Goal: Task Accomplishment & Management: Manage account settings

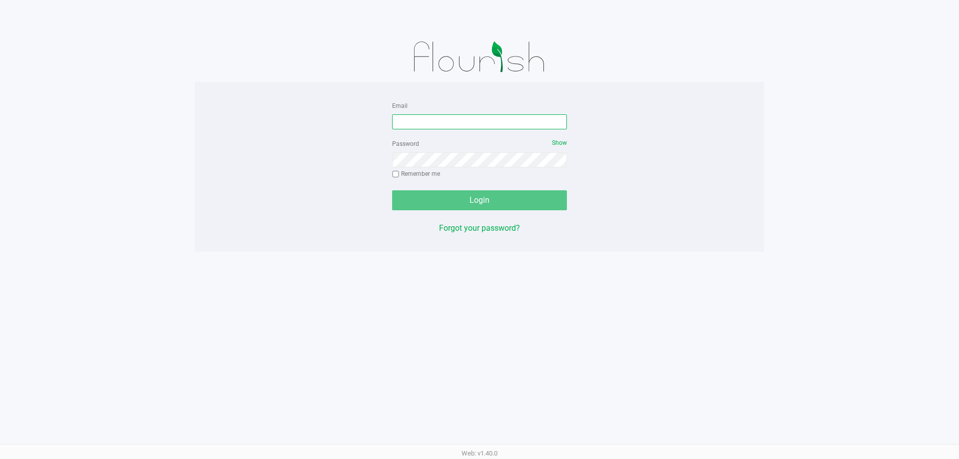
click at [478, 119] on input "Email" at bounding box center [479, 121] width 175 height 15
type input "j"
type input "[EMAIL_ADDRESS][DOMAIN_NAME]"
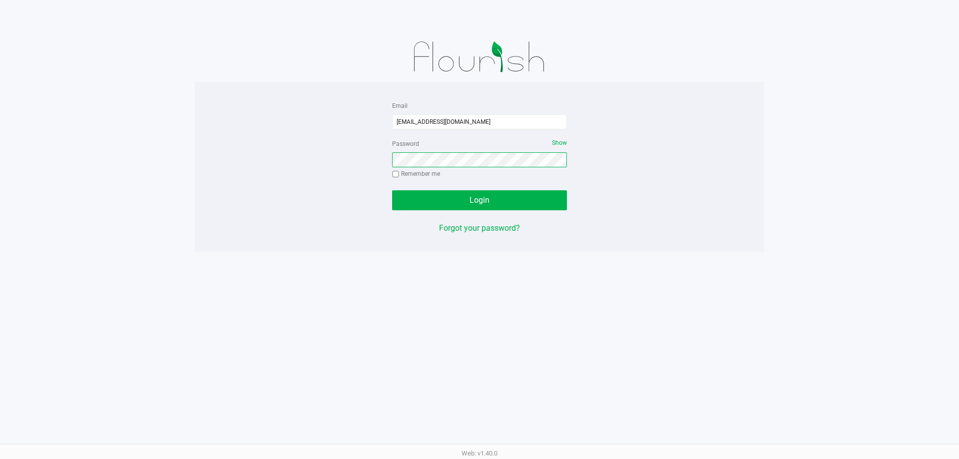
click at [392, 190] on button "Login" at bounding box center [479, 200] width 175 height 20
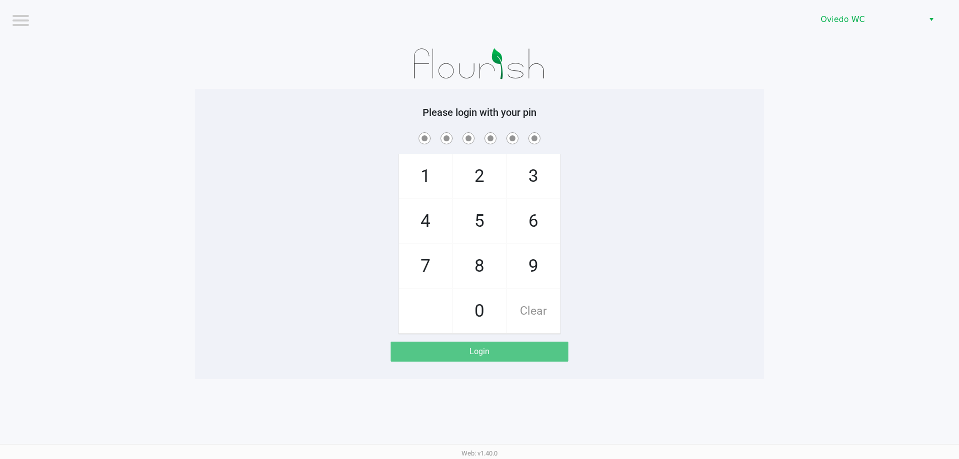
click at [788, 130] on app-pos-login-wrapper "Logout Oviedo WC Please login with your pin 1 4 7 2 5 8 0 3 6 9 Clear Login" at bounding box center [479, 189] width 959 height 379
checkbox input "true"
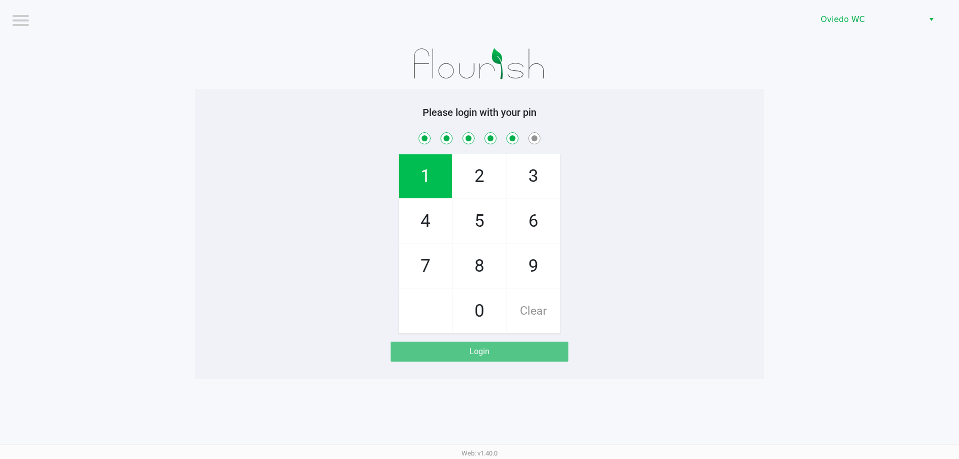
checkbox input "true"
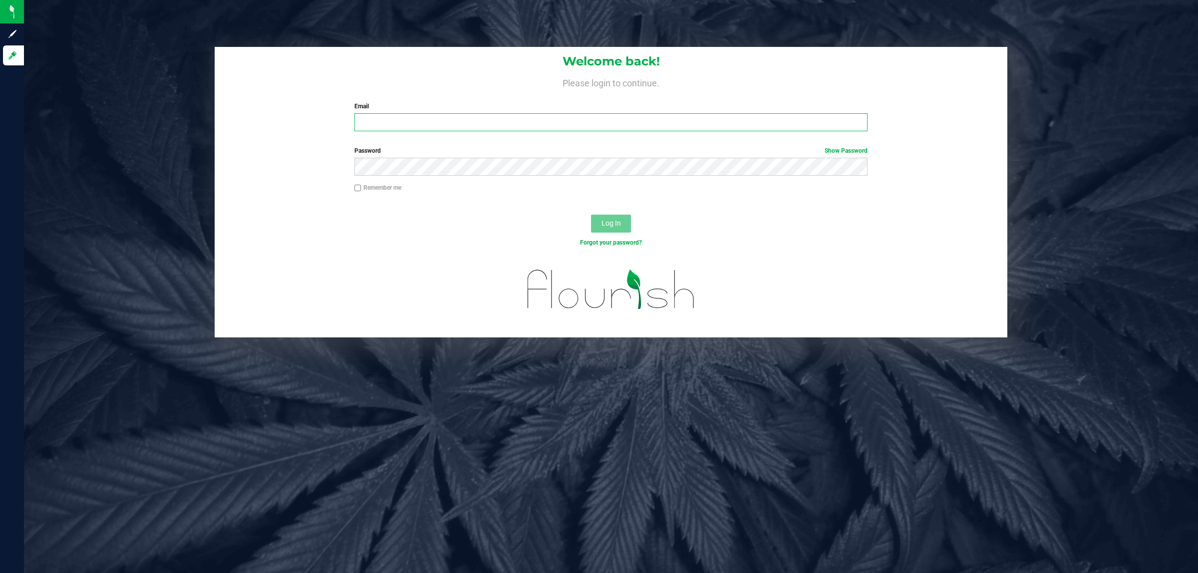
click at [571, 121] on input "Email" at bounding box center [612, 122] width 514 height 18
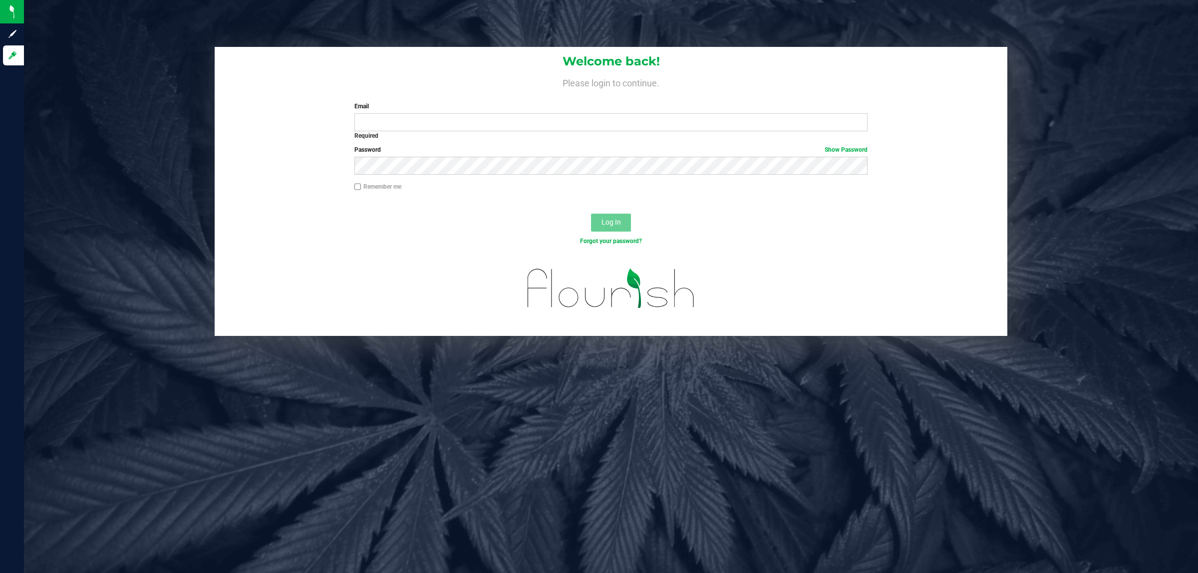
click at [95, 150] on div "Welcome back! Please login to continue. Email Required Please format your email…" at bounding box center [610, 192] width 1189 height 290
click at [458, 124] on input "Email" at bounding box center [612, 122] width 514 height 18
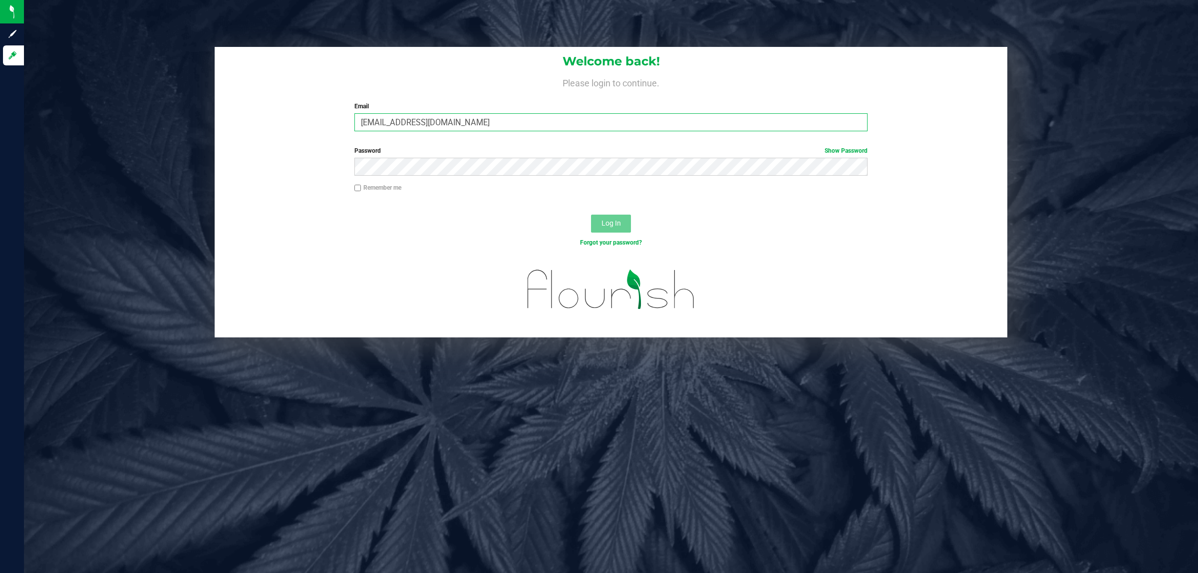
type input "[EMAIL_ADDRESS][DOMAIN_NAME]"
click at [591, 215] on button "Log In" at bounding box center [611, 224] width 40 height 18
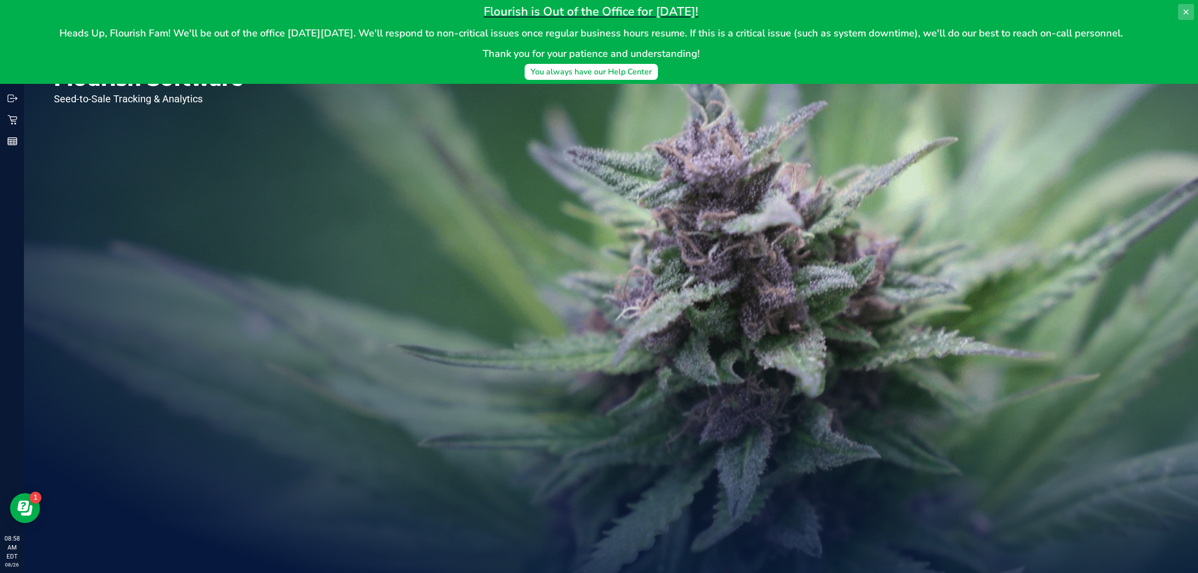
click at [1184, 8] on icon at bounding box center [1186, 12] width 8 height 8
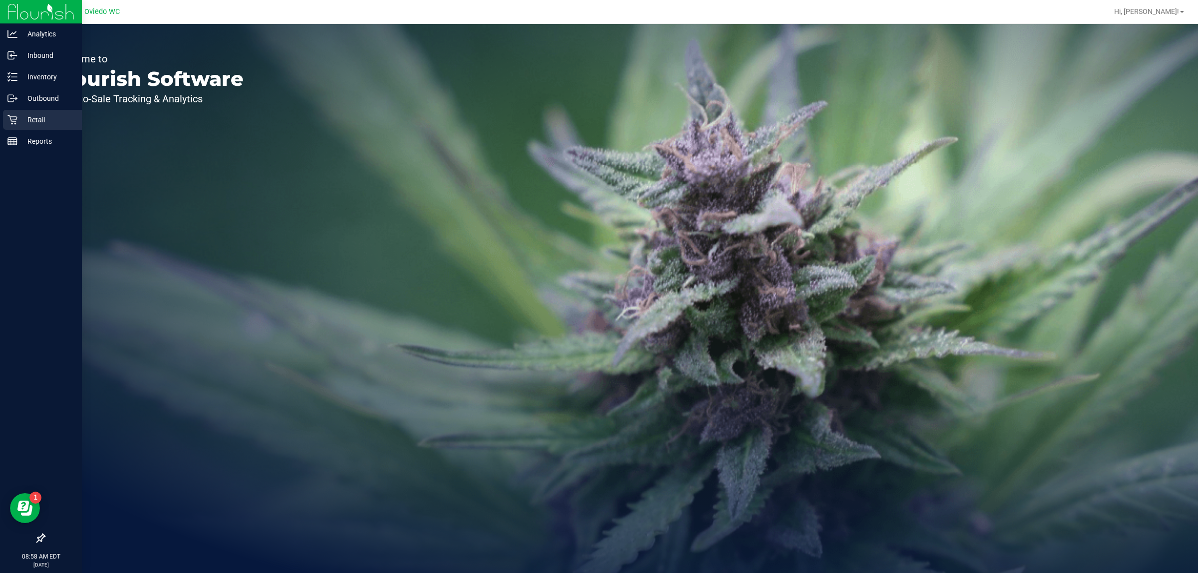
click at [8, 124] on icon at bounding box center [12, 120] width 10 height 10
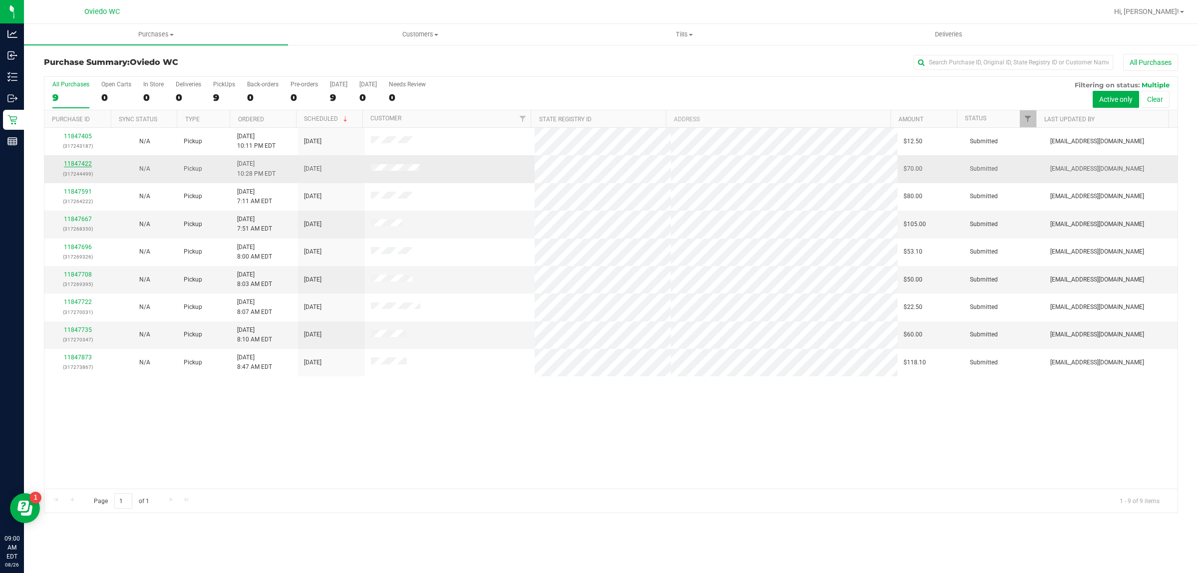
click at [78, 162] on link "11847422" at bounding box center [78, 163] width 28 height 7
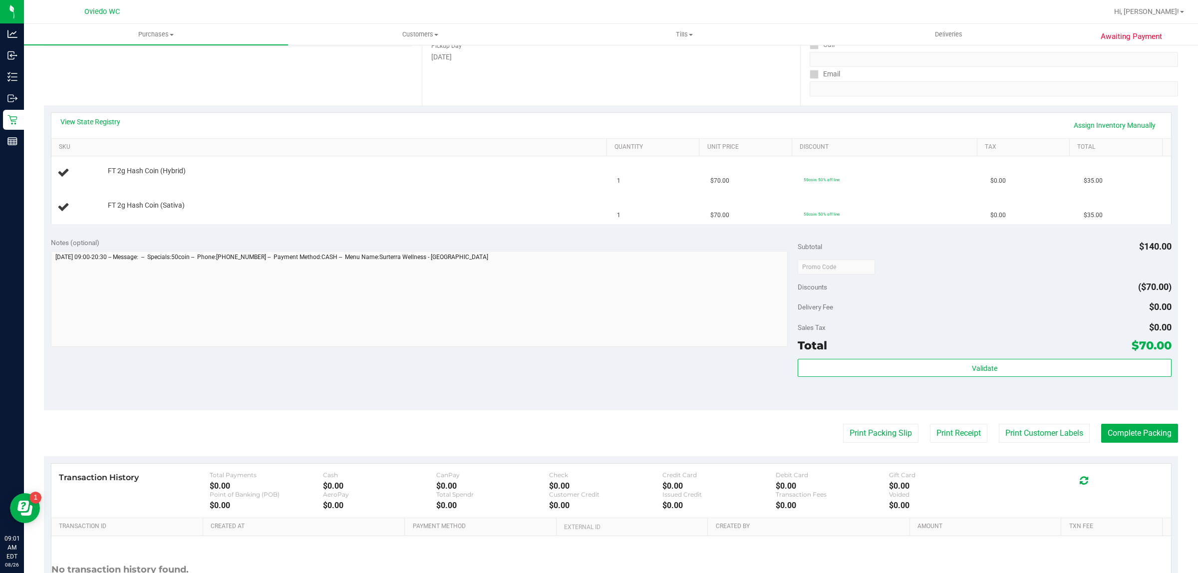
scroll to position [253, 0]
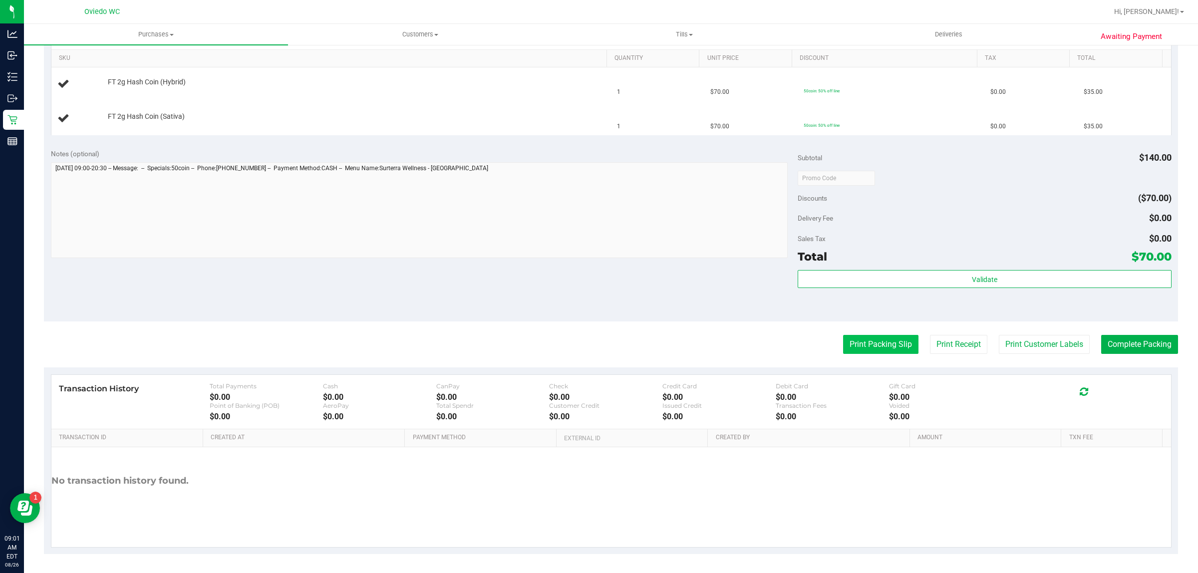
click at [852, 336] on button "Print Packing Slip" at bounding box center [880, 344] width 75 height 19
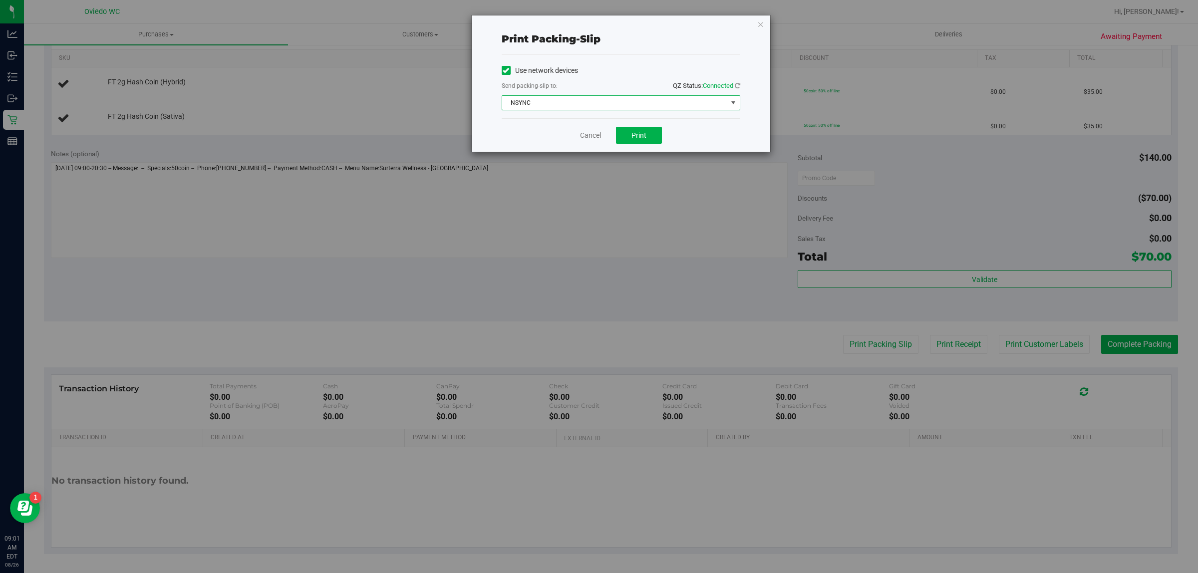
click at [618, 105] on span "NSYNC" at bounding box center [614, 103] width 225 height 14
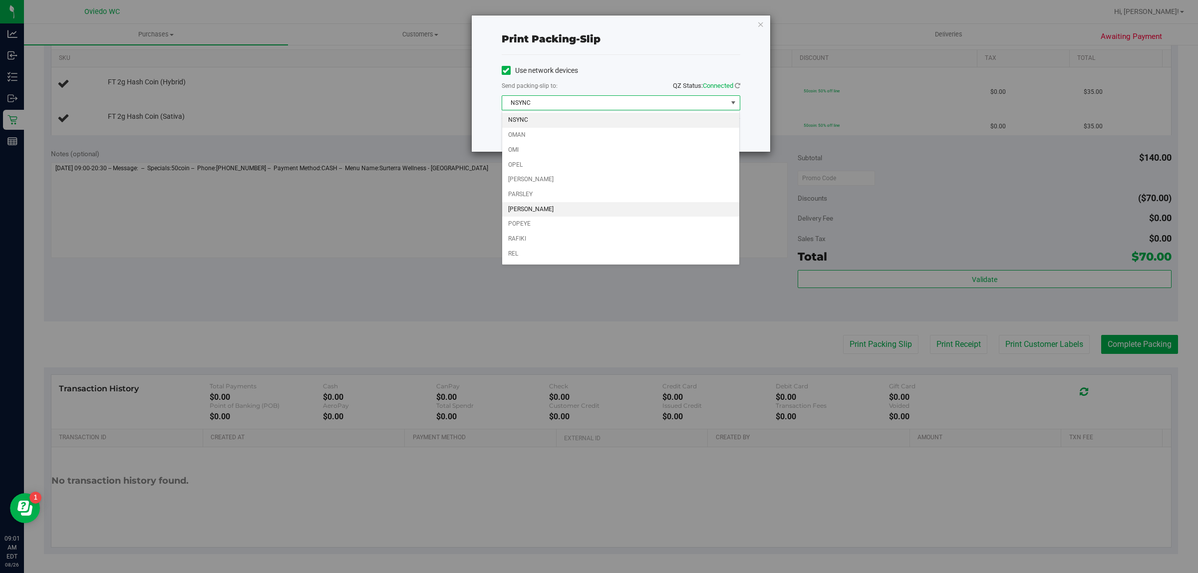
scroll to position [1, 0]
click at [510, 244] on li "RAFIKI" at bounding box center [621, 239] width 238 height 15
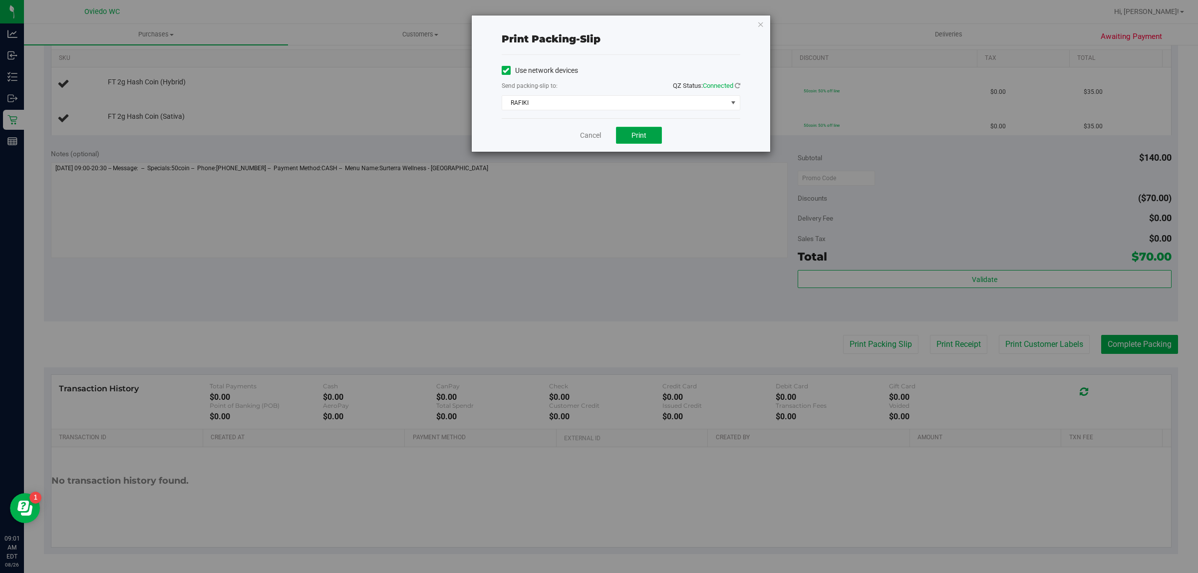
click at [658, 136] on button "Print" at bounding box center [639, 135] width 46 height 17
click at [587, 139] on link "Cancel" at bounding box center [590, 135] width 21 height 10
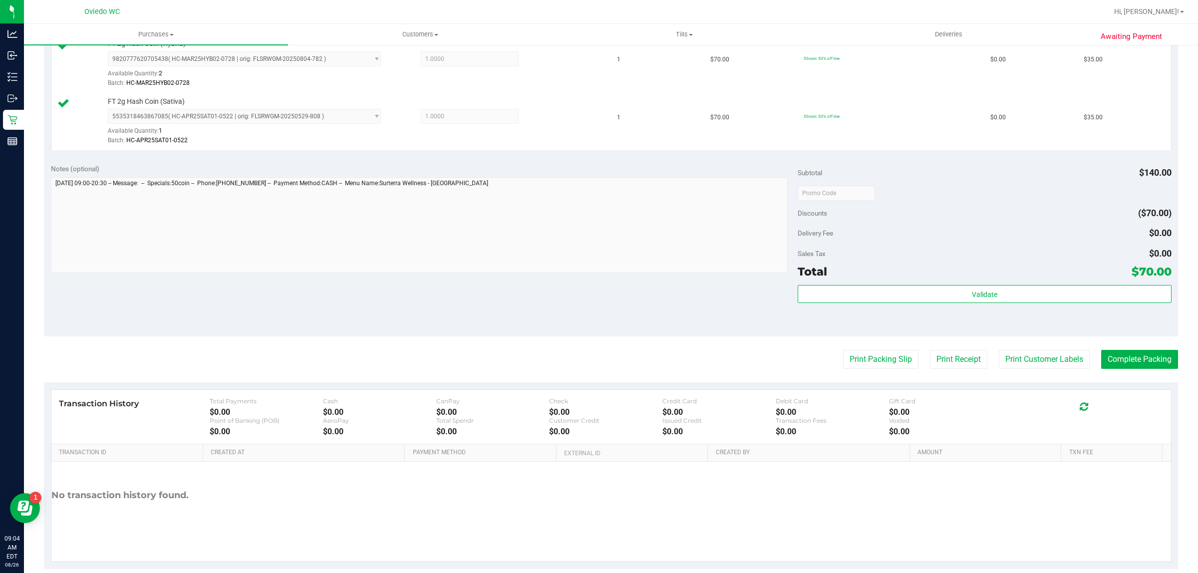
scroll to position [301, 0]
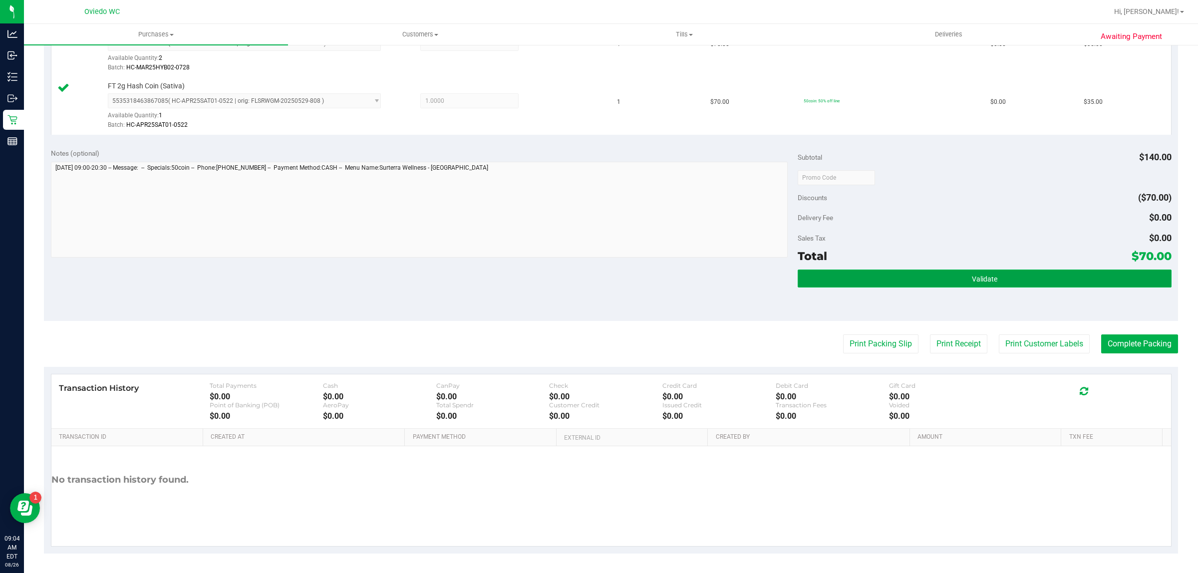
click at [1002, 283] on button "Validate" at bounding box center [985, 279] width 374 height 18
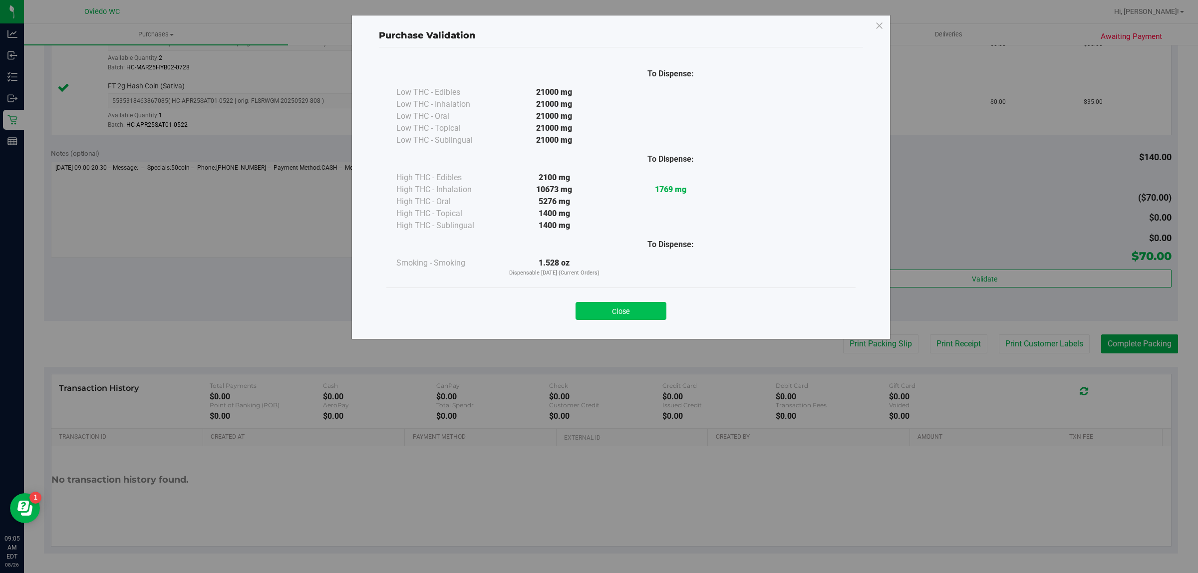
click at [619, 315] on button "Close" at bounding box center [621, 311] width 91 height 18
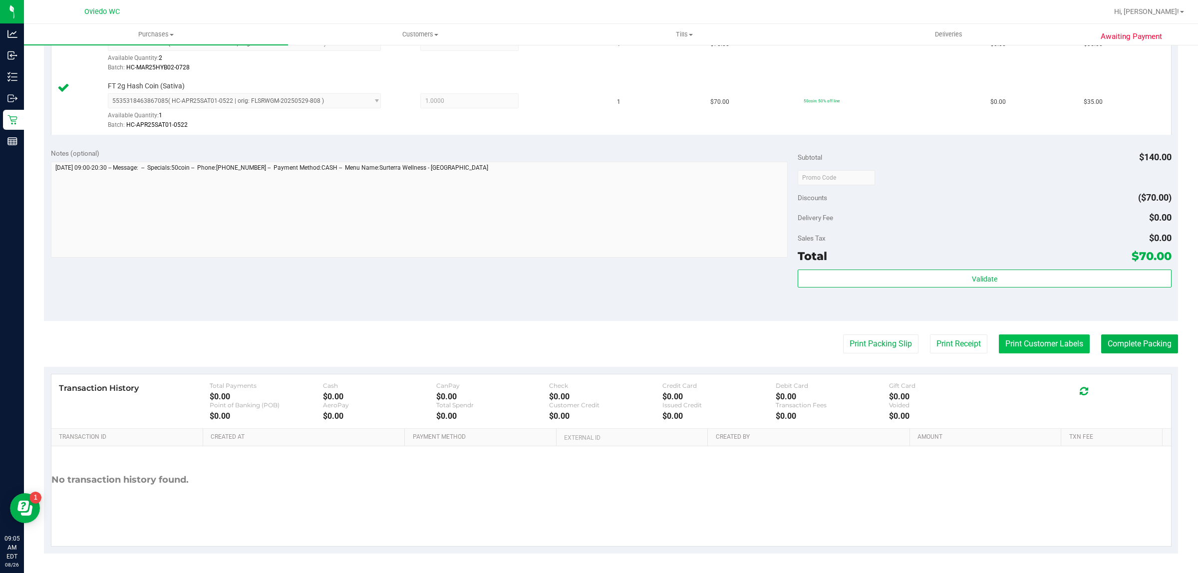
click at [1029, 343] on button "Print Customer Labels" at bounding box center [1044, 344] width 91 height 19
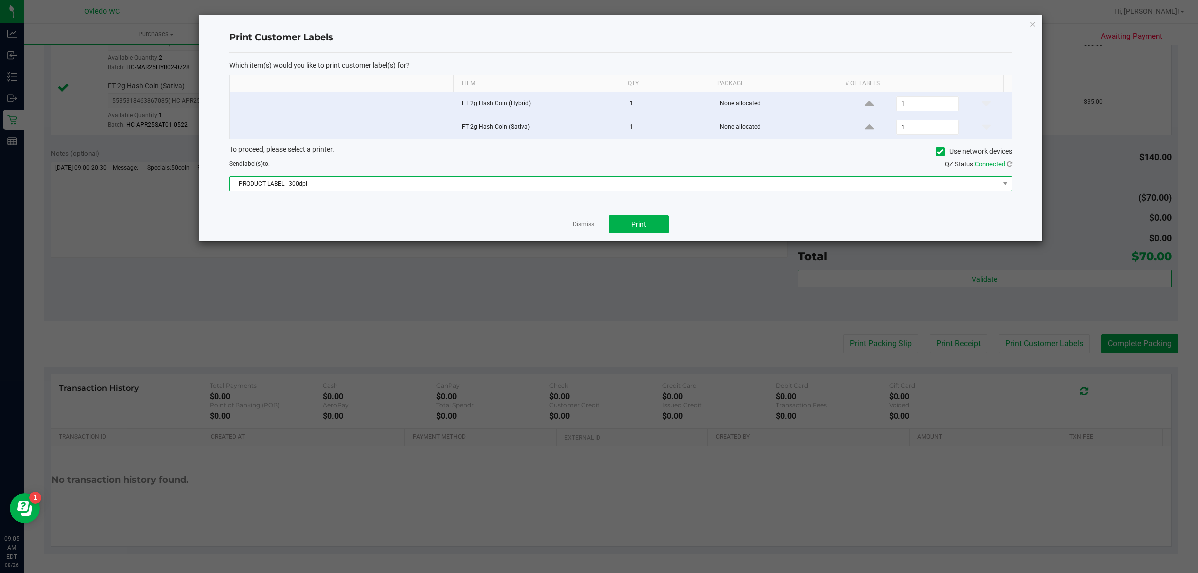
click at [585, 185] on span "PRODUCT LABEL - 300dpi" at bounding box center [615, 184] width 770 height 14
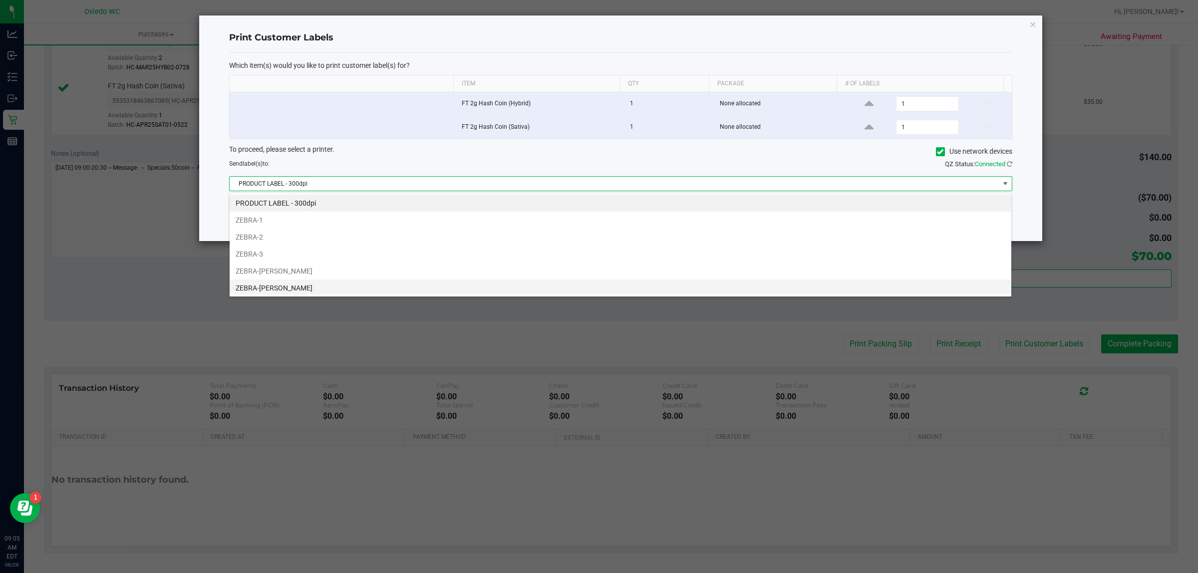
scroll to position [55, 0]
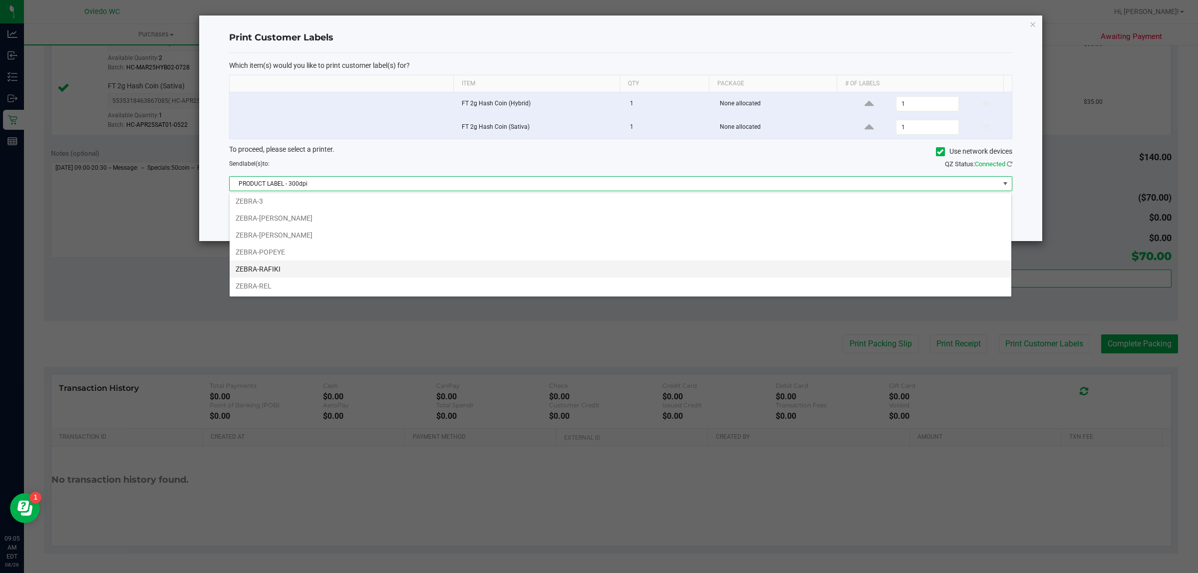
click at [285, 265] on li "ZEBRA-RAFIKI" at bounding box center [621, 269] width 782 height 17
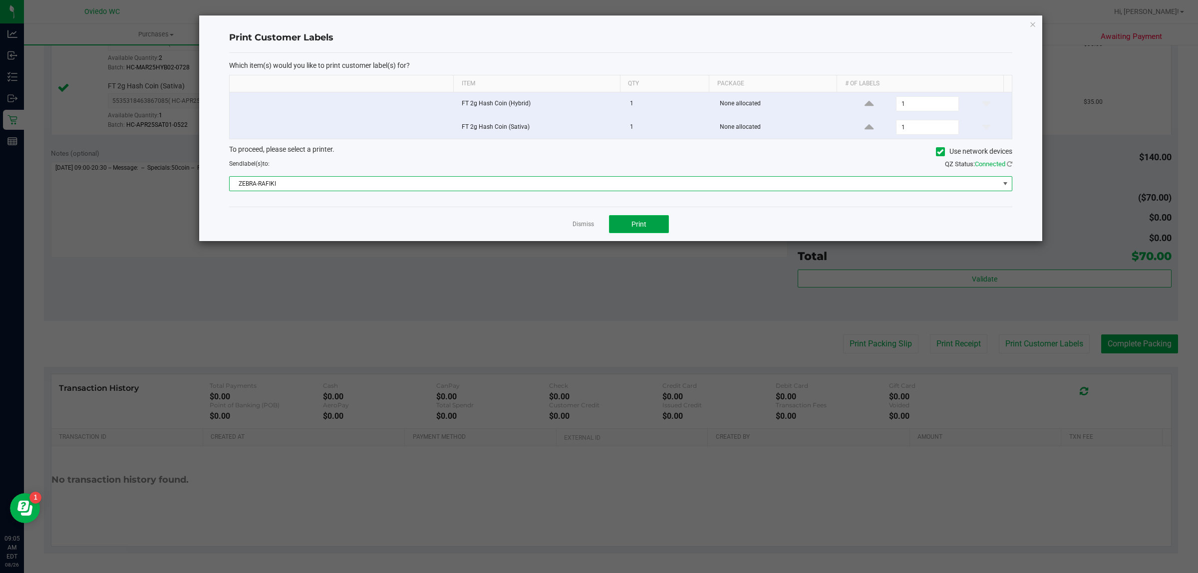
click at [644, 228] on span "Print" at bounding box center [639, 224] width 15 height 8
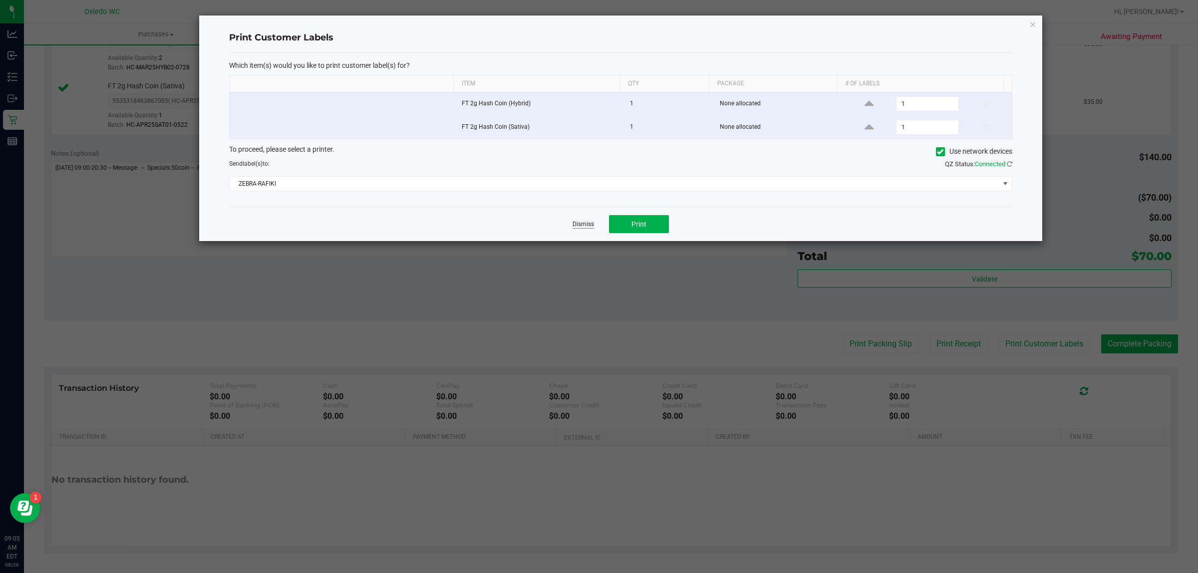
click at [576, 226] on link "Dismiss" at bounding box center [583, 224] width 21 height 8
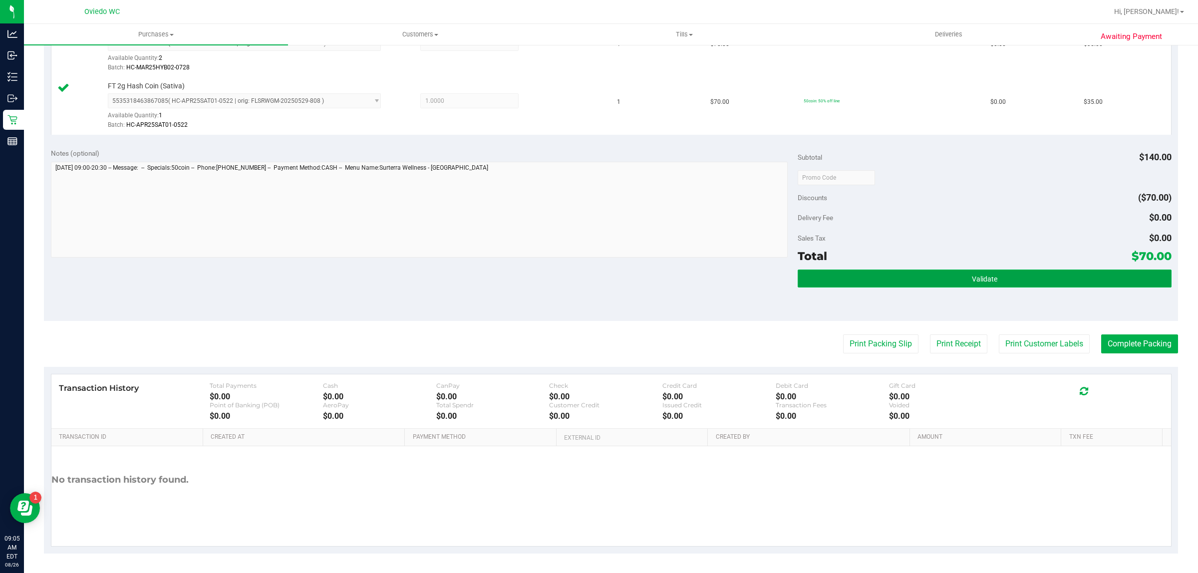
click at [1063, 271] on button "Validate" at bounding box center [985, 279] width 374 height 18
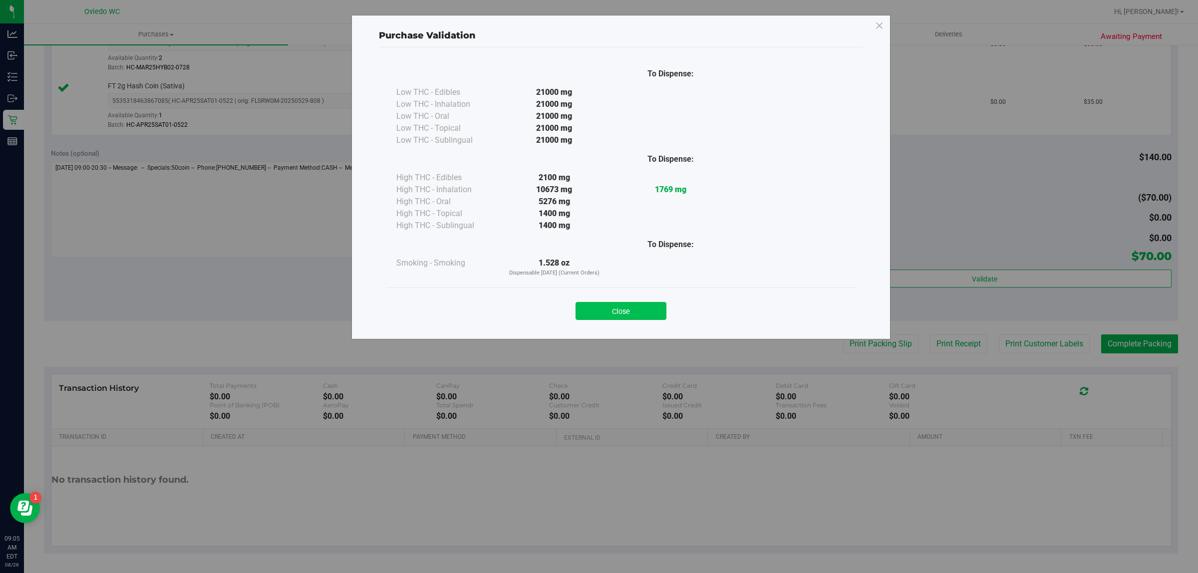
click at [613, 308] on button "Close" at bounding box center [621, 311] width 91 height 18
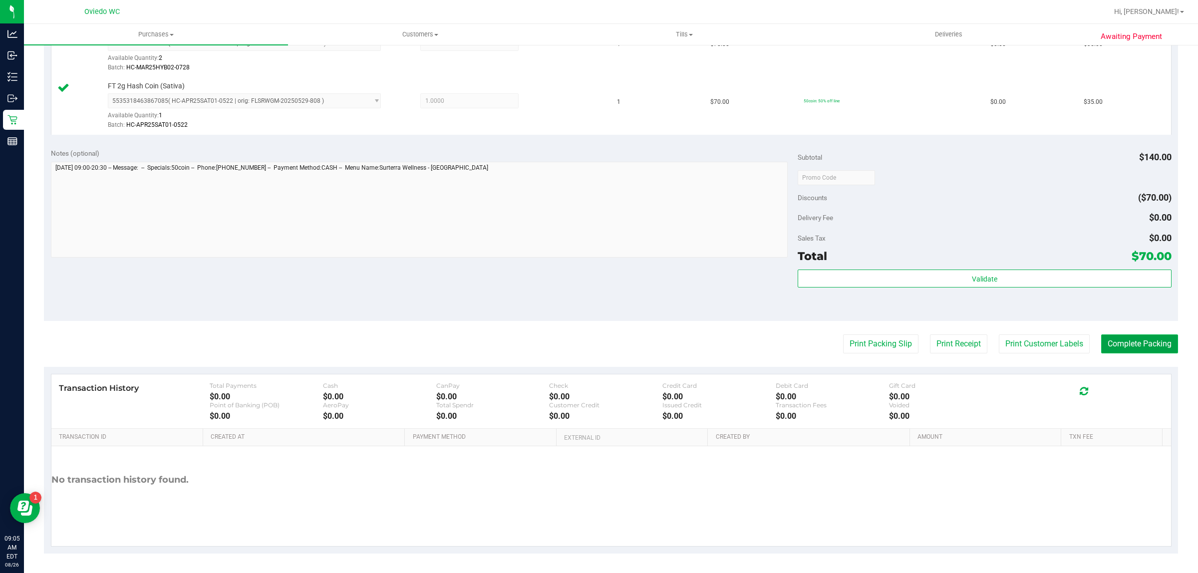
click at [1127, 342] on button "Complete Packing" at bounding box center [1140, 344] width 77 height 19
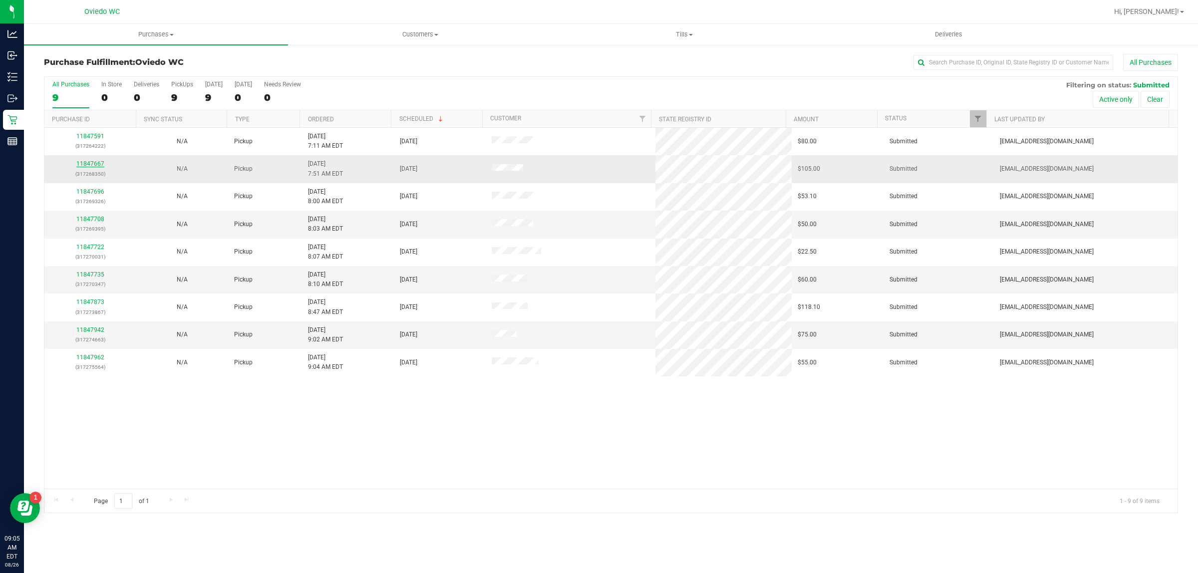
click at [97, 161] on link "11847667" at bounding box center [90, 163] width 28 height 7
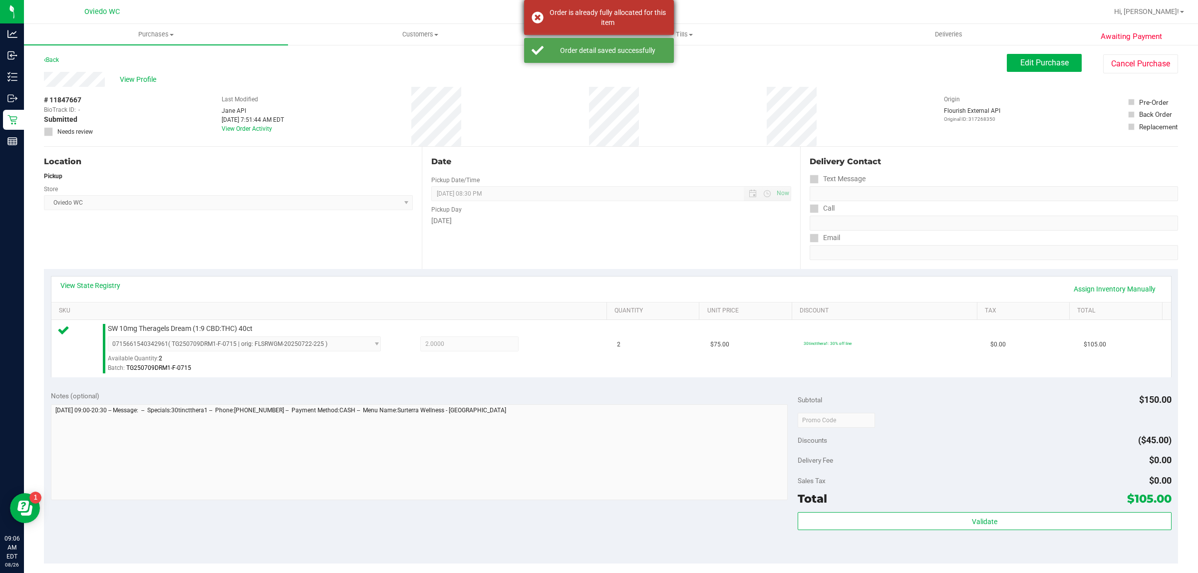
click at [617, 10] on div "Order is already fully allocated for this item" at bounding box center [607, 17] width 117 height 20
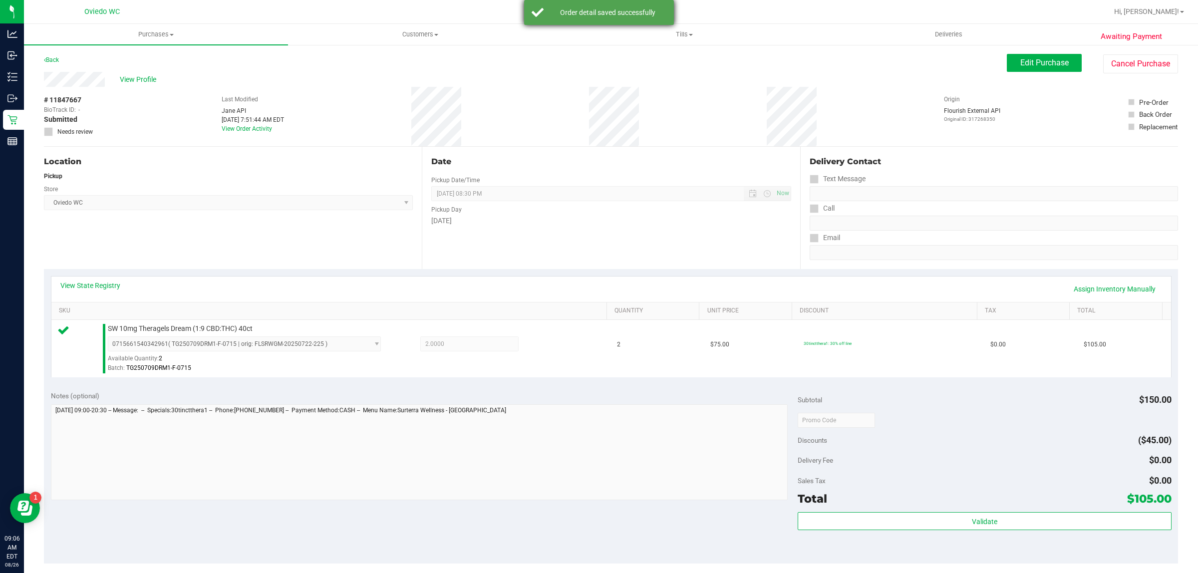
click at [601, 17] on div "Order detail saved successfully" at bounding box center [599, 12] width 150 height 25
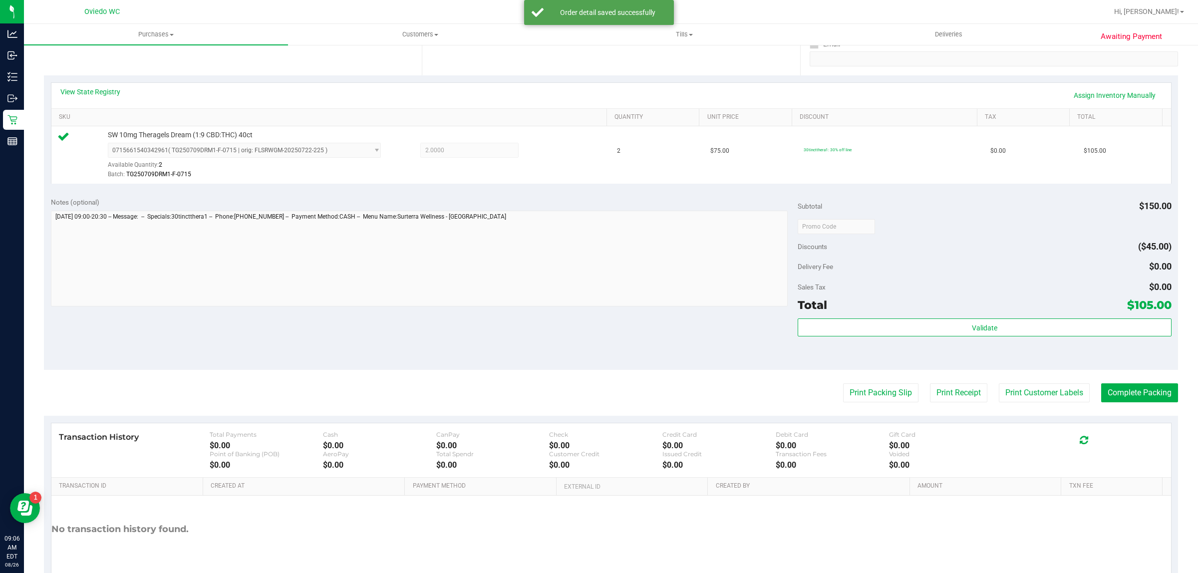
scroll to position [243, 0]
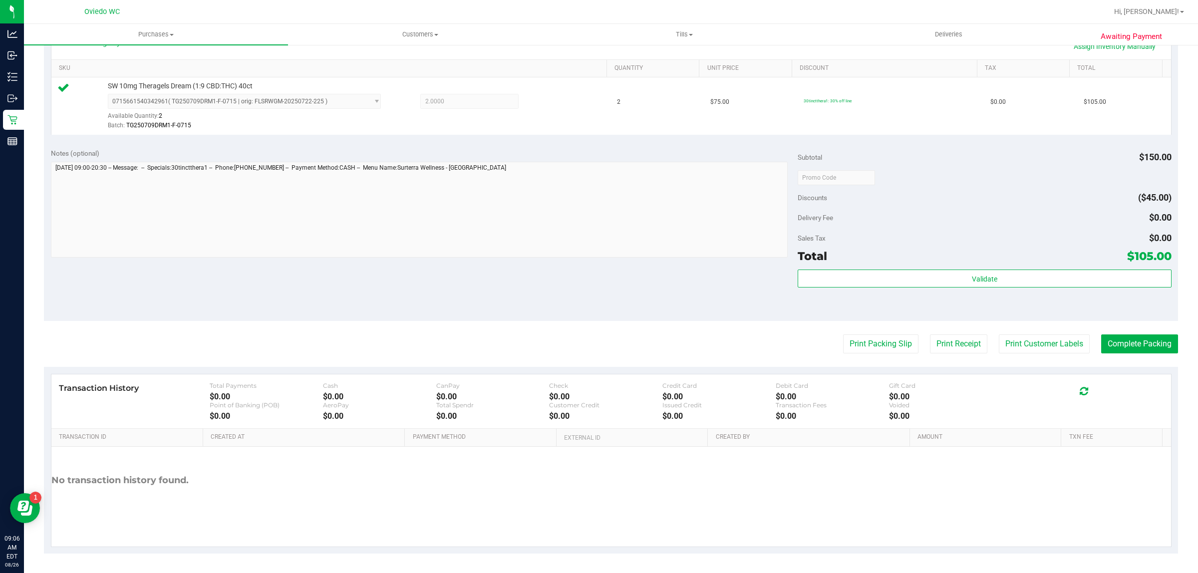
click at [910, 293] on div "Validate" at bounding box center [985, 292] width 374 height 45
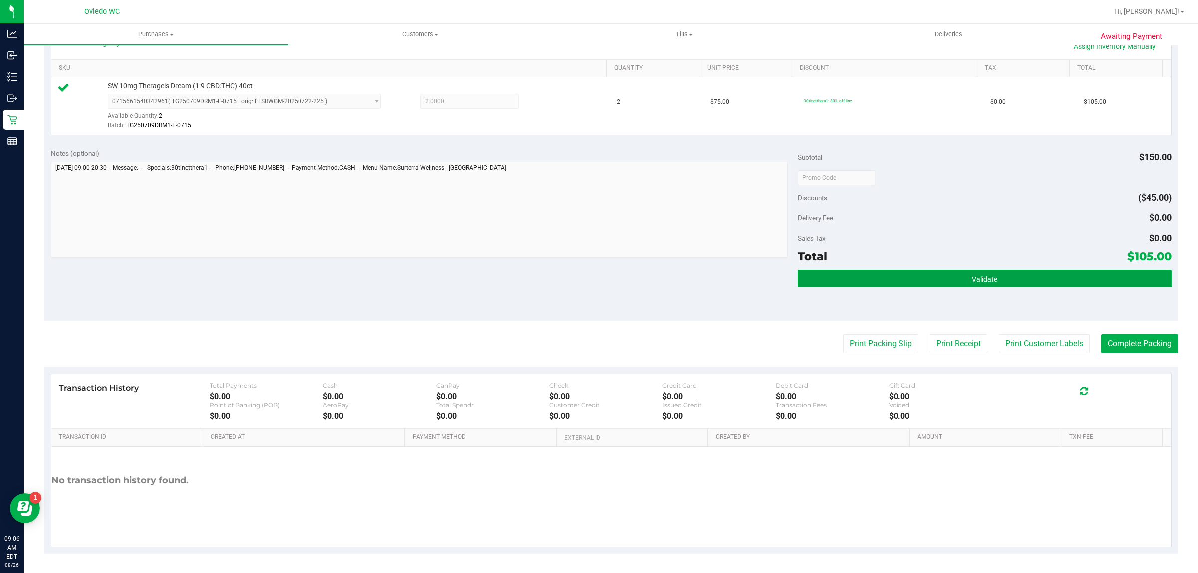
click at [910, 280] on button "Validate" at bounding box center [985, 279] width 374 height 18
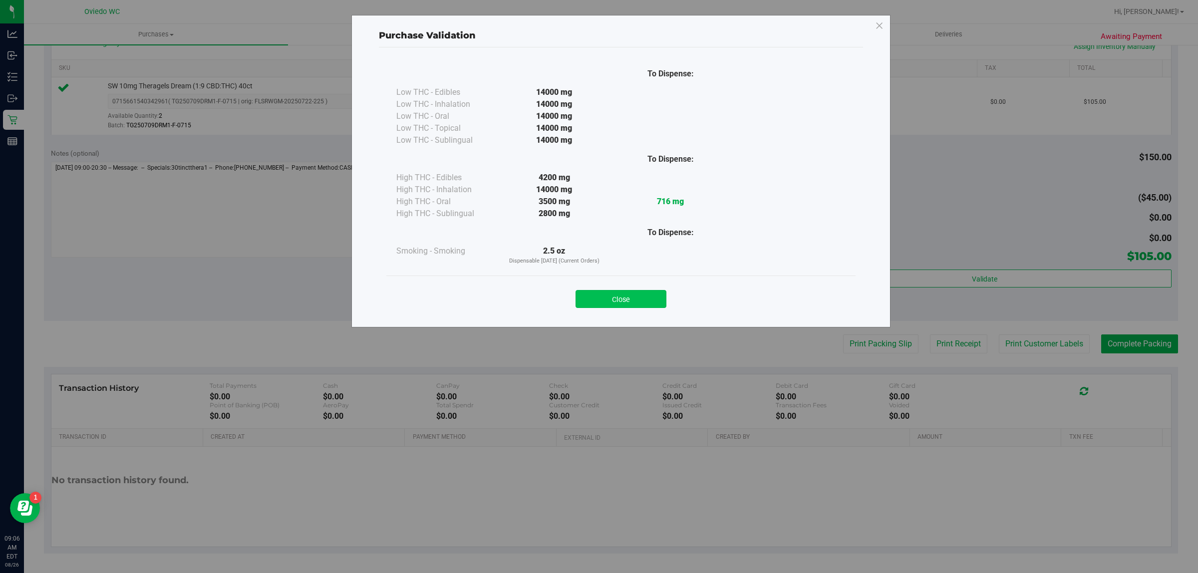
click at [633, 301] on button "Close" at bounding box center [621, 299] width 91 height 18
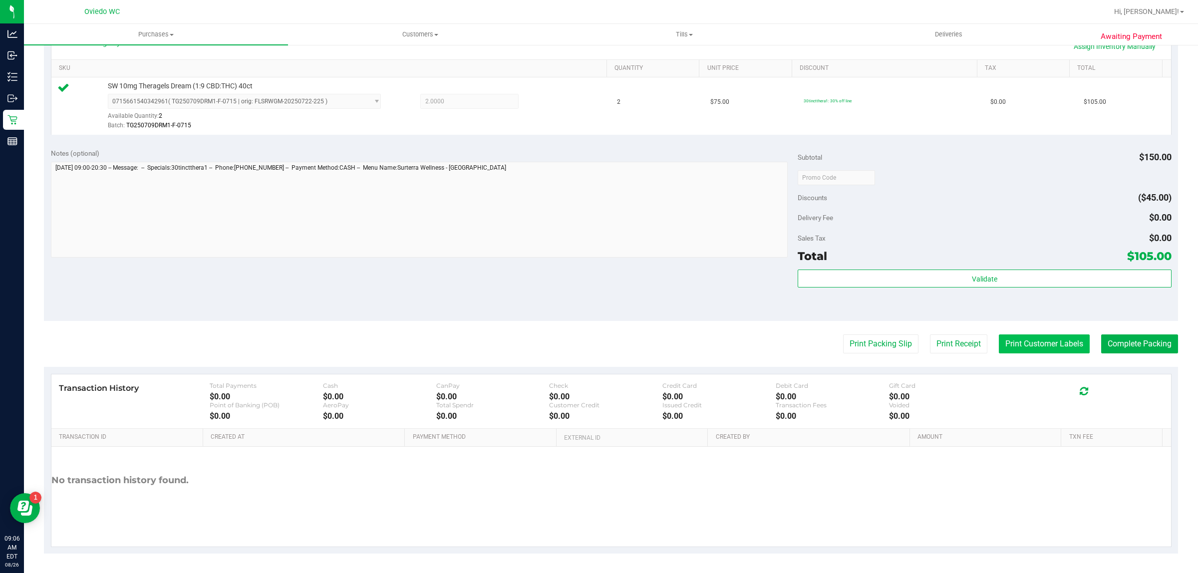
click at [1011, 340] on button "Print Customer Labels" at bounding box center [1044, 344] width 91 height 19
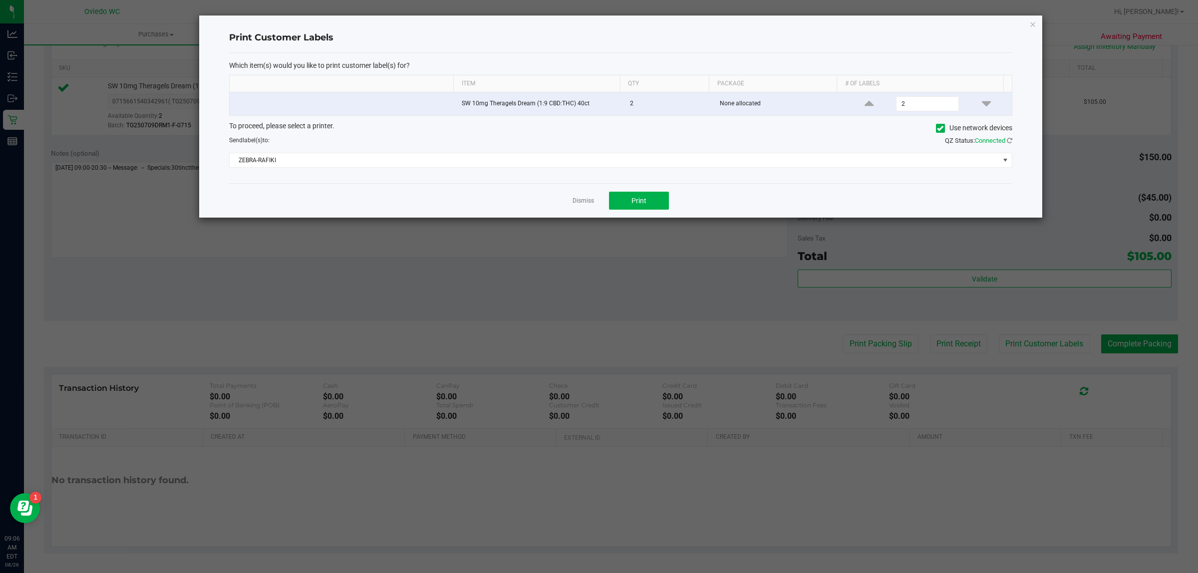
click at [625, 216] on div "Dismiss Print" at bounding box center [621, 200] width 784 height 34
click at [627, 206] on button "Print" at bounding box center [639, 201] width 60 height 18
click at [584, 205] on link "Dismiss" at bounding box center [583, 201] width 21 height 8
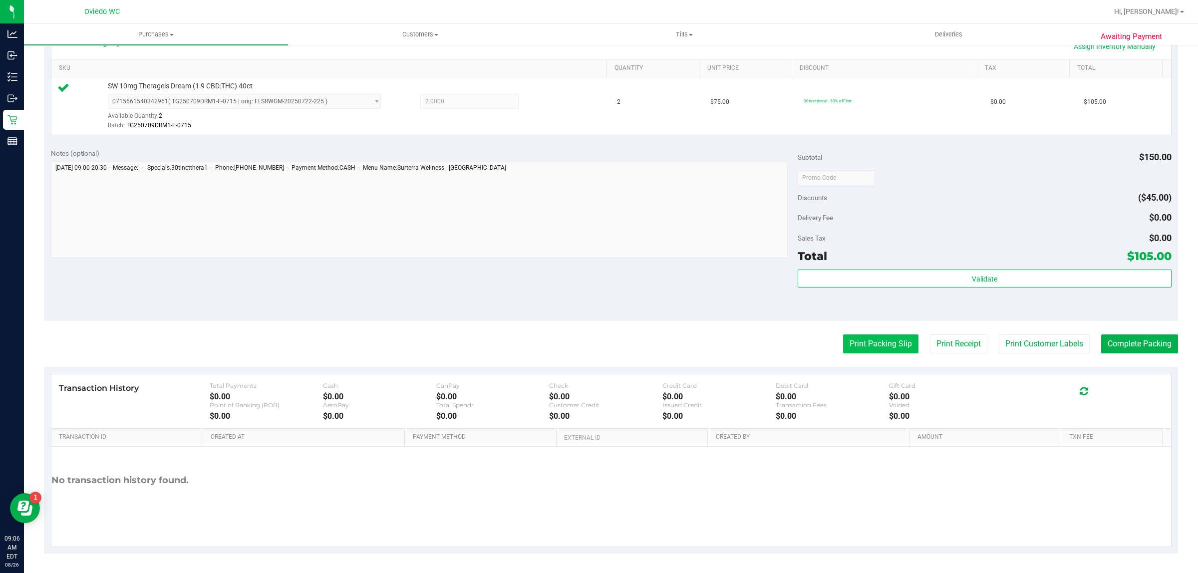
click at [872, 350] on button "Print Packing Slip" at bounding box center [880, 344] width 75 height 19
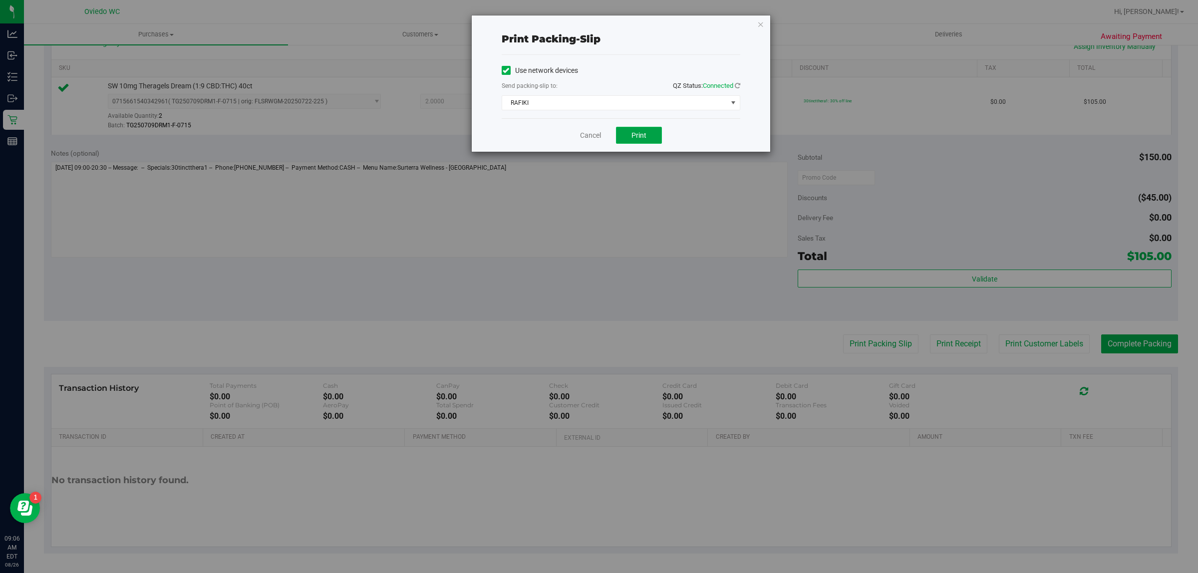
click at [637, 134] on span "Print" at bounding box center [639, 135] width 15 height 8
click at [596, 136] on link "Cancel" at bounding box center [590, 135] width 21 height 10
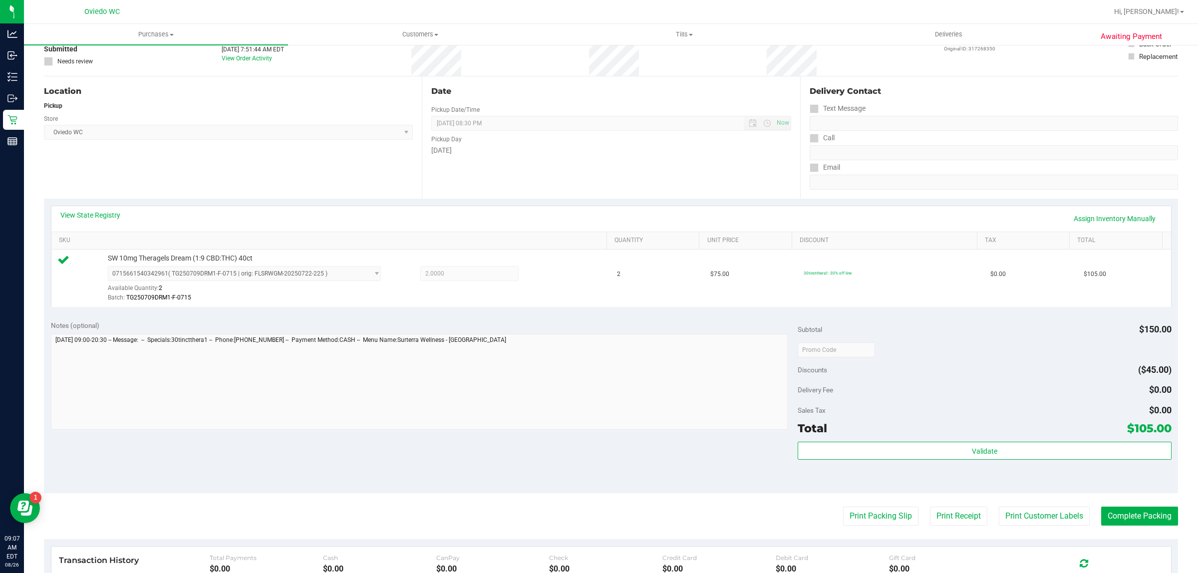
scroll to position [125, 0]
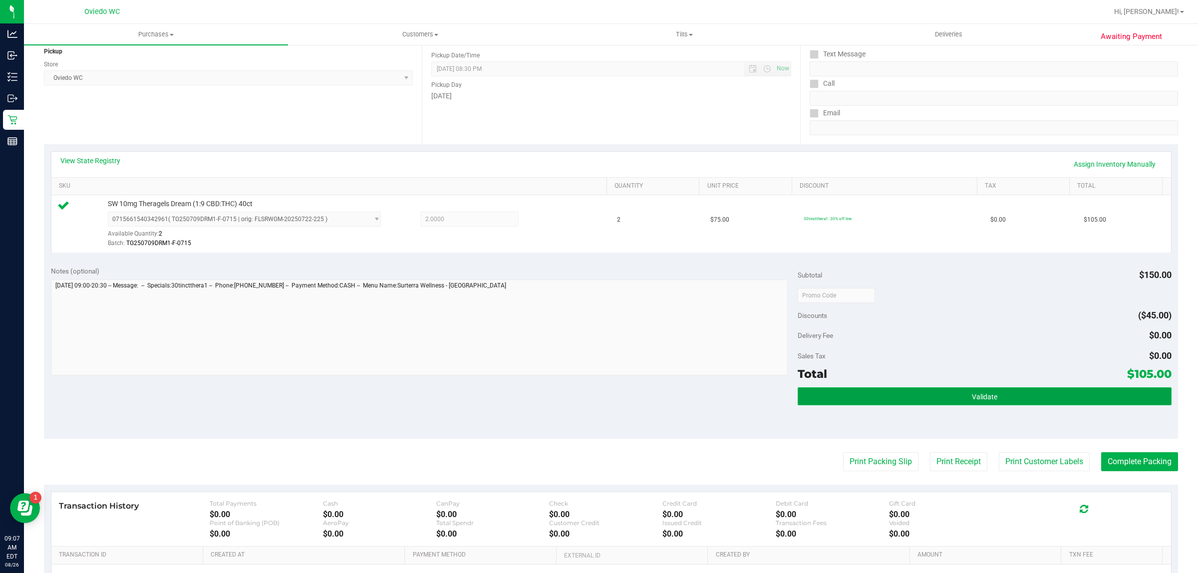
click at [1044, 394] on button "Validate" at bounding box center [985, 397] width 374 height 18
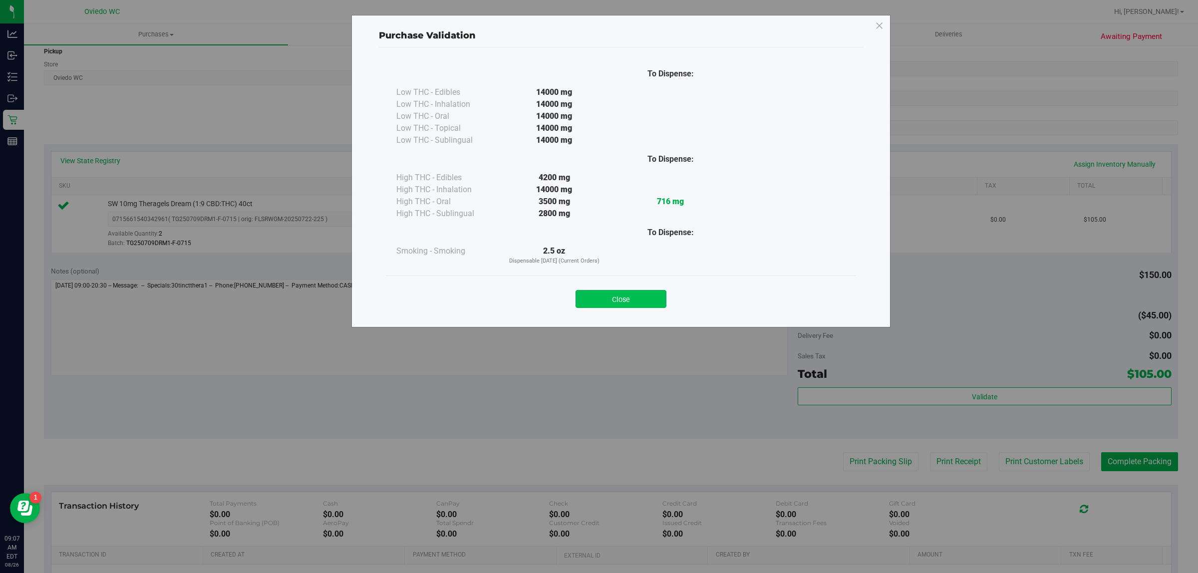
click at [632, 297] on button "Close" at bounding box center [621, 299] width 91 height 18
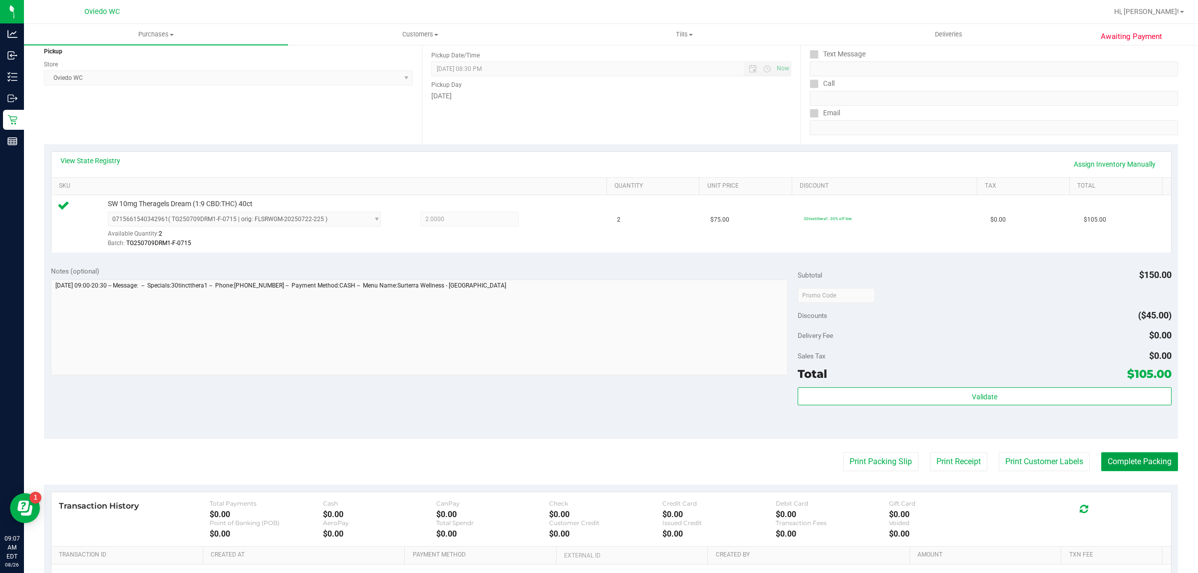
click at [1115, 468] on button "Complete Packing" at bounding box center [1140, 461] width 77 height 19
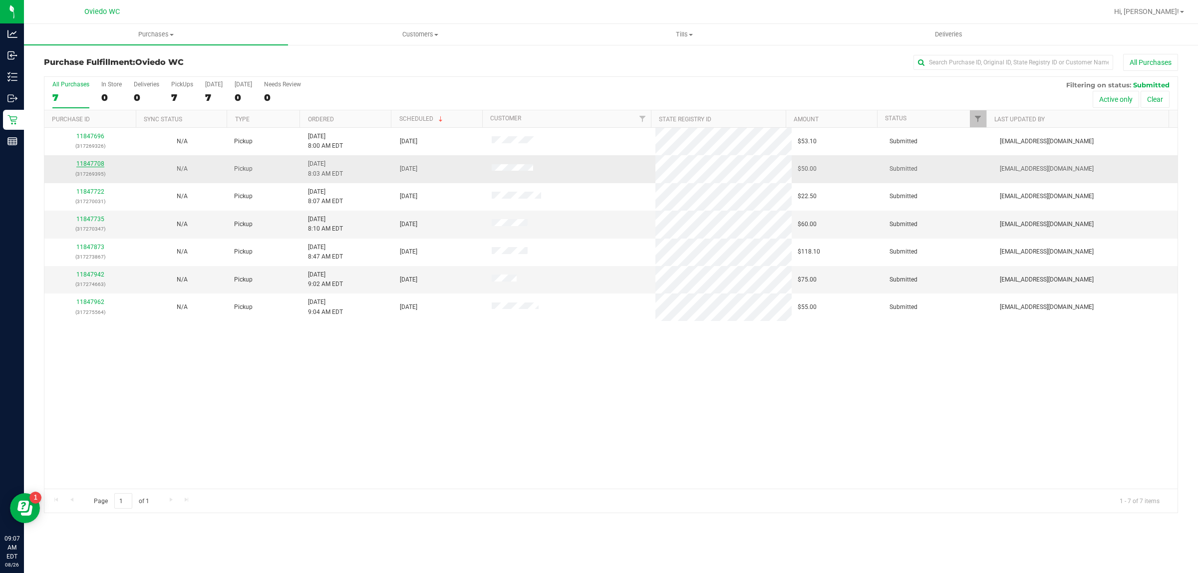
click at [88, 165] on link "11847708" at bounding box center [90, 163] width 28 height 7
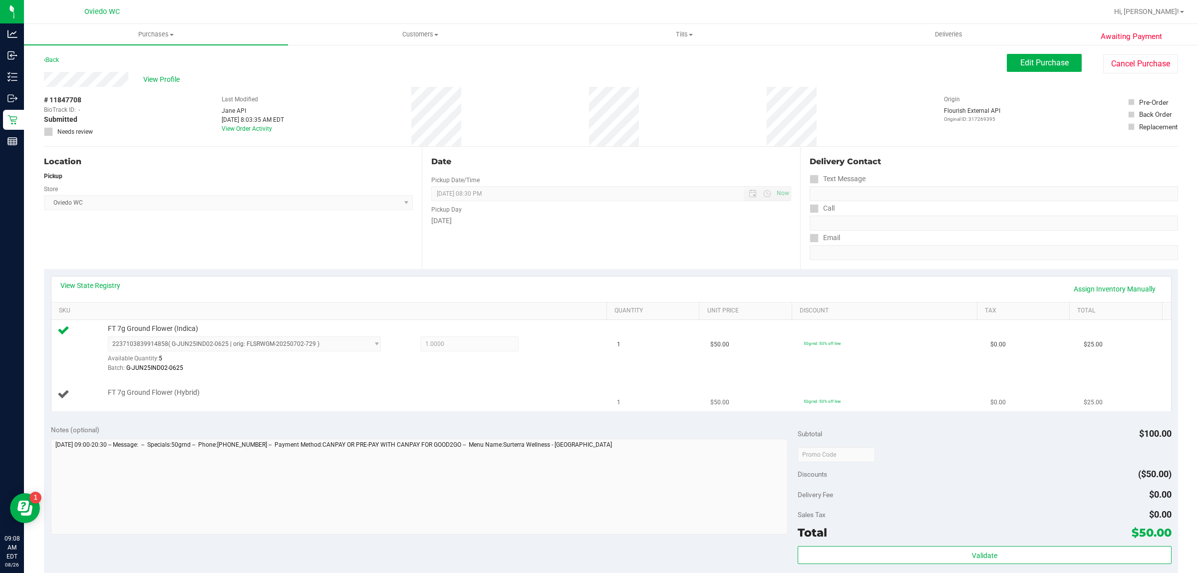
click at [297, 402] on td "FT 7g Ground Flower (Hybrid)" at bounding box center [331, 394] width 560 height 33
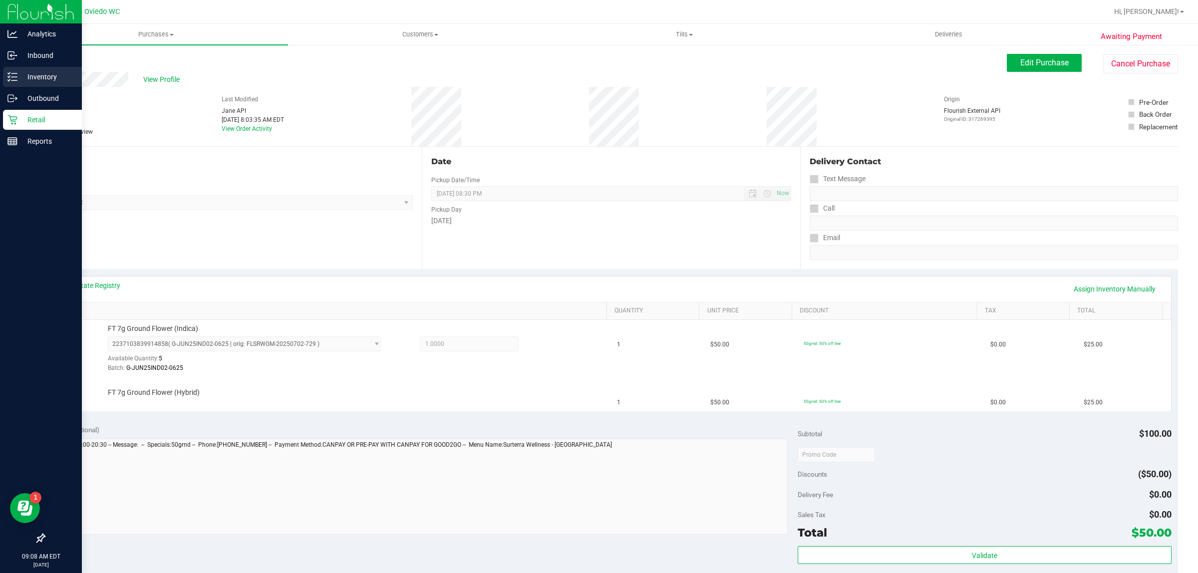
click at [53, 81] on p "Inventory" at bounding box center [47, 77] width 60 height 12
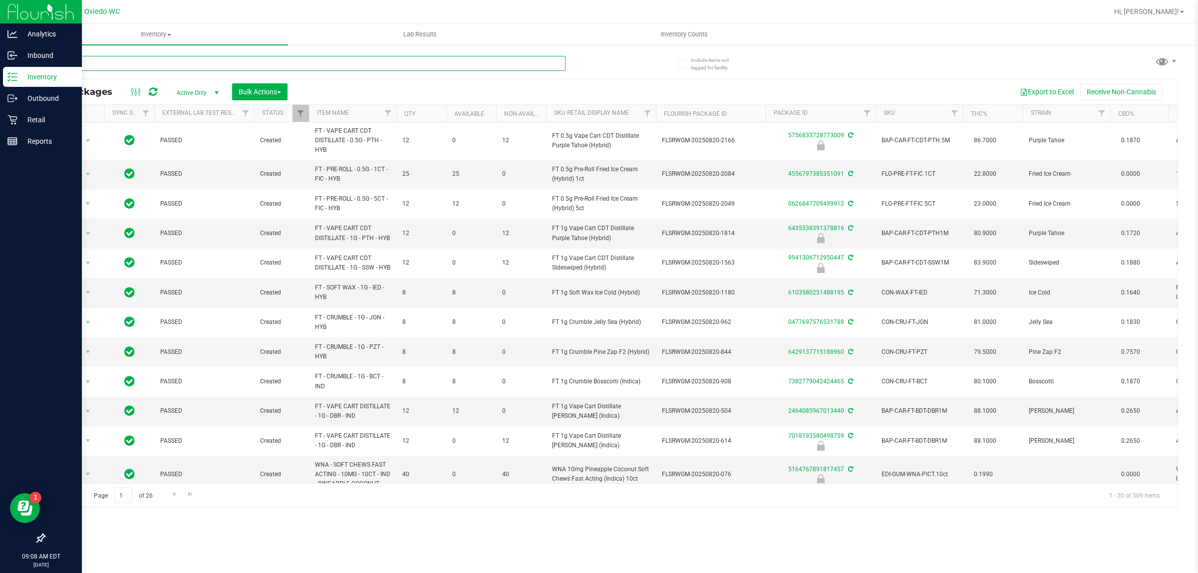
click at [156, 65] on input "text" at bounding box center [305, 63] width 522 height 15
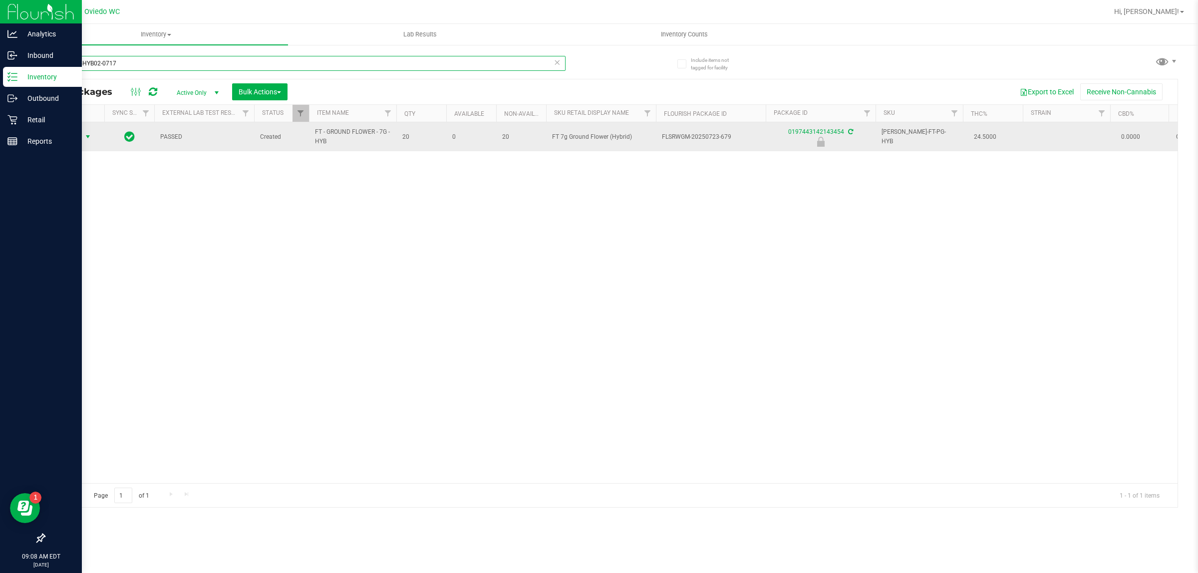
type input "G-JUL25HYB02-0717"
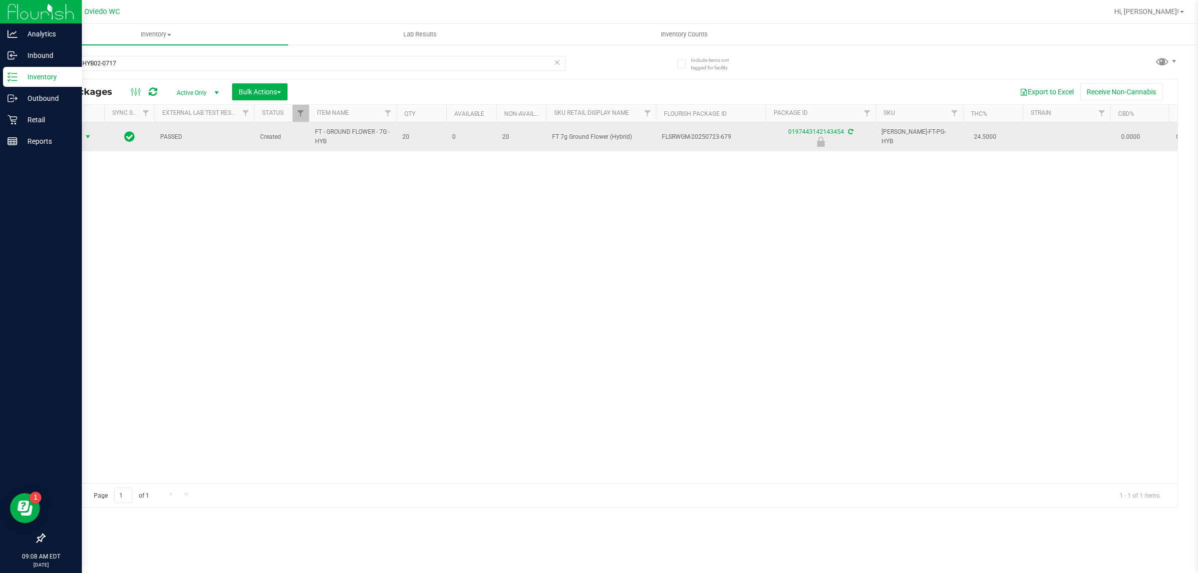
click at [68, 137] on span "Action" at bounding box center [67, 137] width 27 height 14
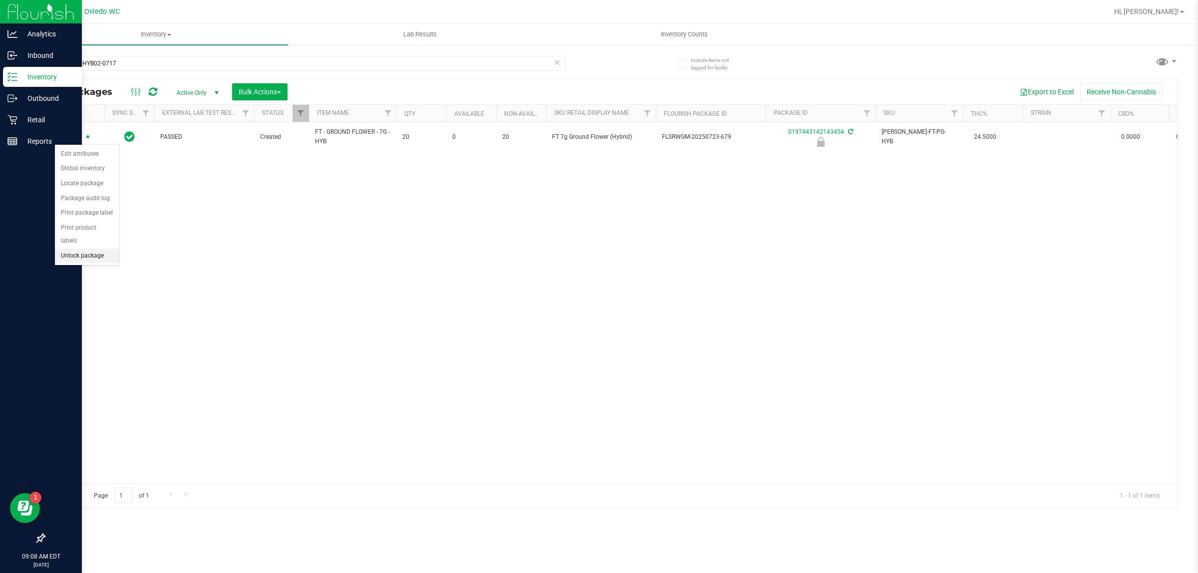
click at [90, 249] on li "Unlock package" at bounding box center [87, 256] width 64 height 15
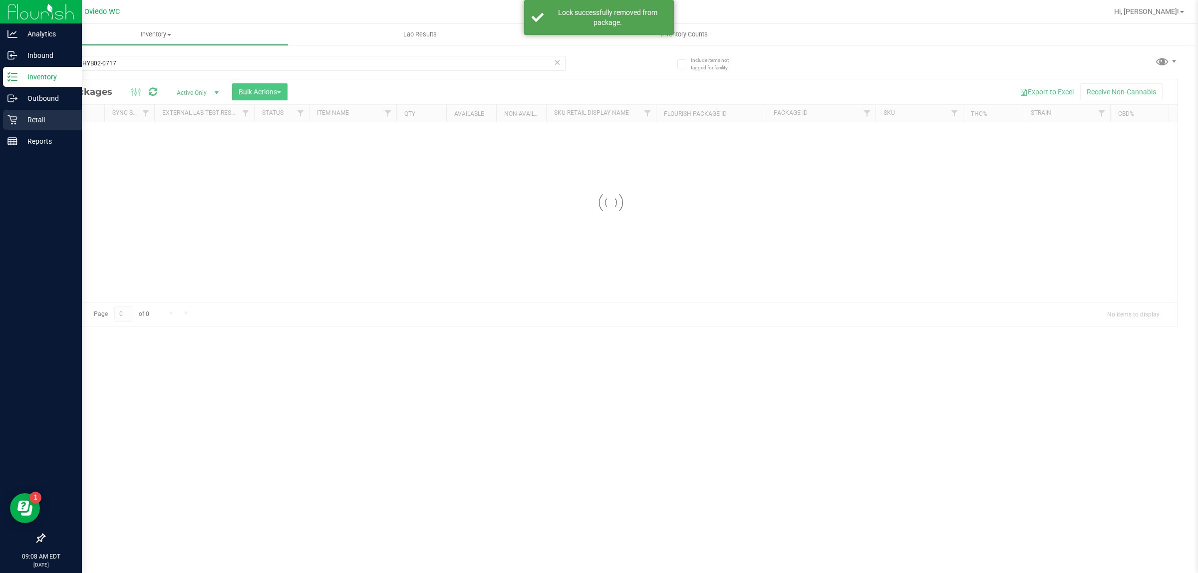
click at [11, 122] on icon at bounding box center [12, 120] width 10 height 10
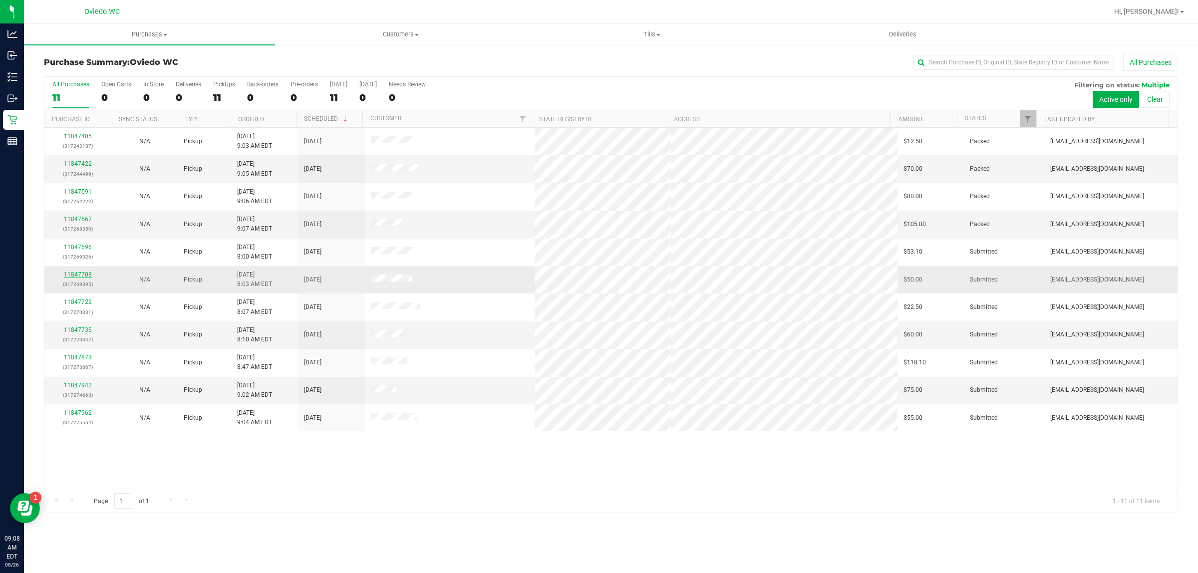
click at [75, 278] on link "11847708" at bounding box center [78, 274] width 28 height 7
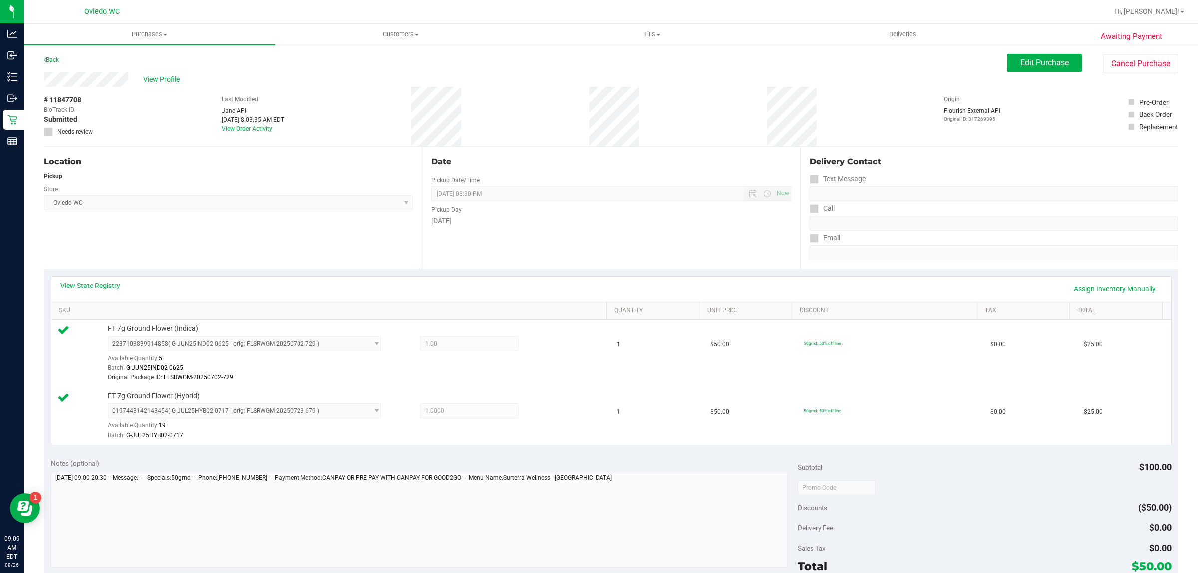
scroll to position [310, 0]
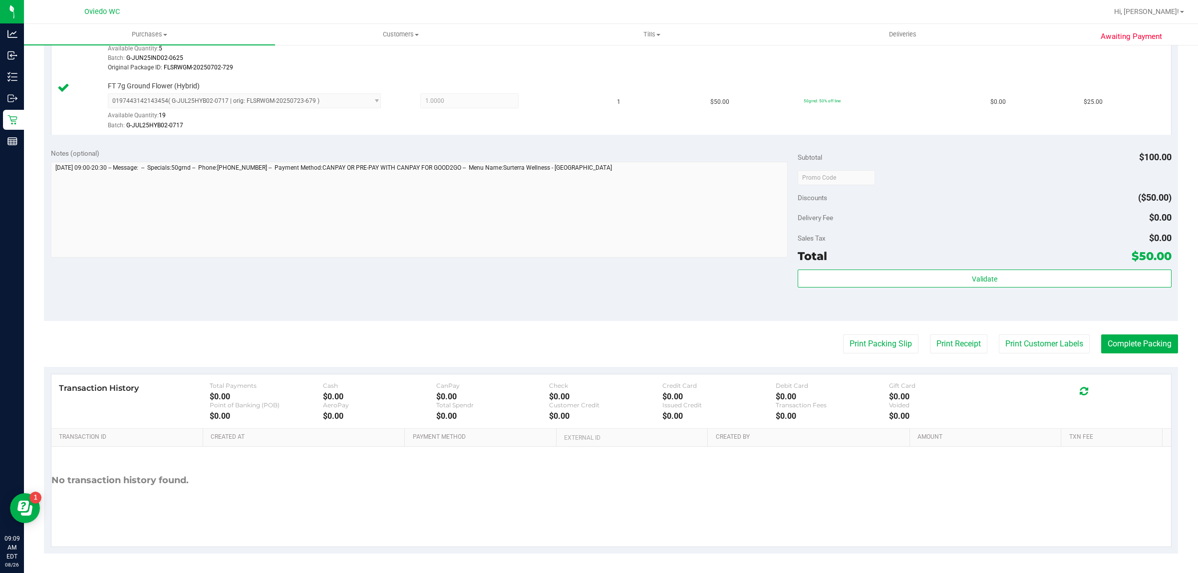
click at [1045, 335] on purchase-details "Back Edit Purchase Cancel Purchase View Profile # 11847708 BioTrack ID: - Submi…" at bounding box center [611, 149] width 1135 height 810
click at [1031, 349] on button "Print Customer Labels" at bounding box center [1044, 344] width 91 height 19
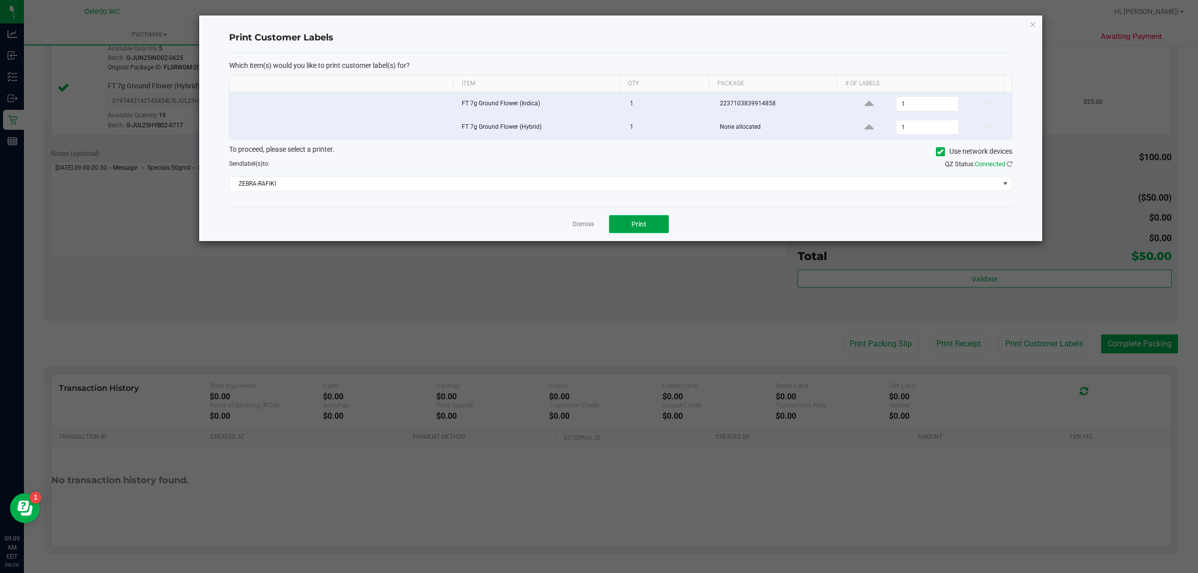
click at [643, 221] on span "Print" at bounding box center [639, 224] width 15 height 8
click at [577, 225] on link "Dismiss" at bounding box center [583, 224] width 21 height 8
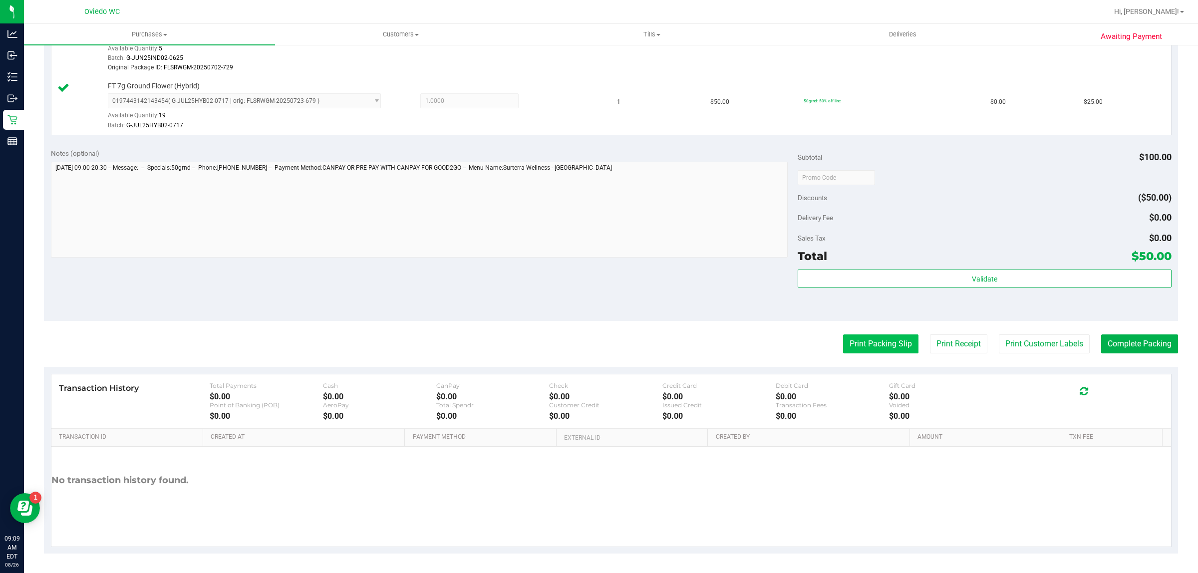
click at [845, 338] on button "Print Packing Slip" at bounding box center [880, 344] width 75 height 19
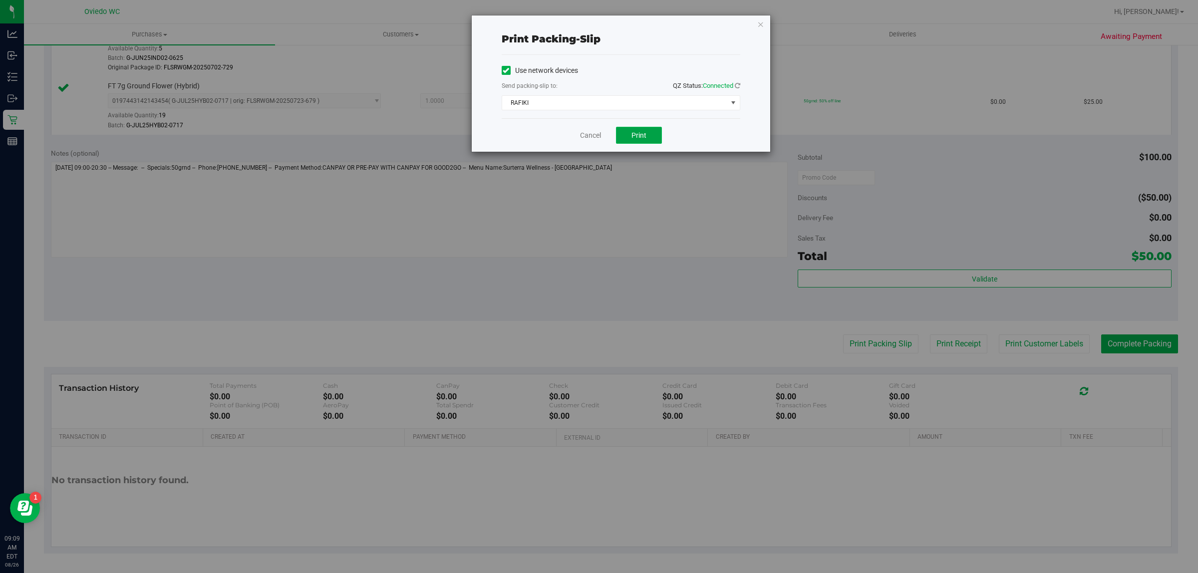
click at [624, 137] on button "Print" at bounding box center [639, 135] width 46 height 17
click at [590, 136] on link "Cancel" at bounding box center [590, 135] width 21 height 10
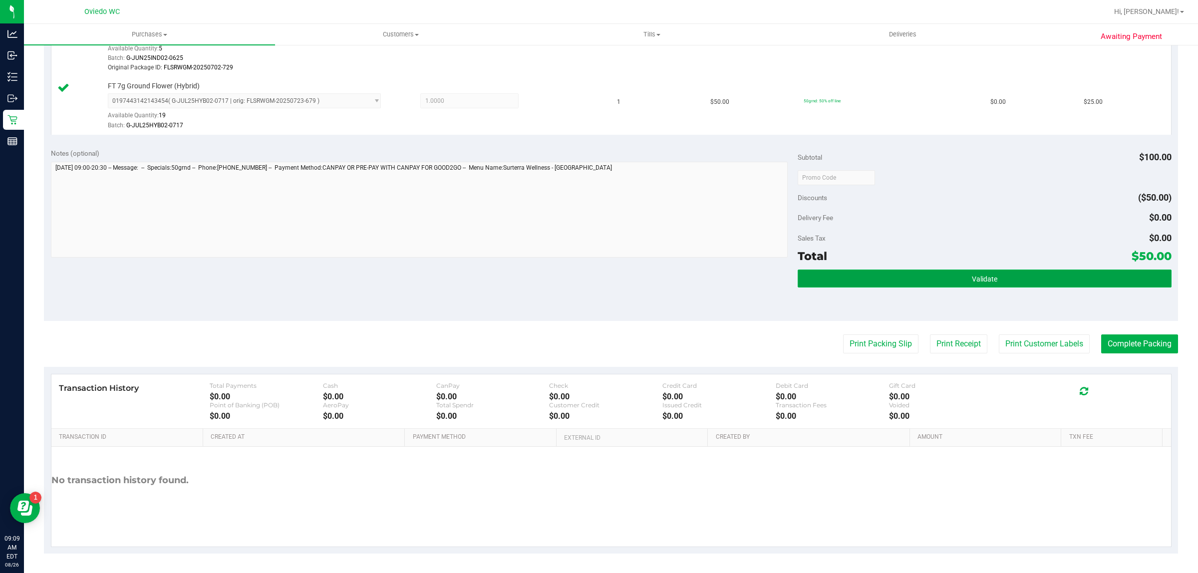
click at [1029, 285] on button "Validate" at bounding box center [985, 279] width 374 height 18
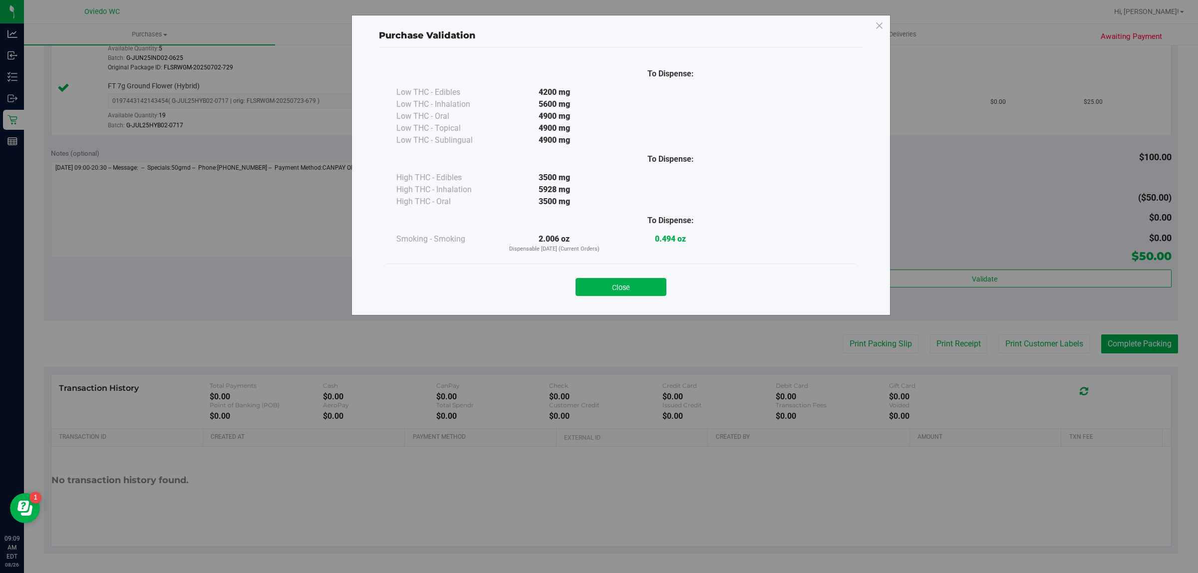
click at [656, 298] on div "Close" at bounding box center [621, 284] width 469 height 40
click at [614, 289] on button "Close" at bounding box center [621, 287] width 91 height 18
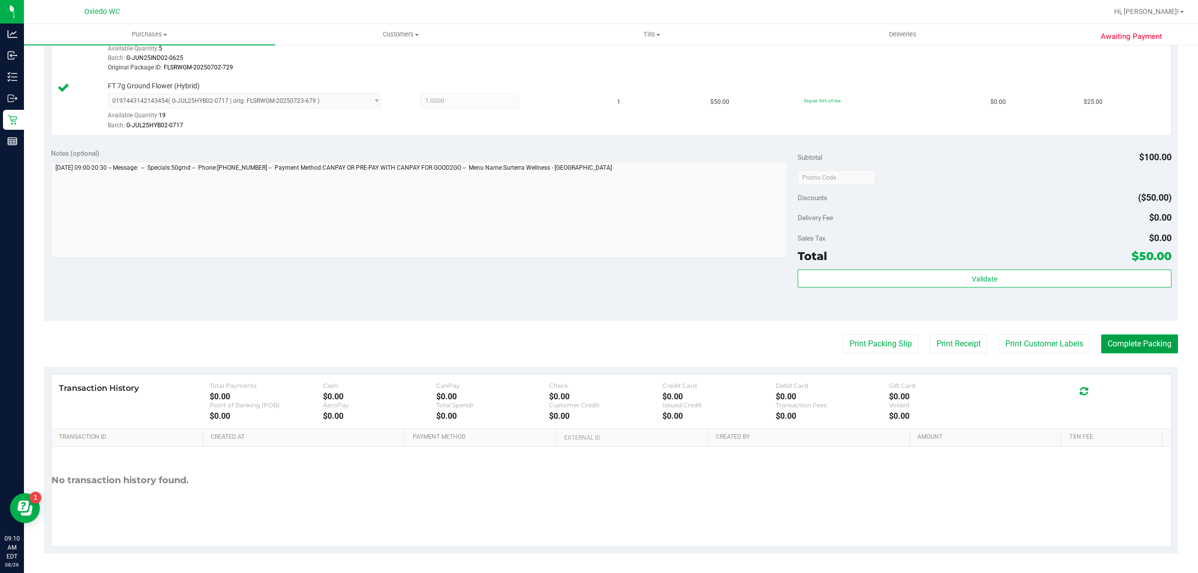
drag, startPoint x: 1124, startPoint y: 353, endPoint x: 1112, endPoint y: 349, distance: 12.2
click at [1123, 353] on button "Complete Packing" at bounding box center [1140, 344] width 77 height 19
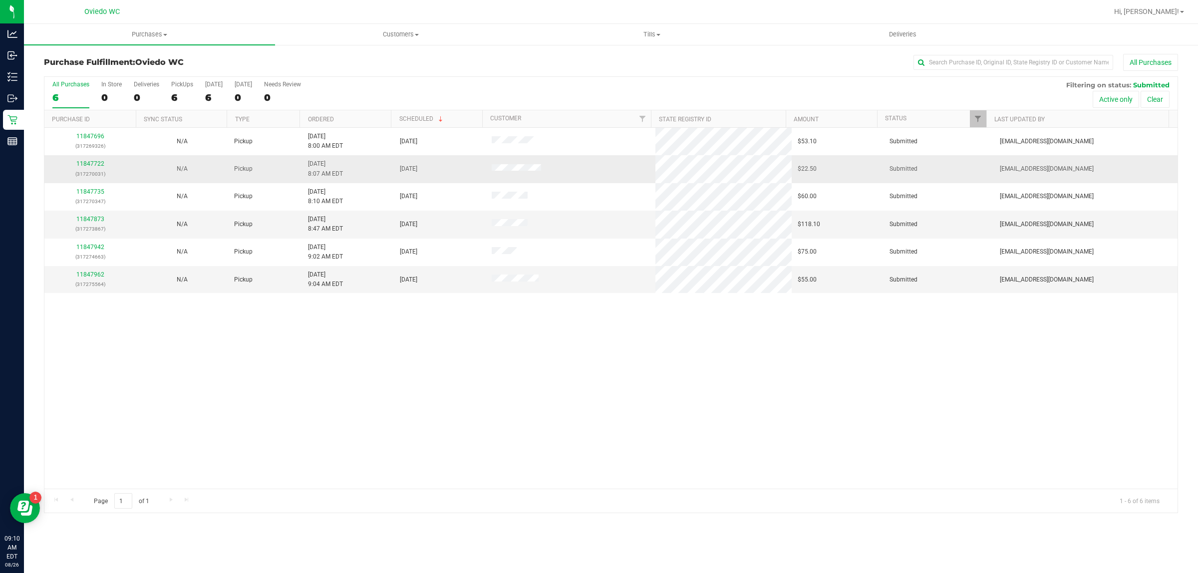
click at [84, 161] on div "11847722 (317270031)" at bounding box center [90, 168] width 80 height 19
click at [87, 165] on link "11847722" at bounding box center [90, 163] width 28 height 7
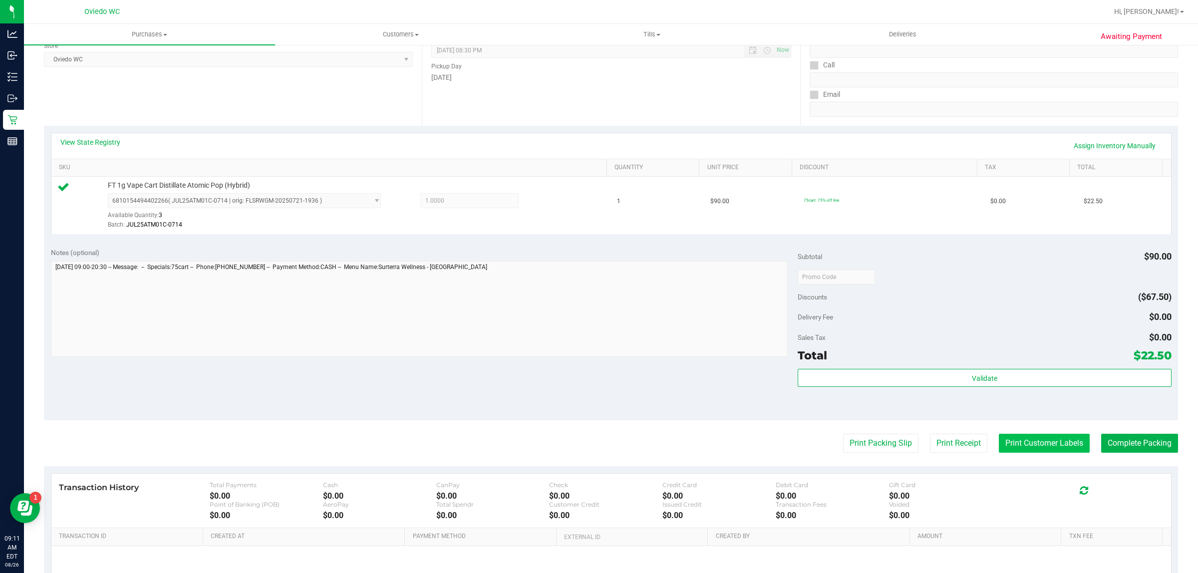
scroll to position [243, 0]
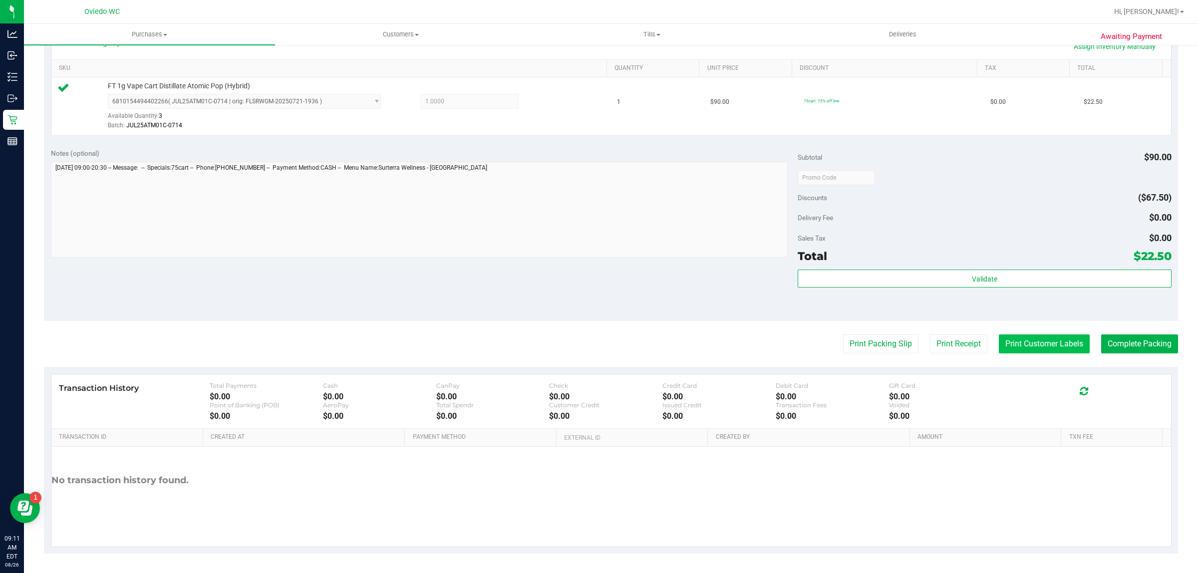
click at [1037, 346] on button "Print Customer Labels" at bounding box center [1044, 344] width 91 height 19
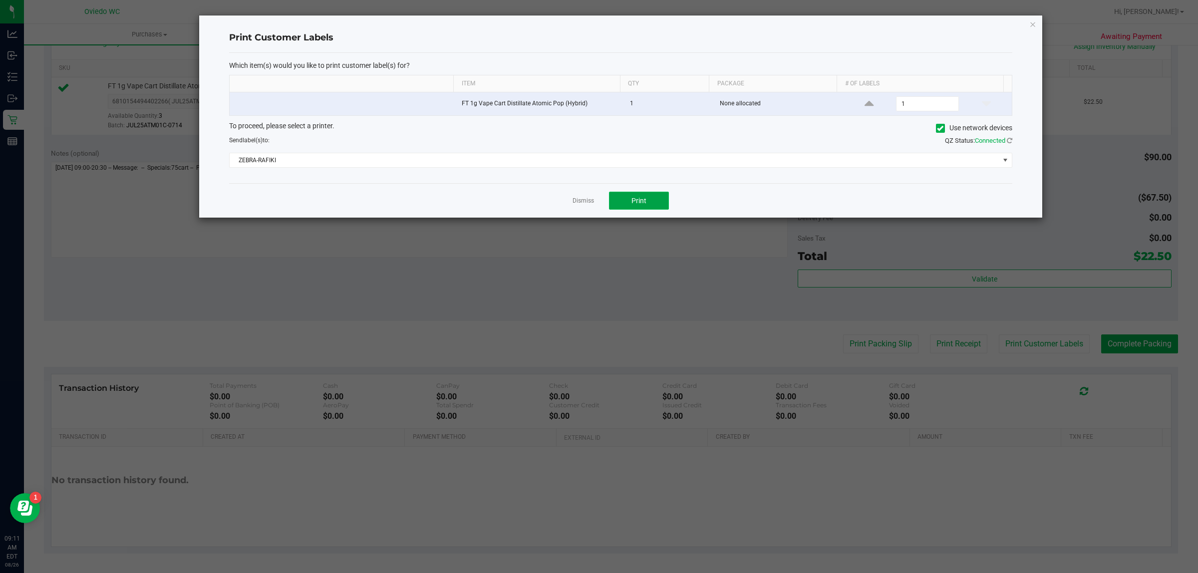
click at [633, 193] on button "Print" at bounding box center [639, 201] width 60 height 18
click at [580, 200] on link "Dismiss" at bounding box center [583, 201] width 21 height 8
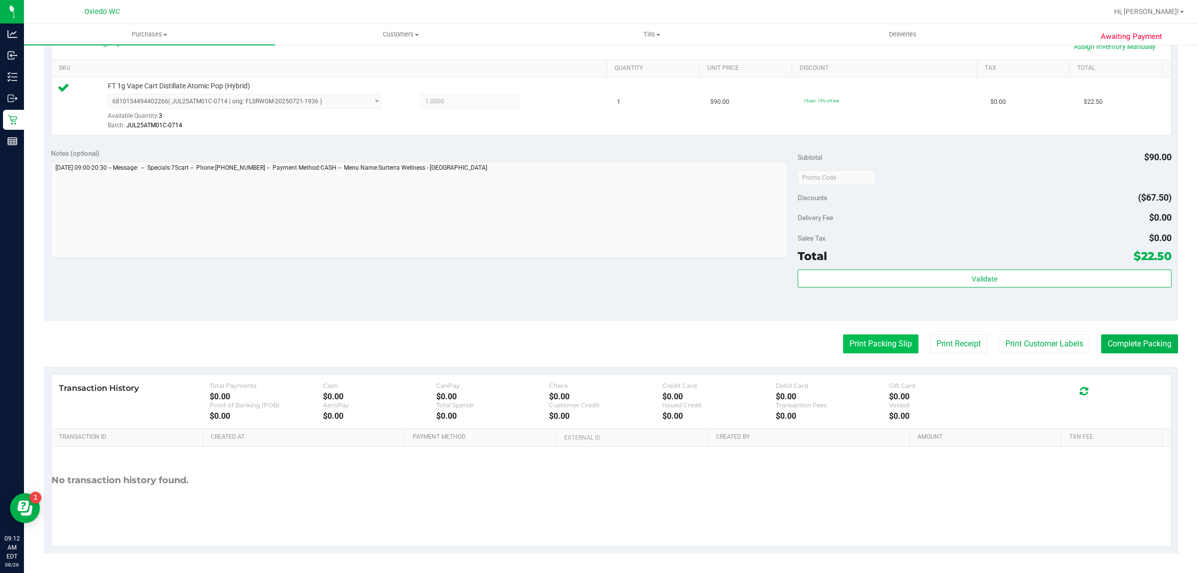
click at [870, 340] on button "Print Packing Slip" at bounding box center [880, 344] width 75 height 19
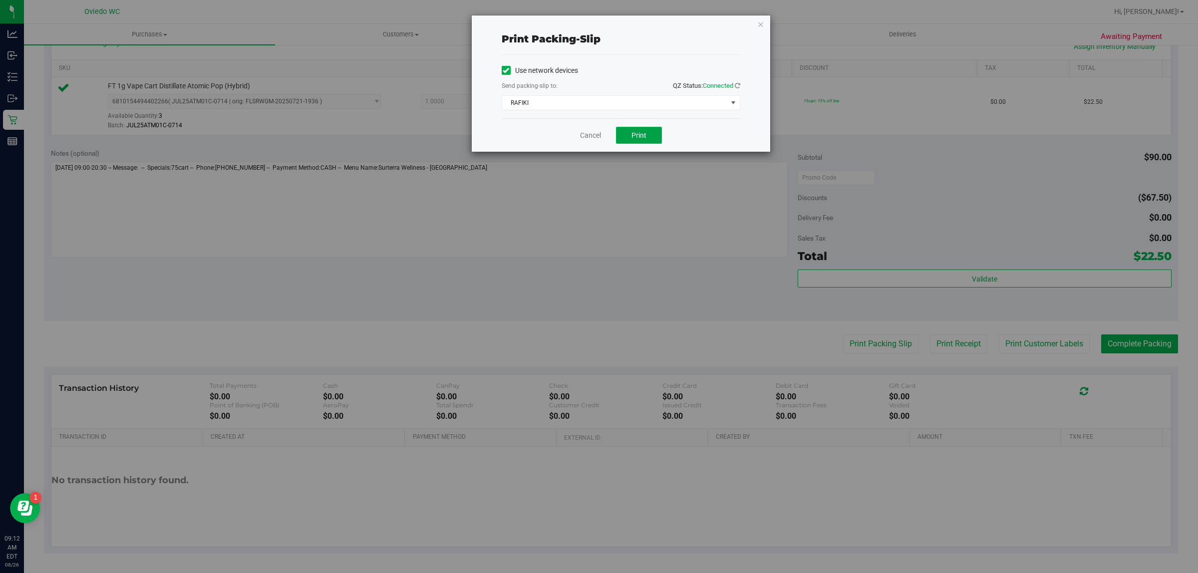
click at [637, 135] on span "Print" at bounding box center [639, 135] width 15 height 8
drag, startPoint x: 593, startPoint y: 131, endPoint x: 590, endPoint y: 138, distance: 7.1
click at [592, 131] on link "Cancel" at bounding box center [590, 135] width 21 height 10
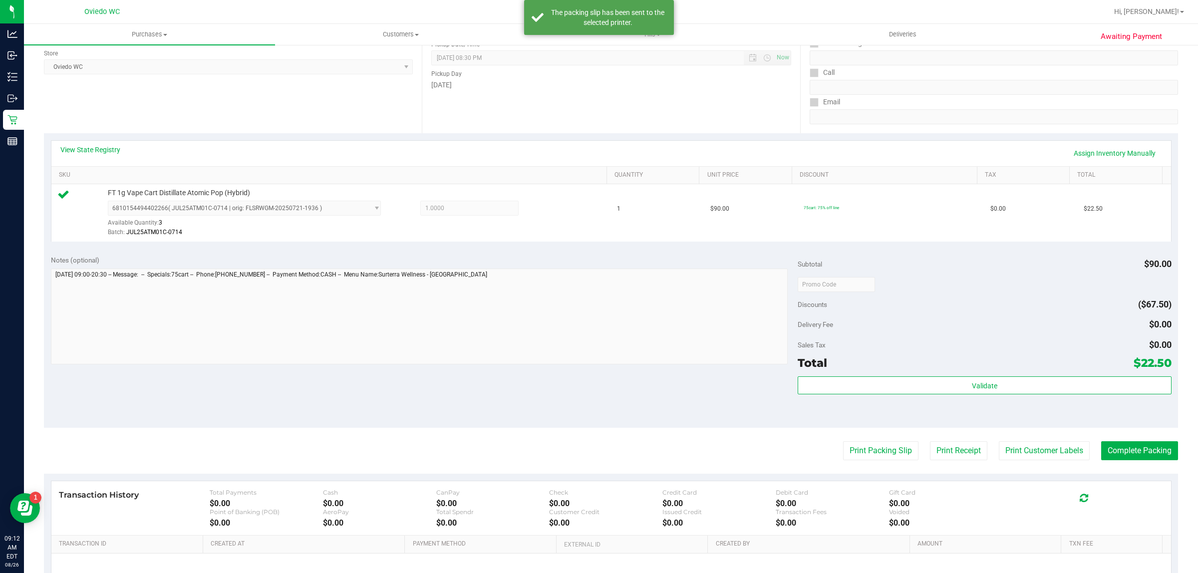
scroll to position [0, 0]
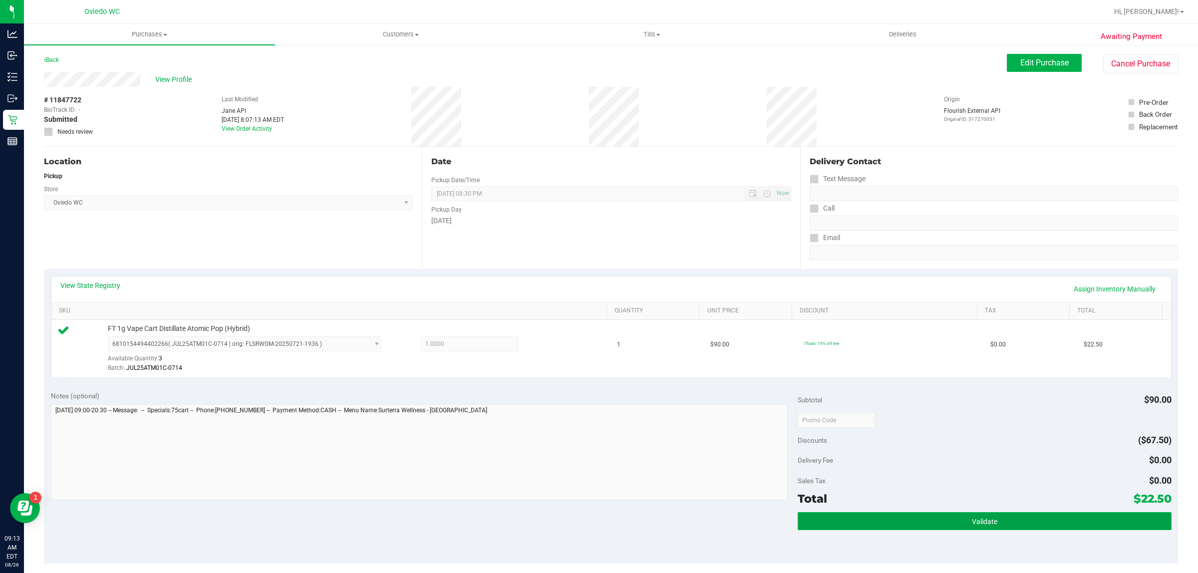
click at [972, 521] on span "Validate" at bounding box center [984, 522] width 25 height 8
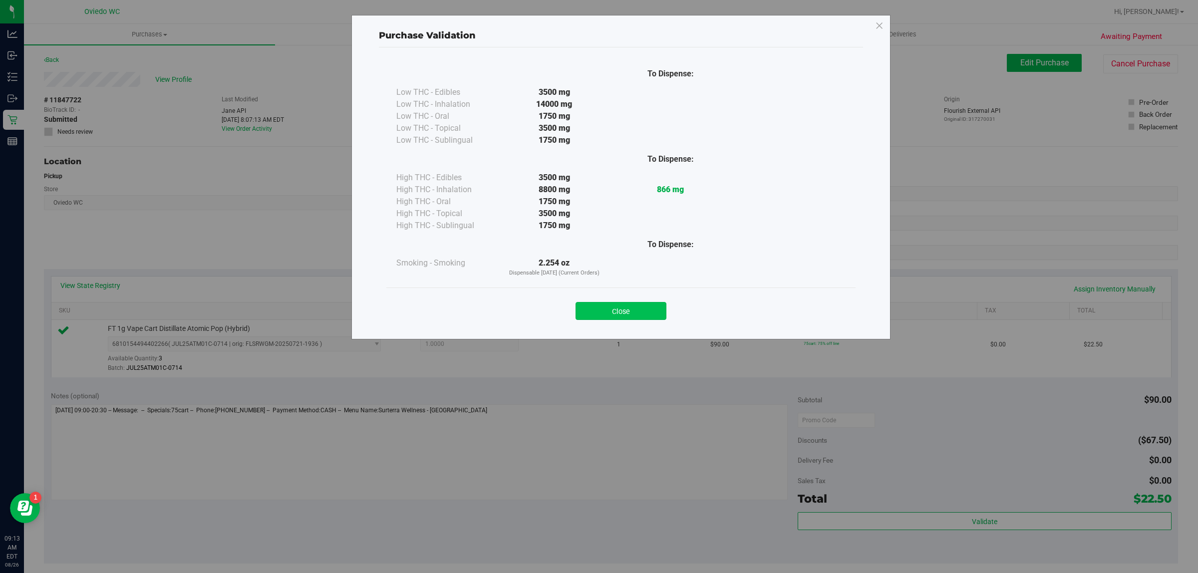
click at [618, 306] on button "Close" at bounding box center [621, 311] width 91 height 18
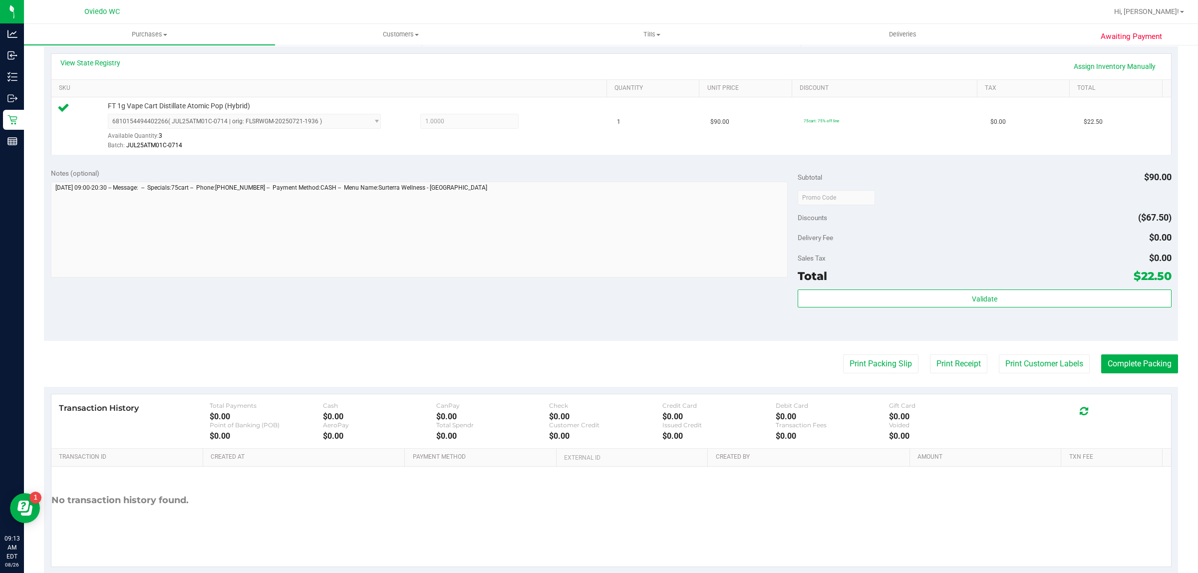
scroll to position [243, 0]
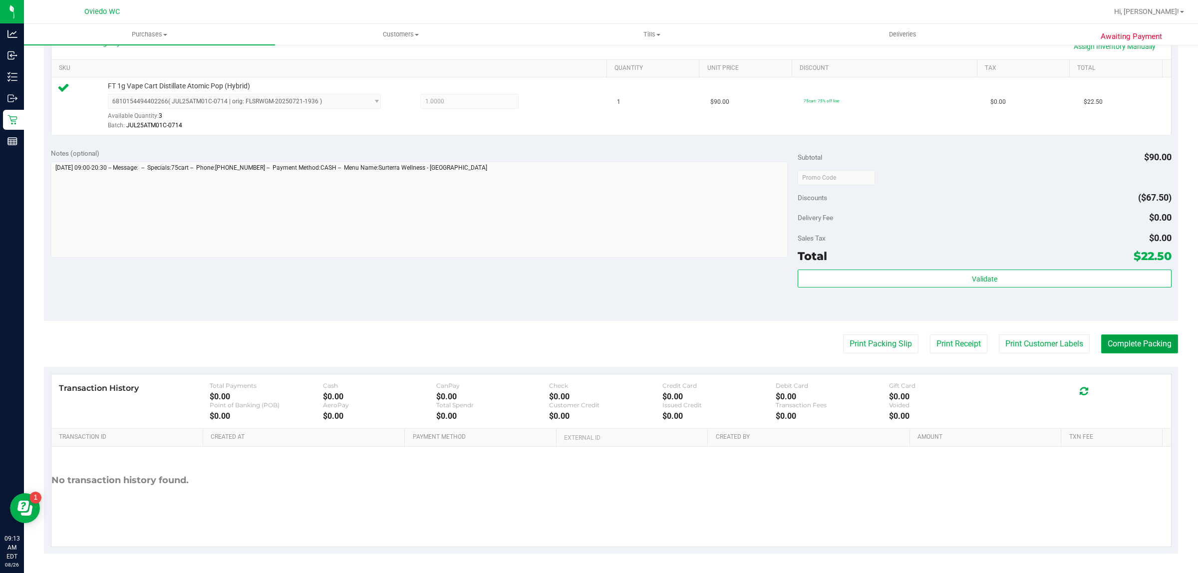
click at [1135, 354] on button "Complete Packing" at bounding box center [1140, 344] width 77 height 19
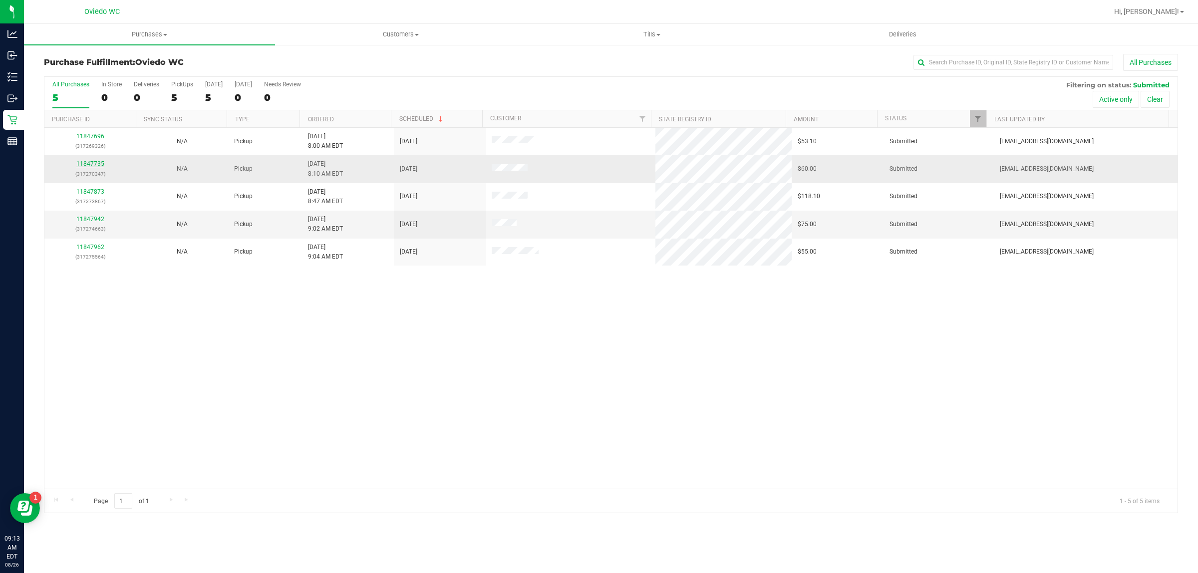
click at [90, 165] on link "11847735" at bounding box center [90, 163] width 28 height 7
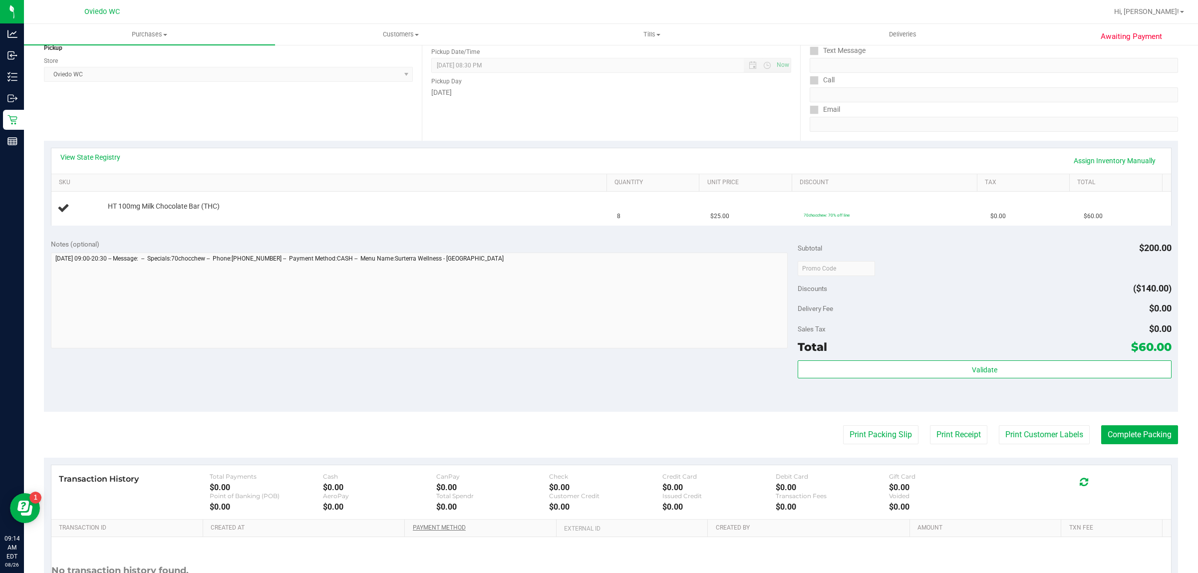
scroll to position [219, 0]
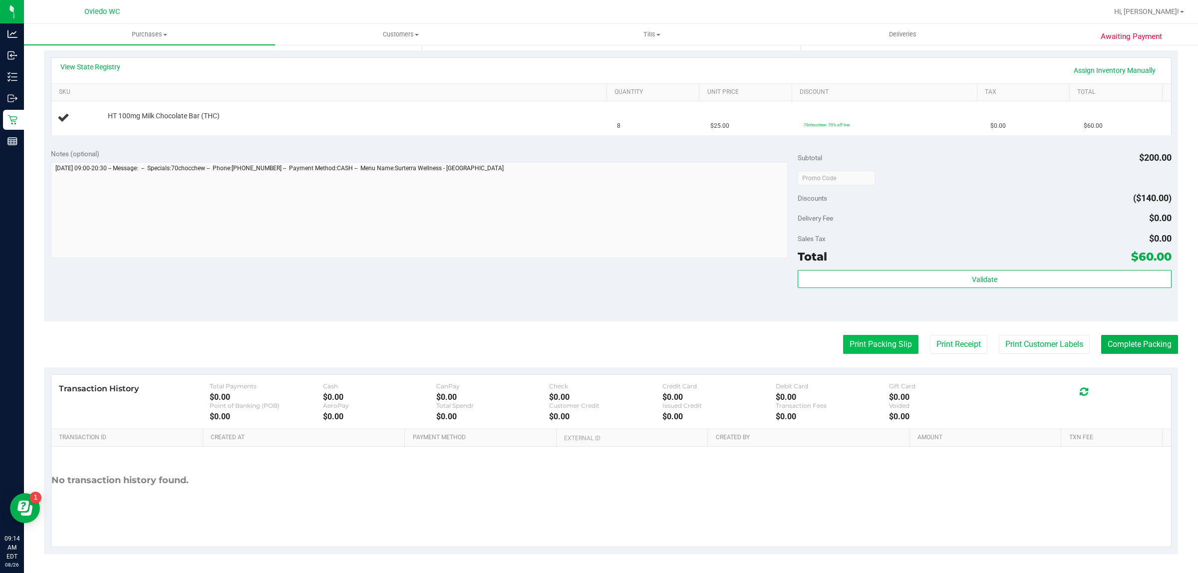
click at [867, 340] on button "Print Packing Slip" at bounding box center [880, 344] width 75 height 19
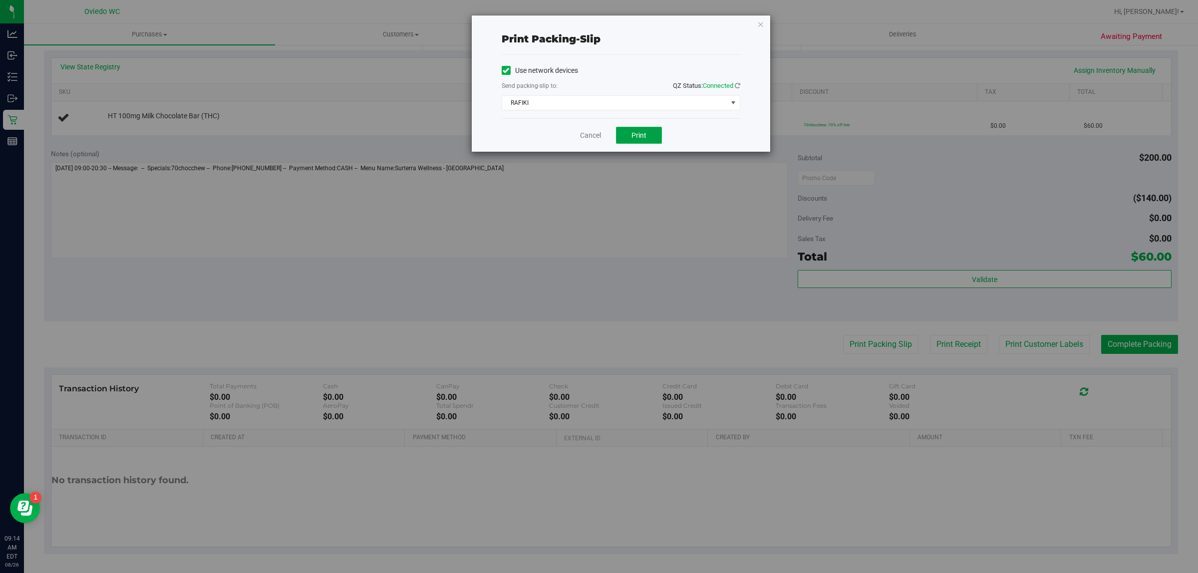
click at [620, 128] on button "Print" at bounding box center [639, 135] width 46 height 17
click at [583, 133] on link "Cancel" at bounding box center [590, 135] width 21 height 10
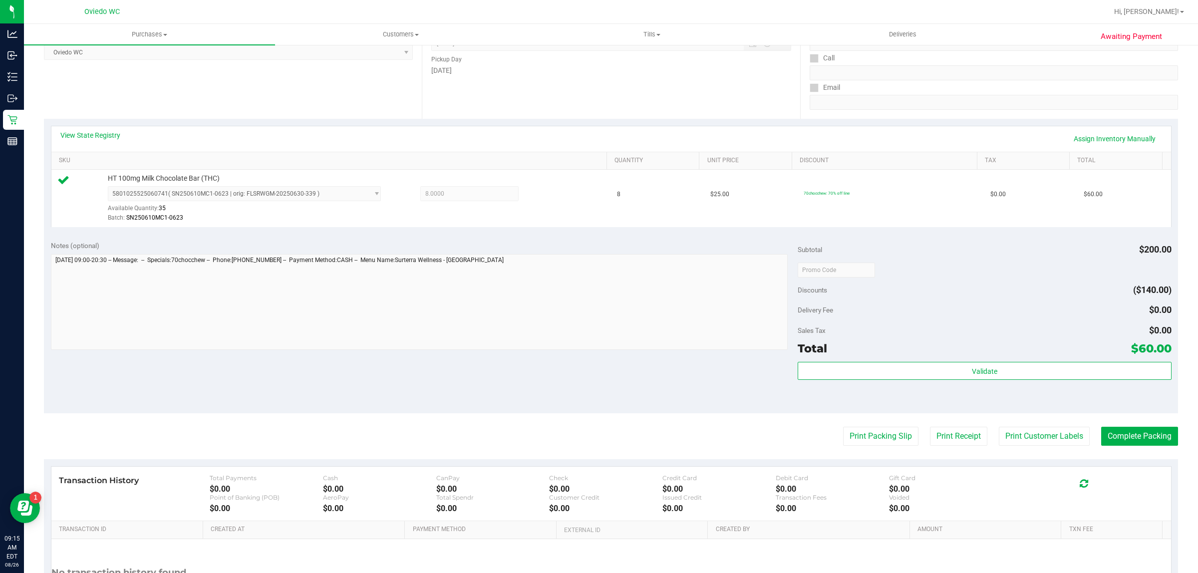
scroll to position [243, 0]
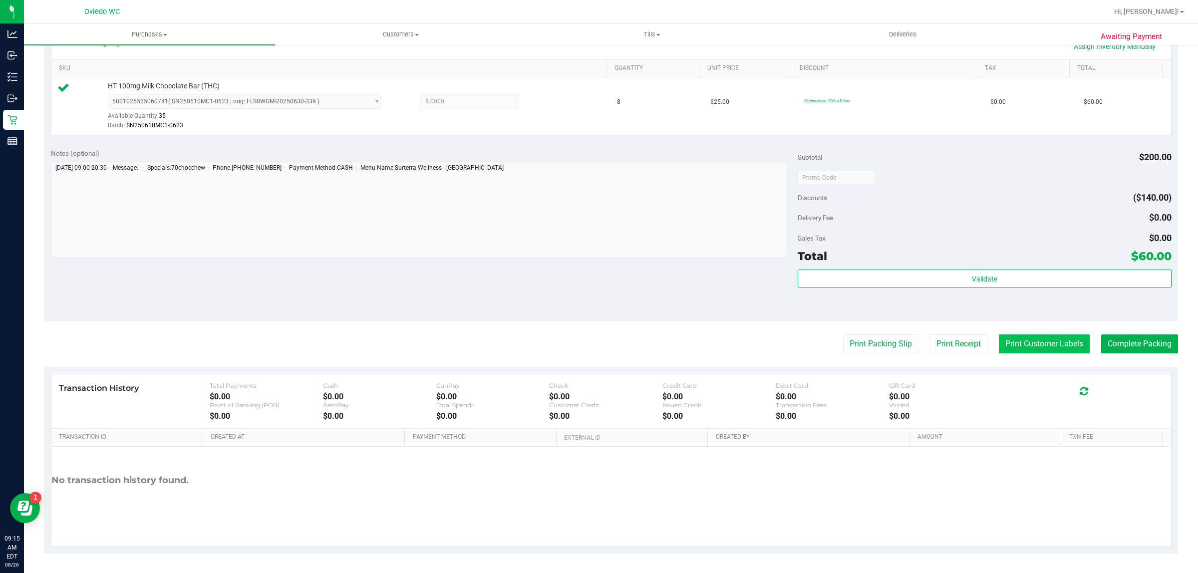
click at [1056, 342] on button "Print Customer Labels" at bounding box center [1044, 344] width 91 height 19
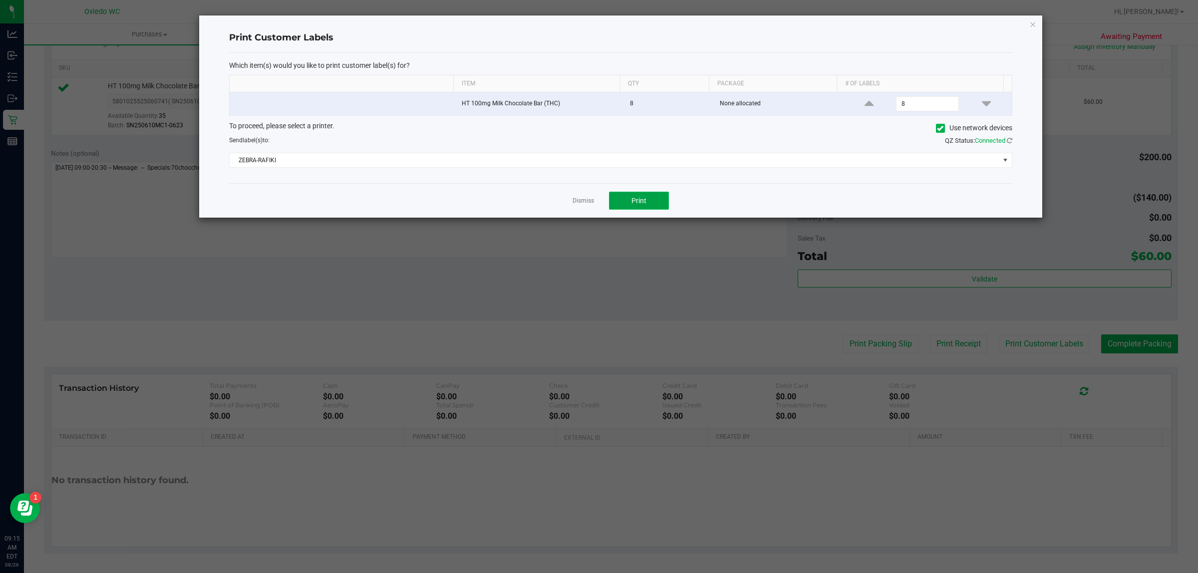
click at [640, 194] on button "Print" at bounding box center [639, 201] width 60 height 18
drag, startPoint x: 577, startPoint y: 198, endPoint x: 583, endPoint y: 199, distance: 6.5
click at [583, 199] on link "Dismiss" at bounding box center [583, 201] width 21 height 8
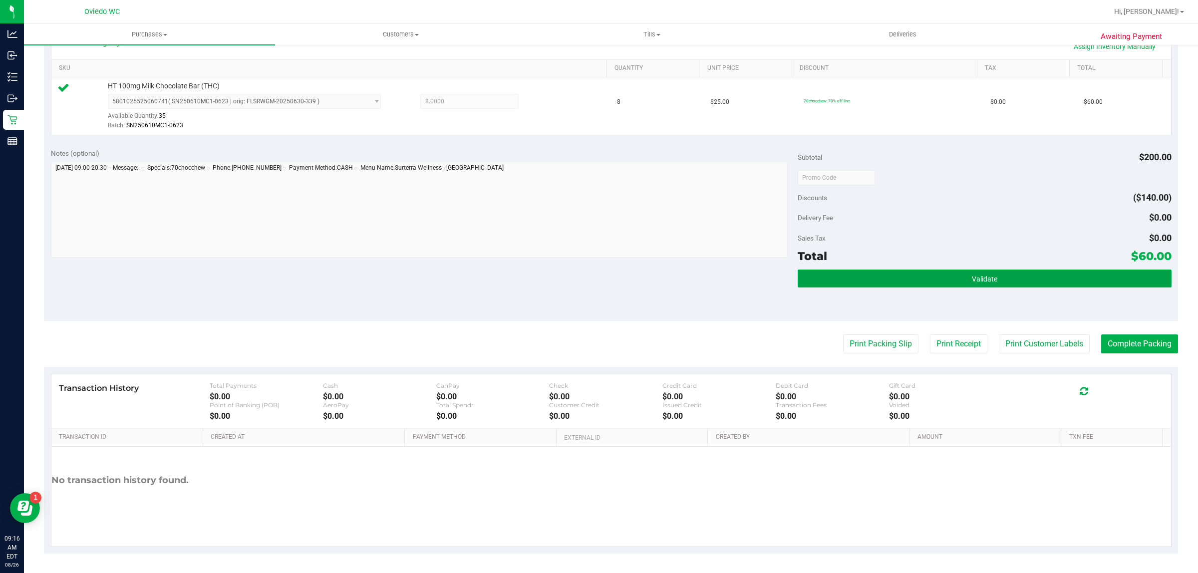
click at [973, 277] on span "Validate" at bounding box center [984, 279] width 25 height 8
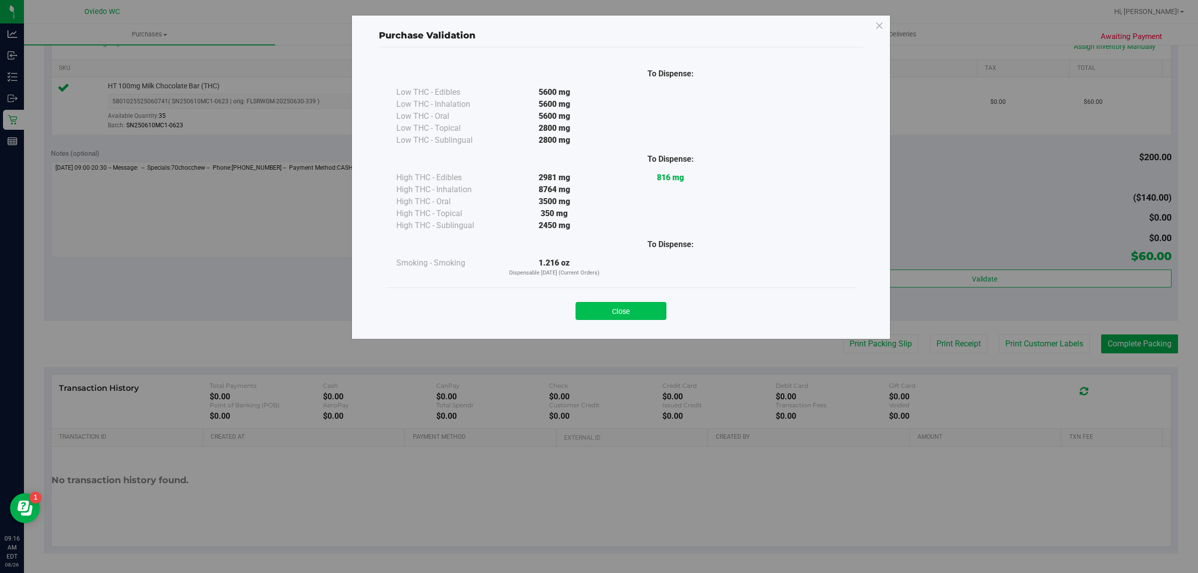
click at [619, 313] on button "Close" at bounding box center [621, 311] width 91 height 18
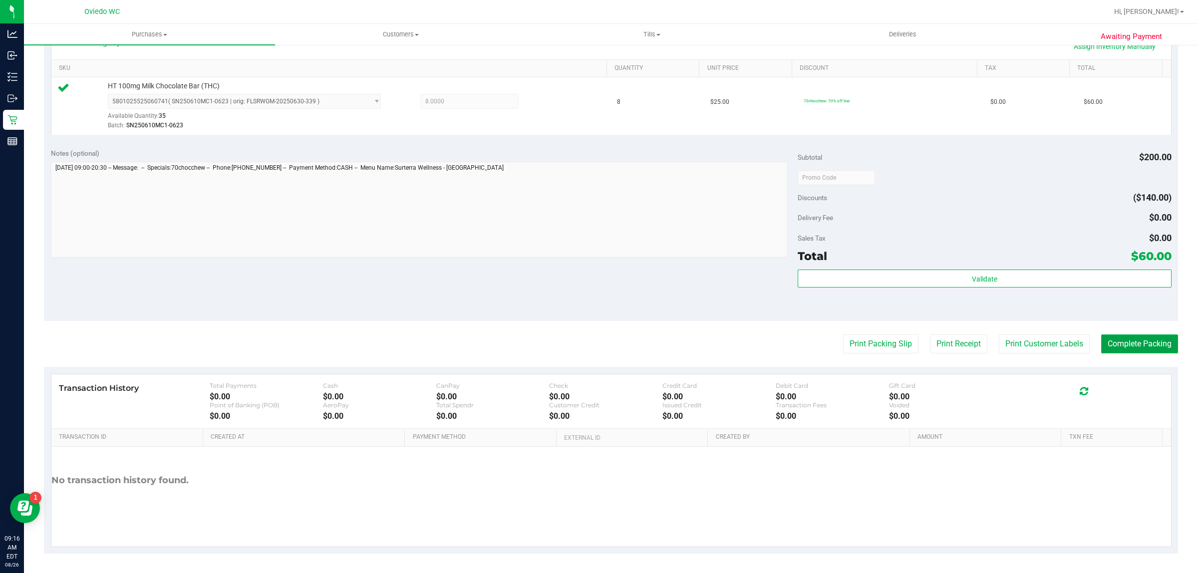
click at [1121, 351] on button "Complete Packing" at bounding box center [1140, 344] width 77 height 19
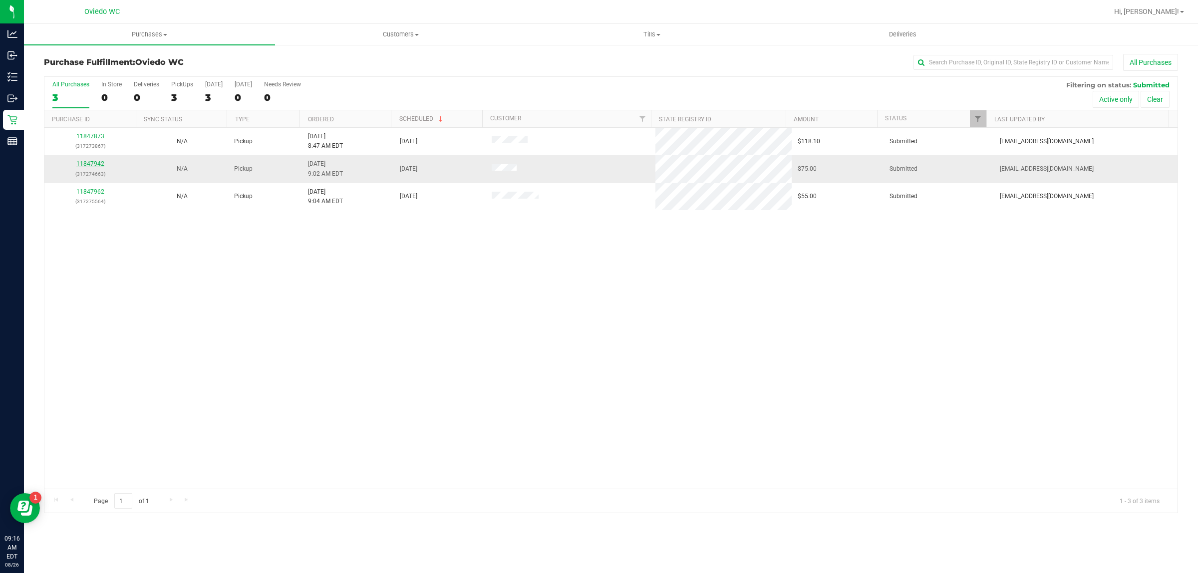
click at [95, 163] on link "11847942" at bounding box center [90, 163] width 28 height 7
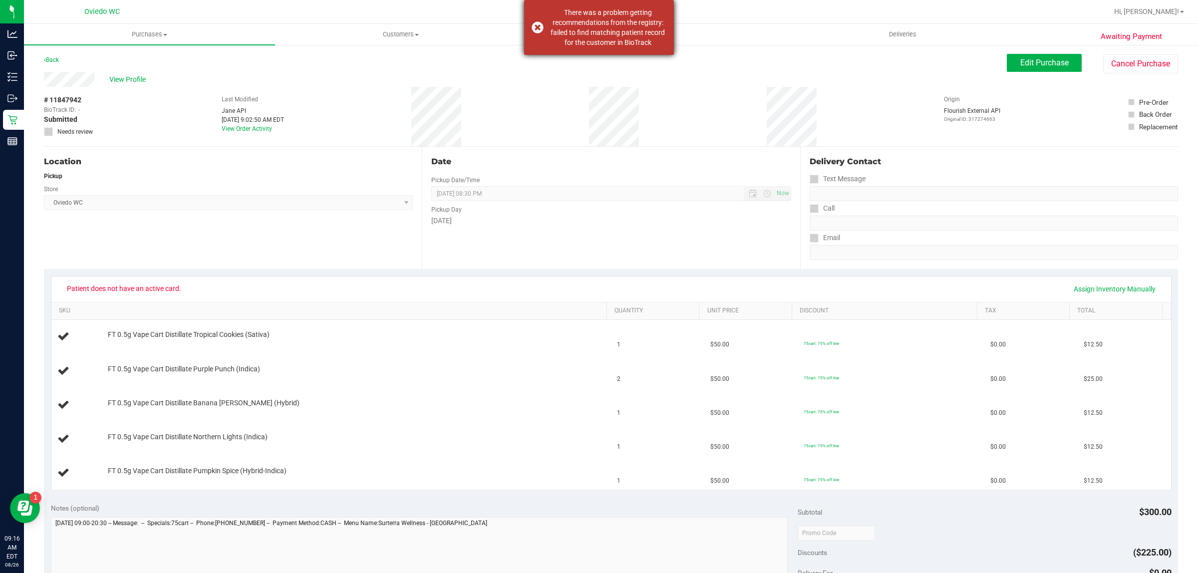
click at [590, 34] on div "There was a problem getting recommendations from the registry: failed to find m…" at bounding box center [607, 27] width 117 height 40
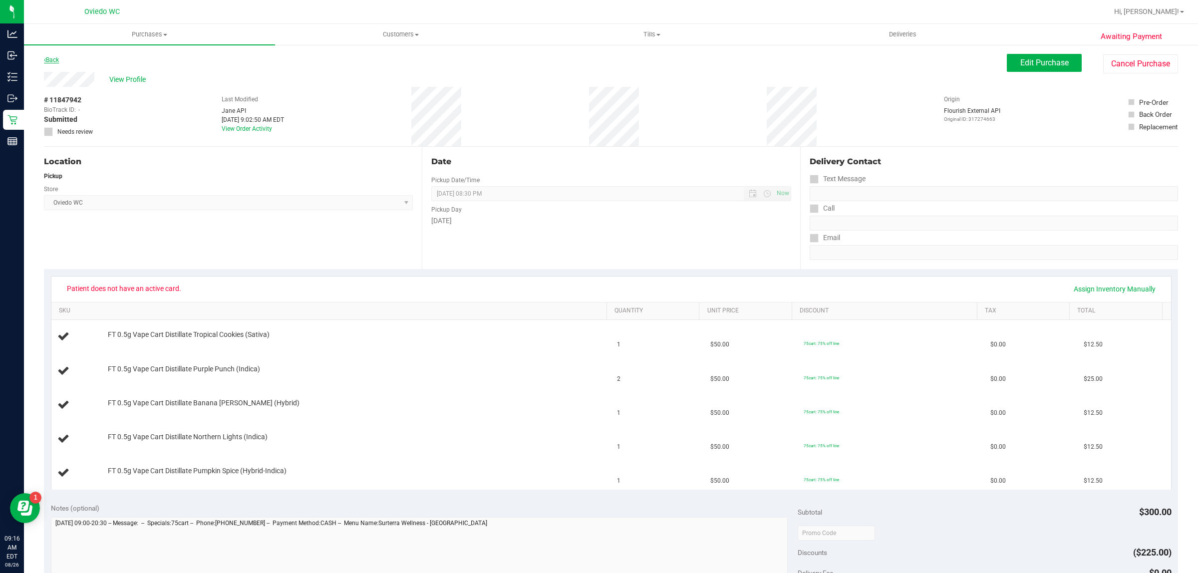
click at [54, 58] on link "Back" at bounding box center [51, 59] width 15 height 7
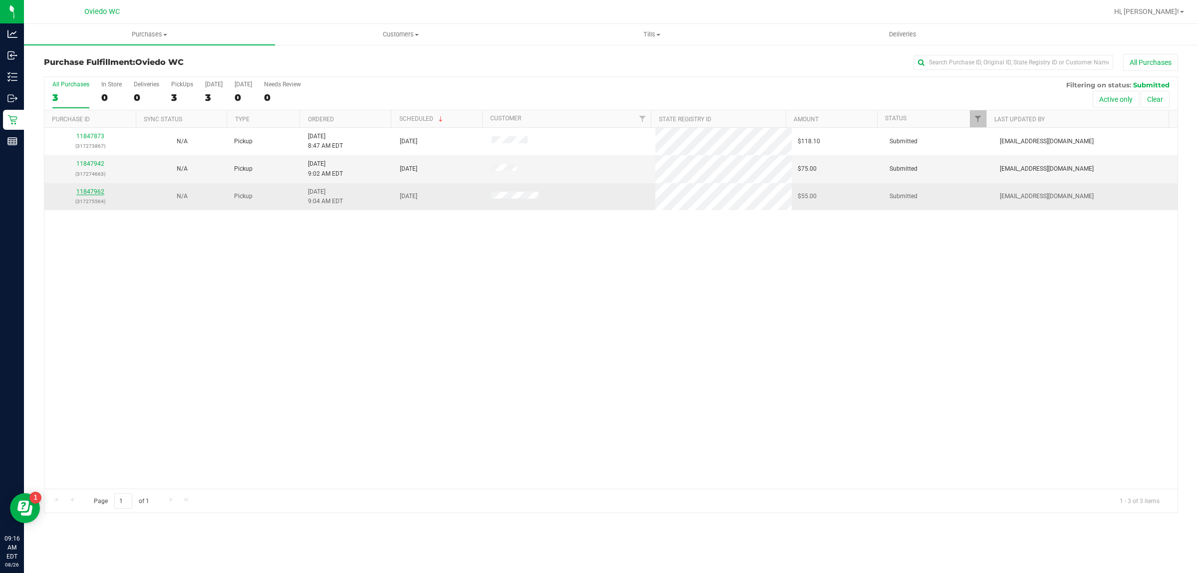
click at [83, 195] on link "11847962" at bounding box center [90, 191] width 28 height 7
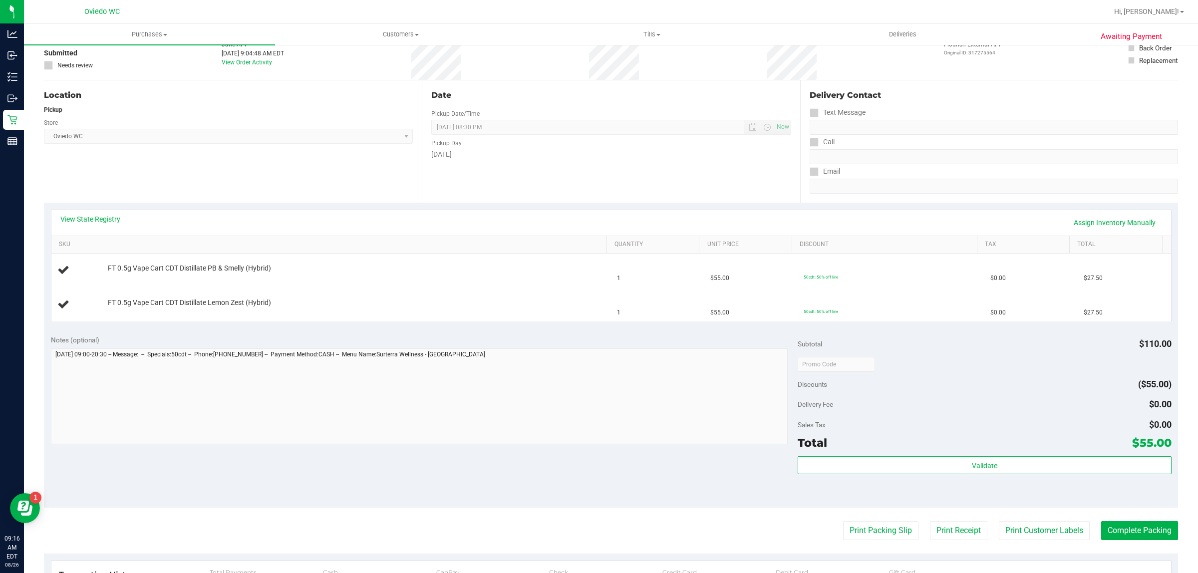
scroll to position [187, 0]
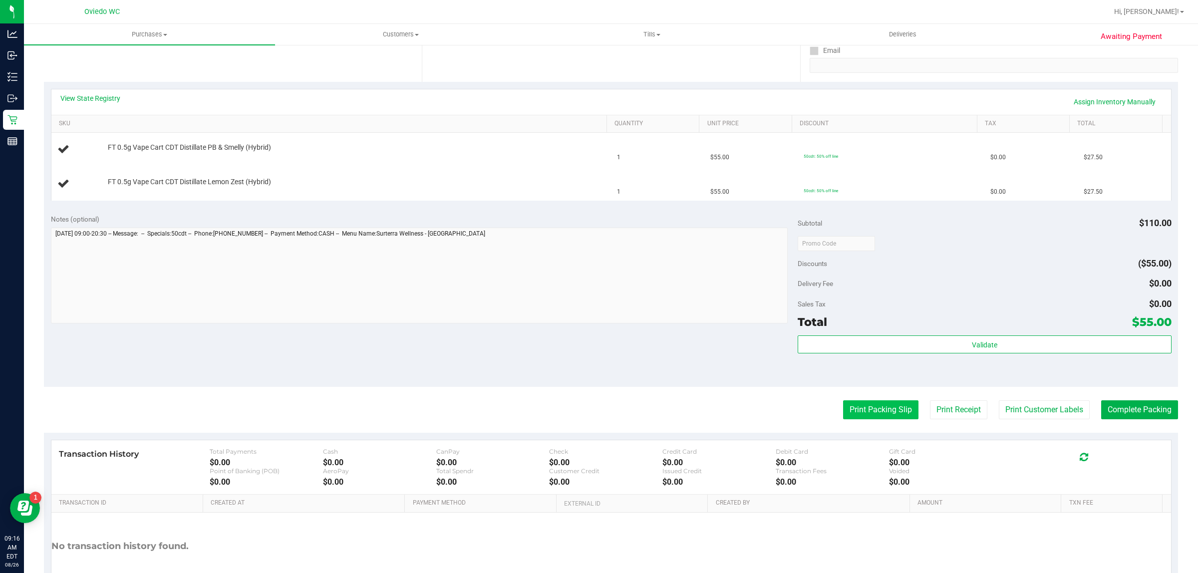
click at [852, 412] on button "Print Packing Slip" at bounding box center [880, 409] width 75 height 19
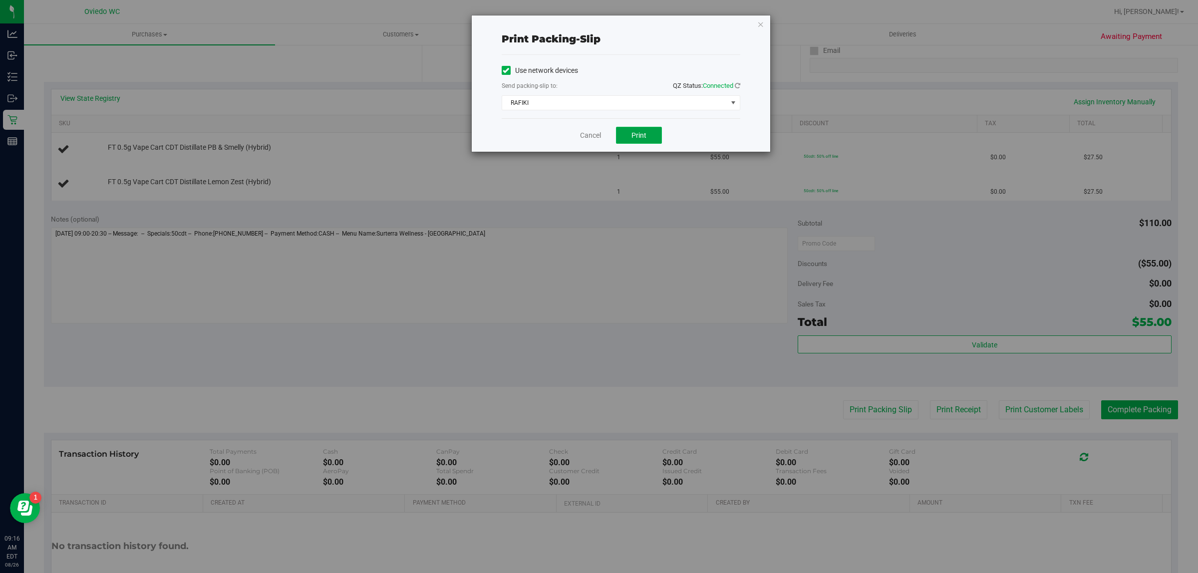
click at [642, 138] on span "Print" at bounding box center [639, 135] width 15 height 8
click at [584, 137] on link "Cancel" at bounding box center [590, 135] width 21 height 10
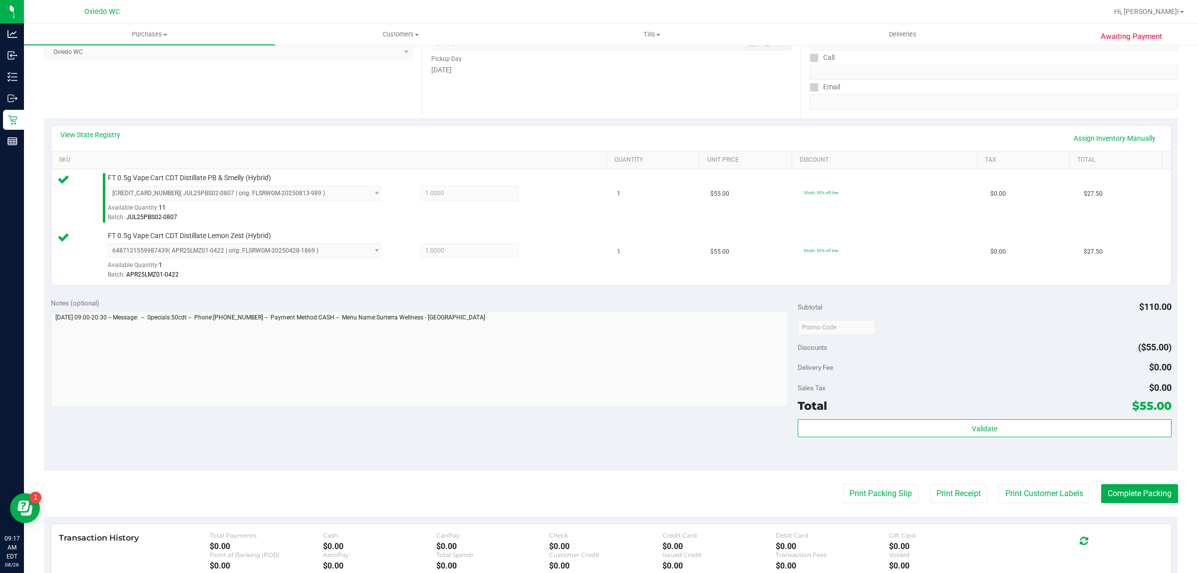
scroll to position [301, 0]
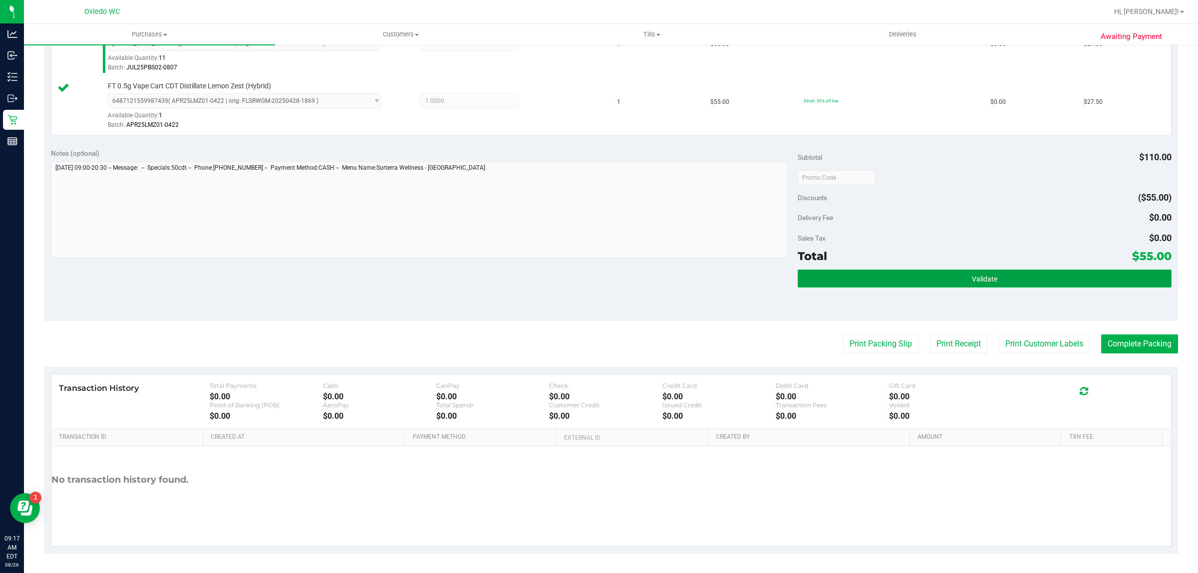
click at [939, 283] on button "Validate" at bounding box center [985, 279] width 374 height 18
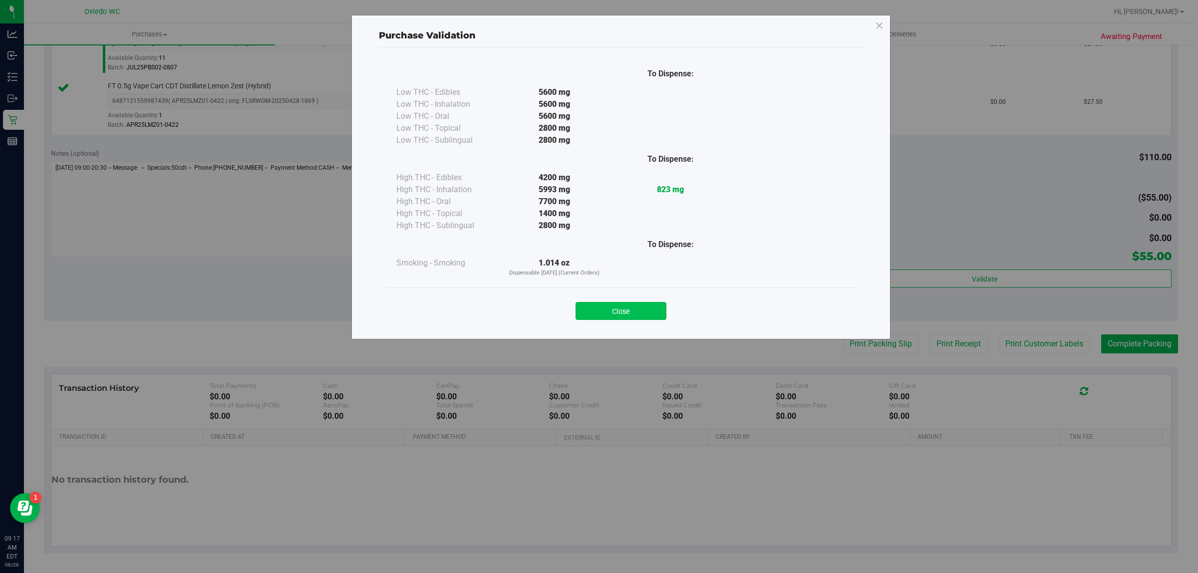
click at [642, 316] on button "Close" at bounding box center [621, 311] width 91 height 18
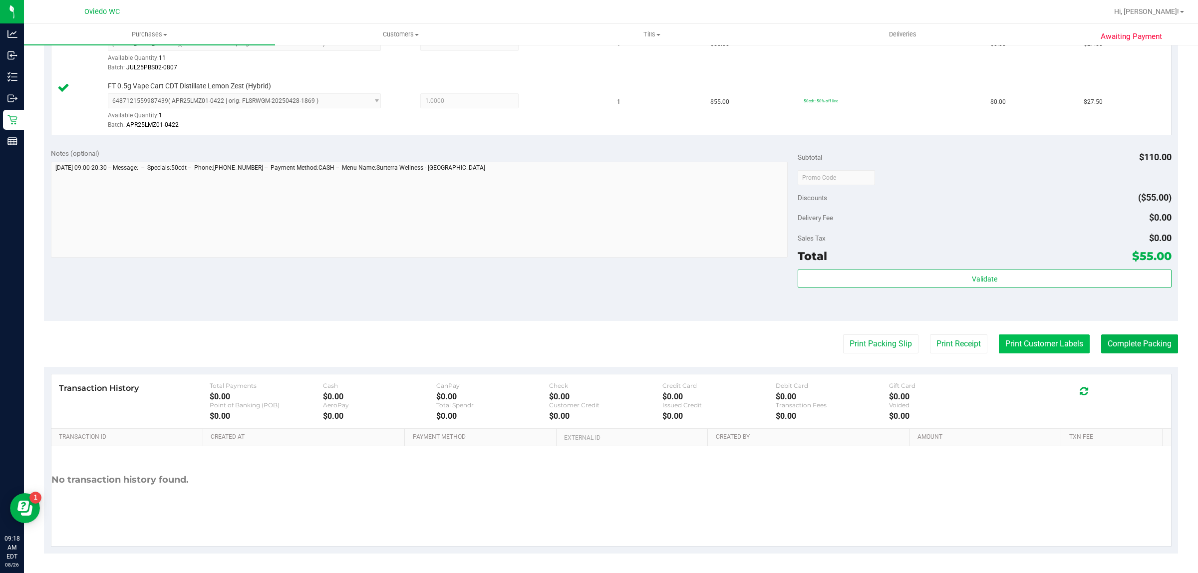
click at [1029, 343] on button "Print Customer Labels" at bounding box center [1044, 344] width 91 height 19
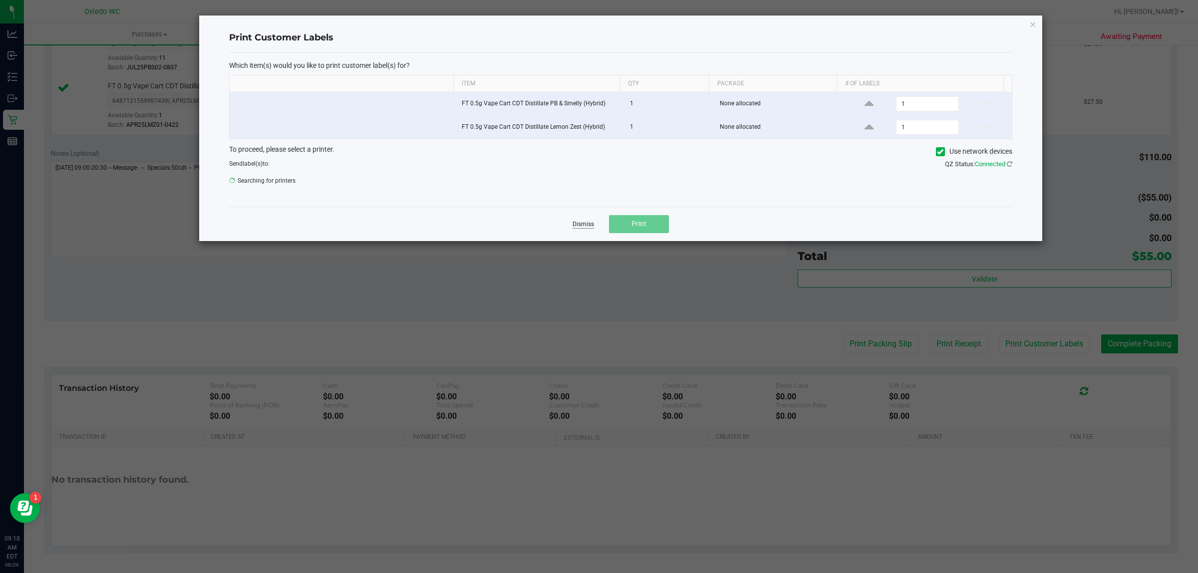
click at [579, 229] on link "Dismiss" at bounding box center [583, 224] width 21 height 8
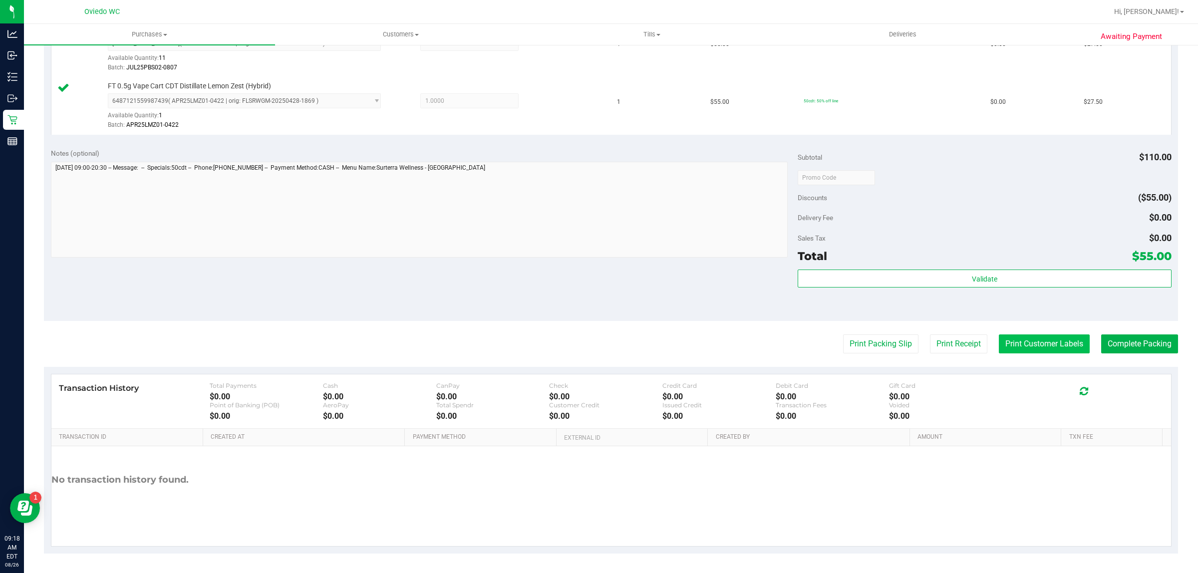
click at [1024, 339] on button "Print Customer Labels" at bounding box center [1044, 344] width 91 height 19
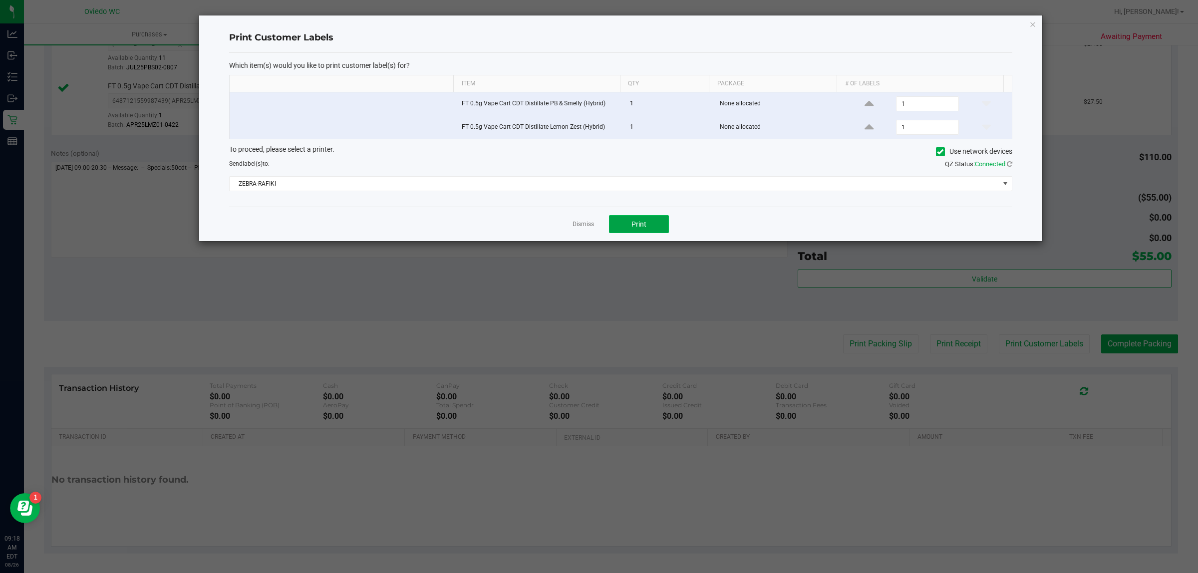
click at [653, 226] on button "Print" at bounding box center [639, 224] width 60 height 18
click at [582, 226] on link "Dismiss" at bounding box center [583, 224] width 21 height 8
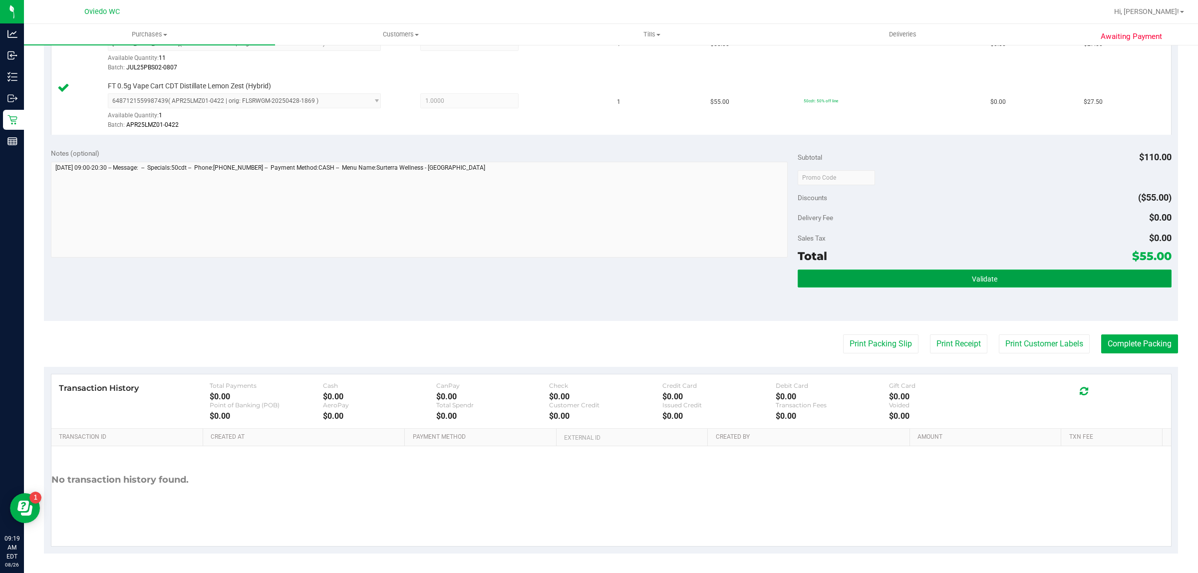
click at [935, 285] on button "Validate" at bounding box center [985, 279] width 374 height 18
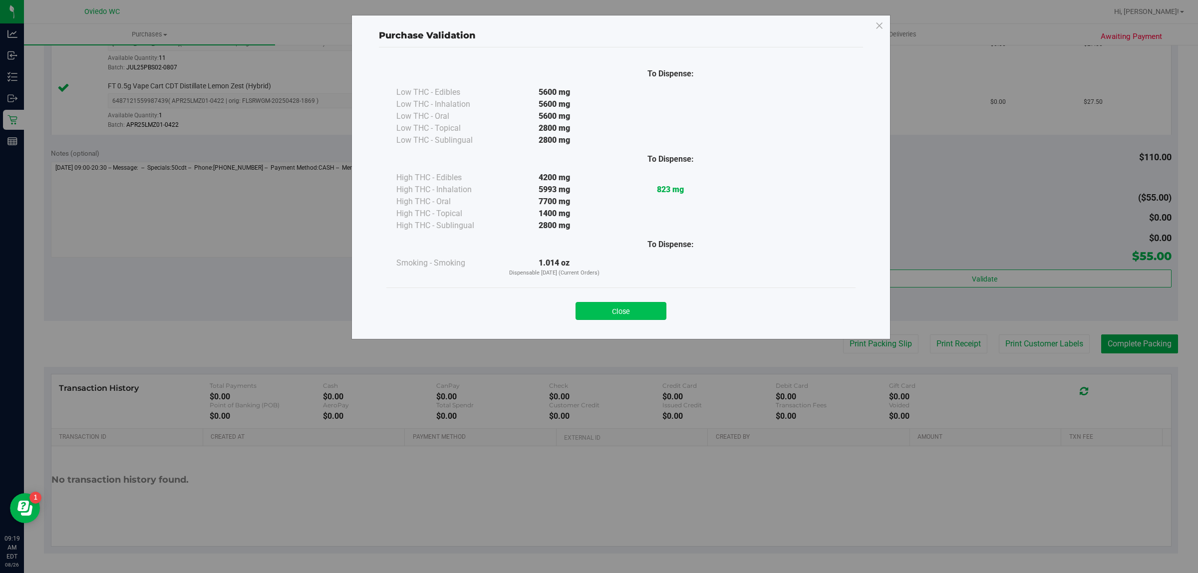
click at [625, 312] on button "Close" at bounding box center [621, 311] width 91 height 18
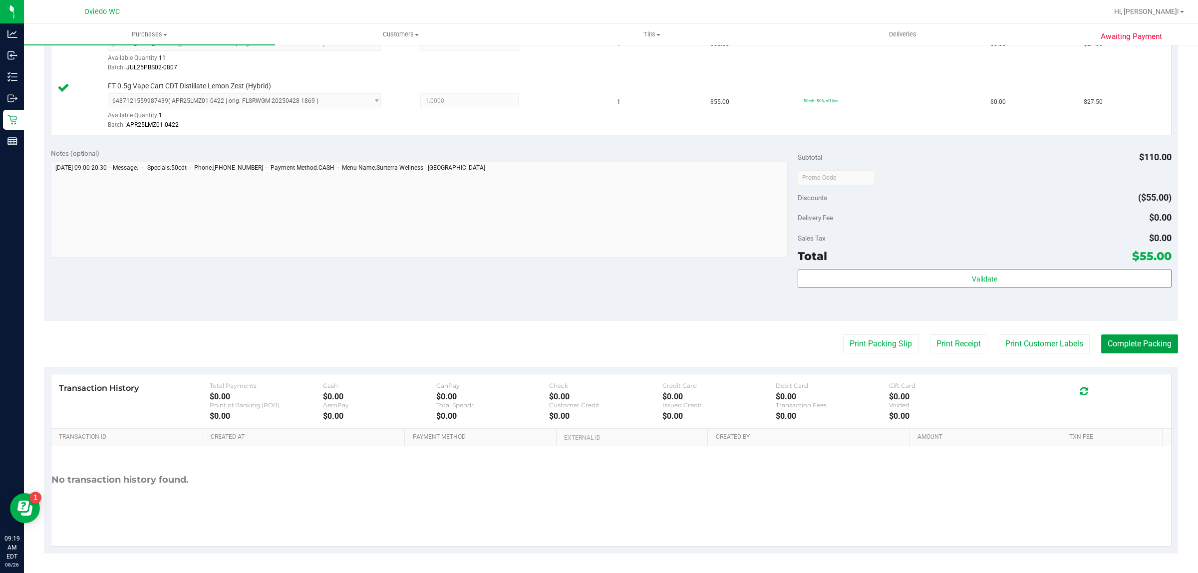
click at [1117, 341] on button "Complete Packing" at bounding box center [1140, 344] width 77 height 19
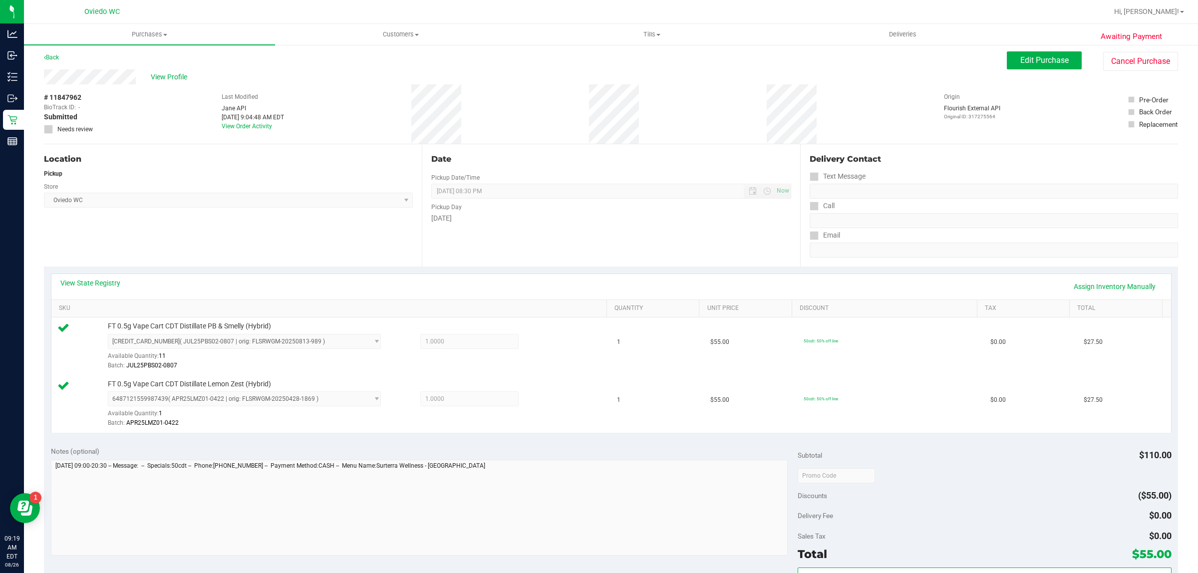
scroll to position [0, 0]
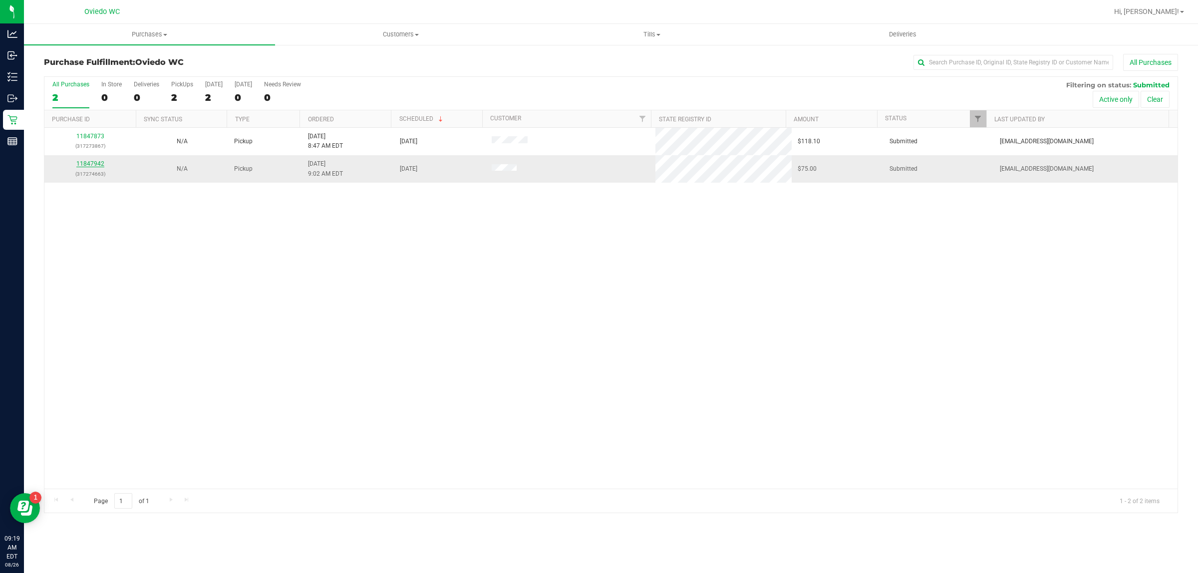
click at [96, 167] on link "11847942" at bounding box center [90, 163] width 28 height 7
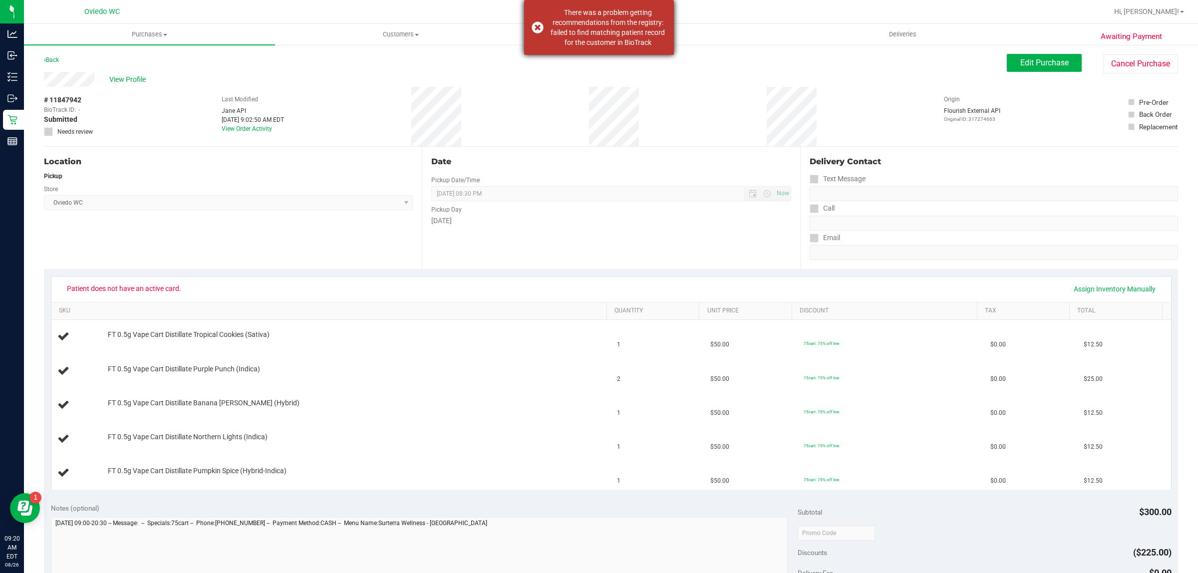
click at [610, 46] on div "There was a problem getting recommendations from the registry: failed to find m…" at bounding box center [607, 27] width 117 height 40
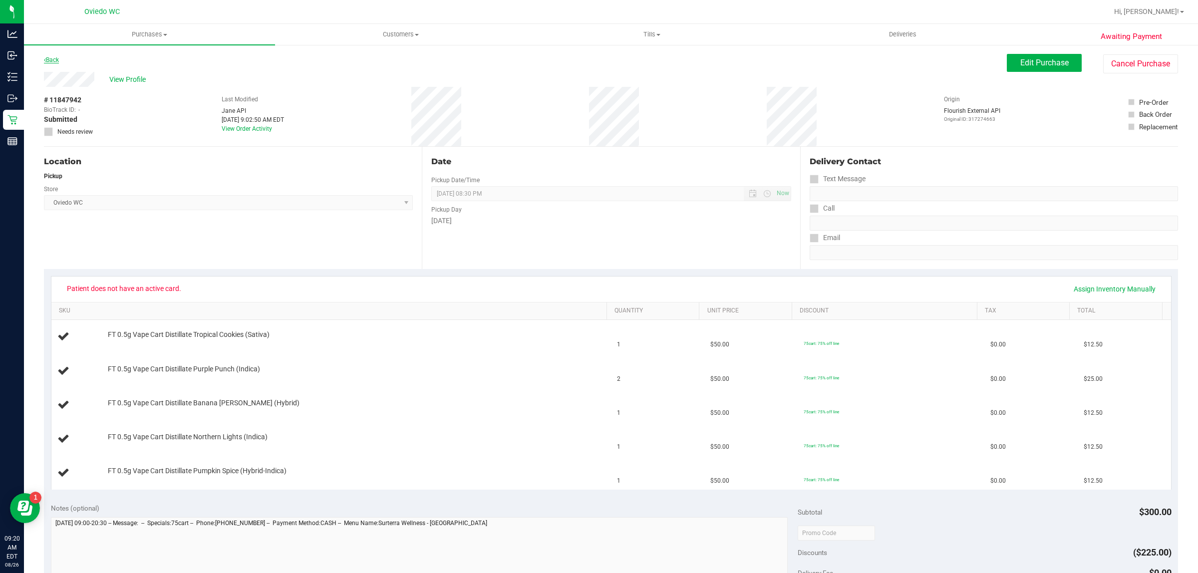
click at [48, 57] on link "Back" at bounding box center [51, 59] width 15 height 7
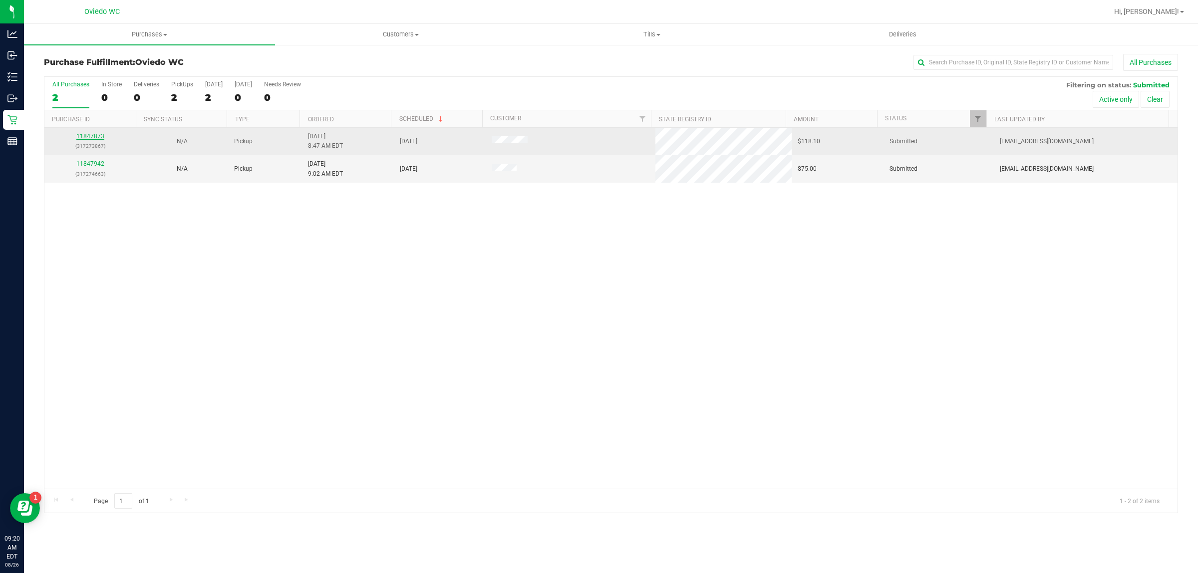
click at [86, 138] on link "11847873" at bounding box center [90, 136] width 28 height 7
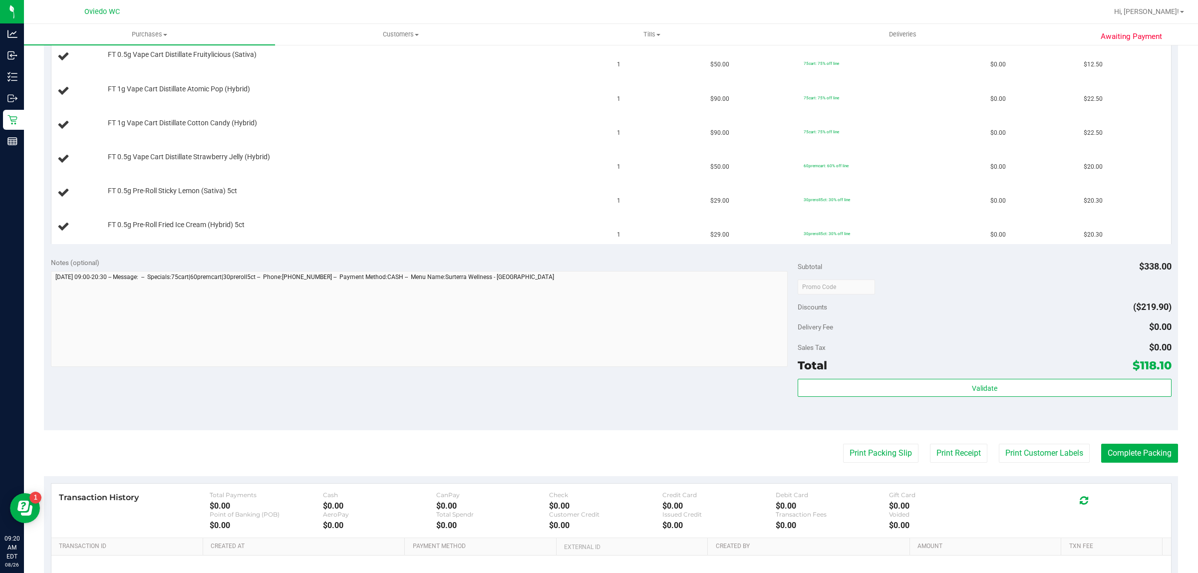
scroll to position [375, 0]
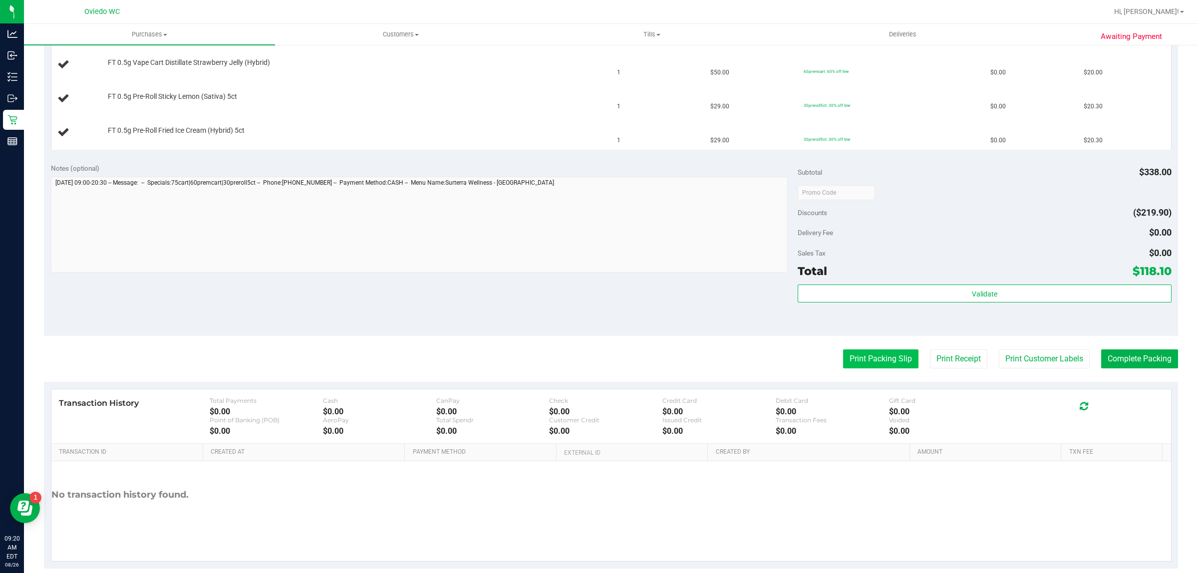
click at [861, 369] on button "Print Packing Slip" at bounding box center [880, 359] width 75 height 19
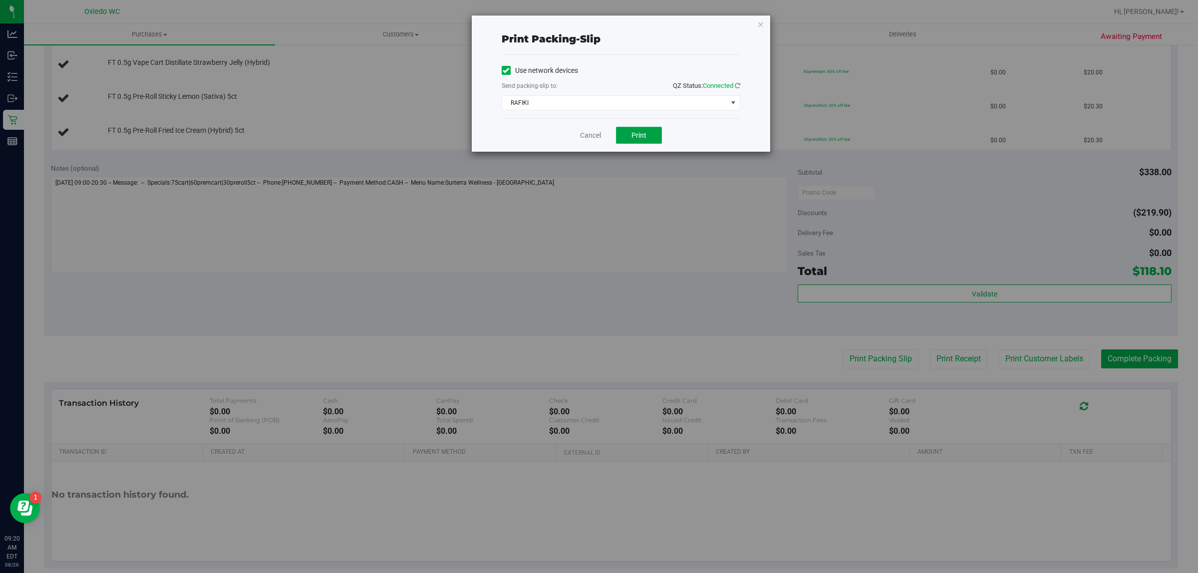
click at [618, 140] on button "Print" at bounding box center [639, 135] width 46 height 17
click at [579, 135] on div "Cancel Print" at bounding box center [621, 134] width 239 height 33
click at [600, 133] on link "Cancel" at bounding box center [590, 135] width 21 height 10
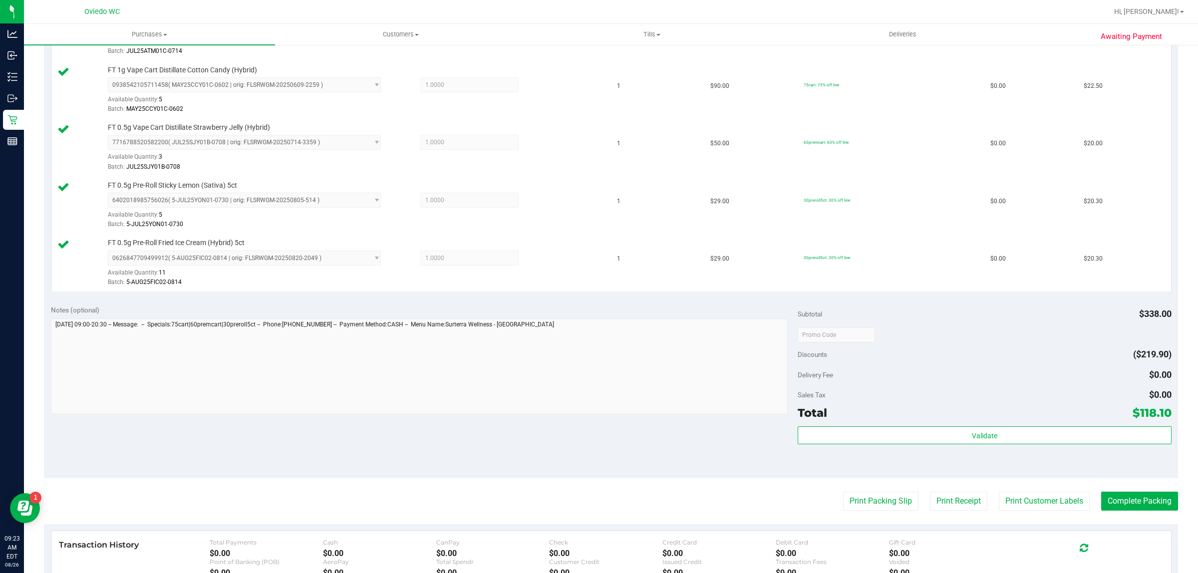
scroll to position [533, 0]
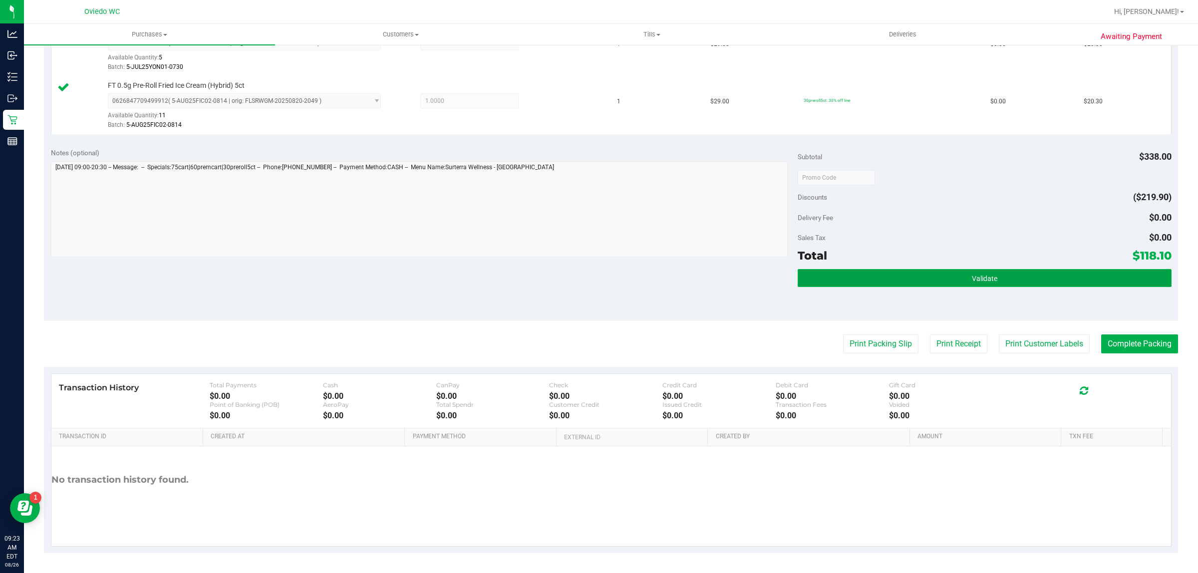
click at [1082, 280] on button "Validate" at bounding box center [985, 278] width 374 height 18
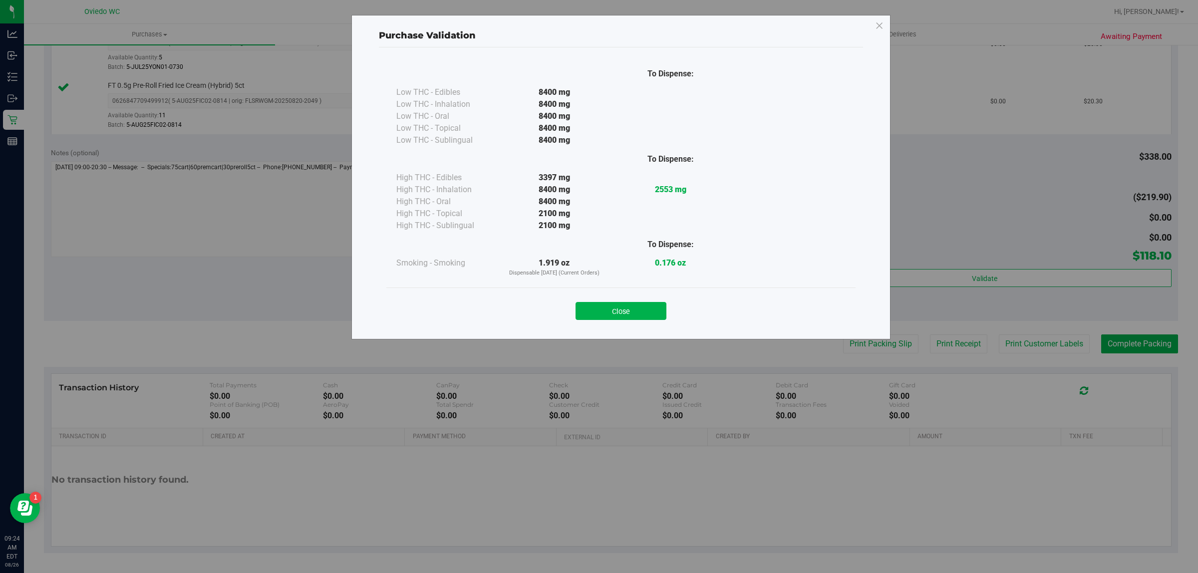
drag, startPoint x: 612, startPoint y: 313, endPoint x: 1197, endPoint y: 281, distance: 586.1
click at [613, 313] on button "Close" at bounding box center [621, 311] width 91 height 18
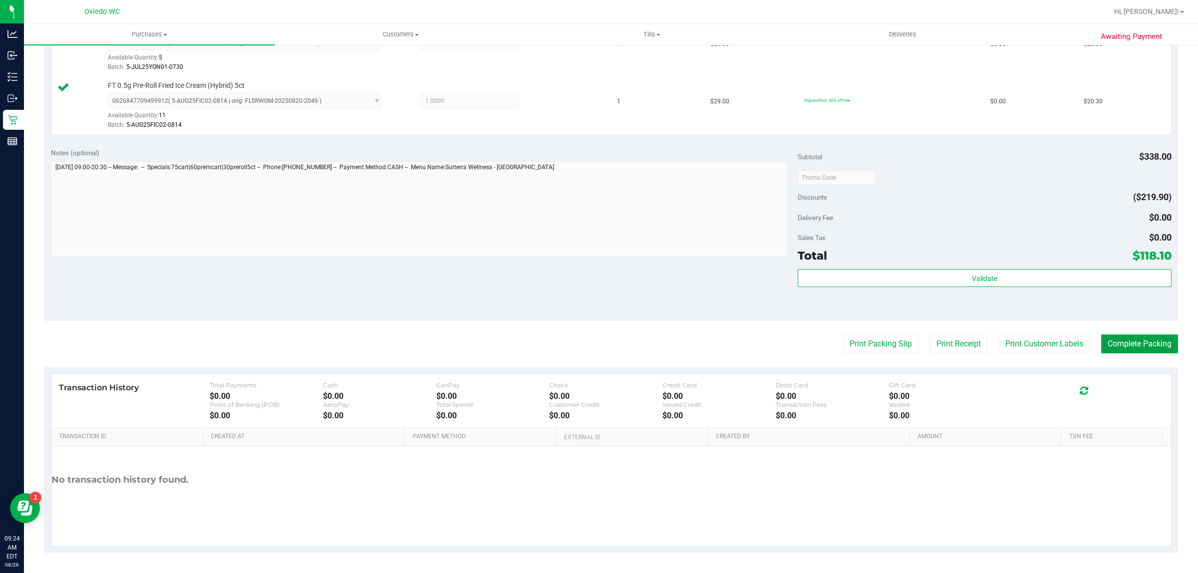
click at [1140, 338] on button "Complete Packing" at bounding box center [1140, 344] width 77 height 19
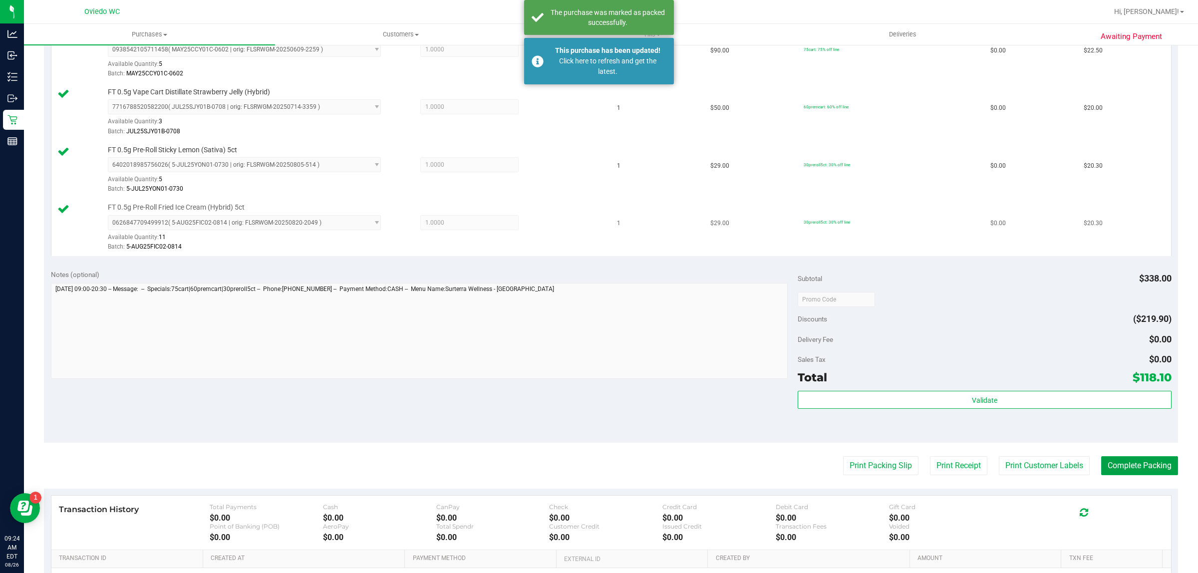
scroll to position [283, 0]
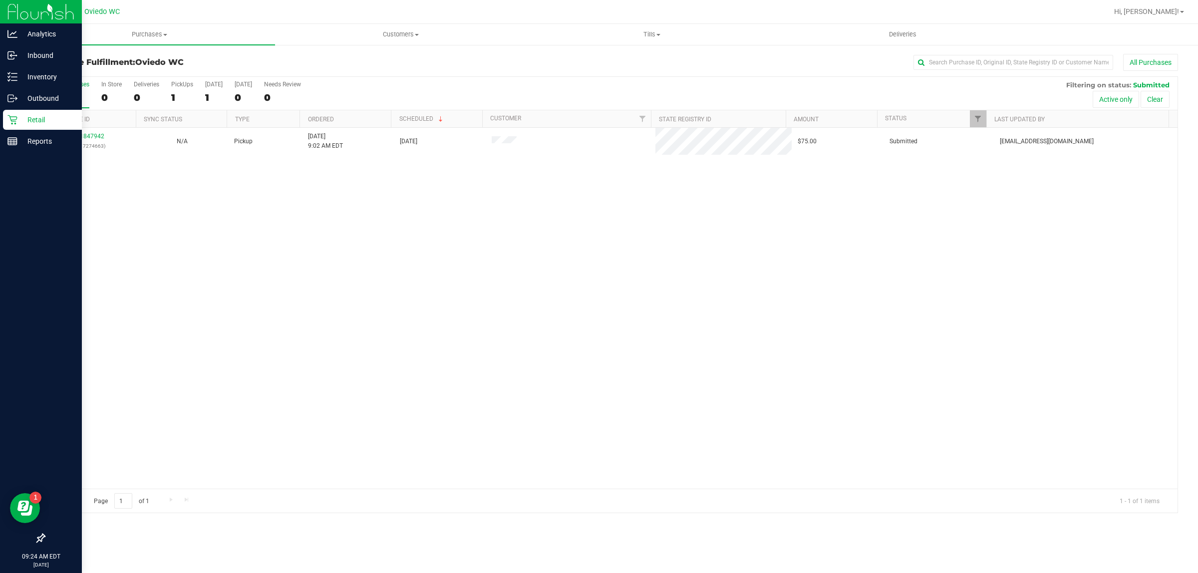
click at [10, 118] on icon at bounding box center [11, 119] width 9 height 9
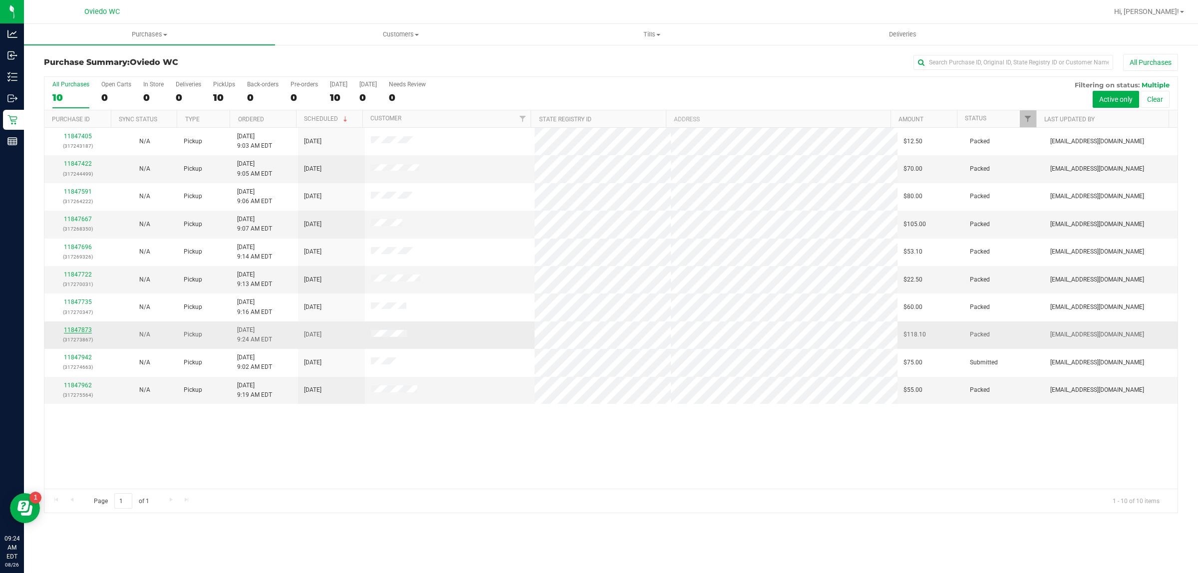
click at [78, 333] on link "11847873" at bounding box center [78, 330] width 28 height 7
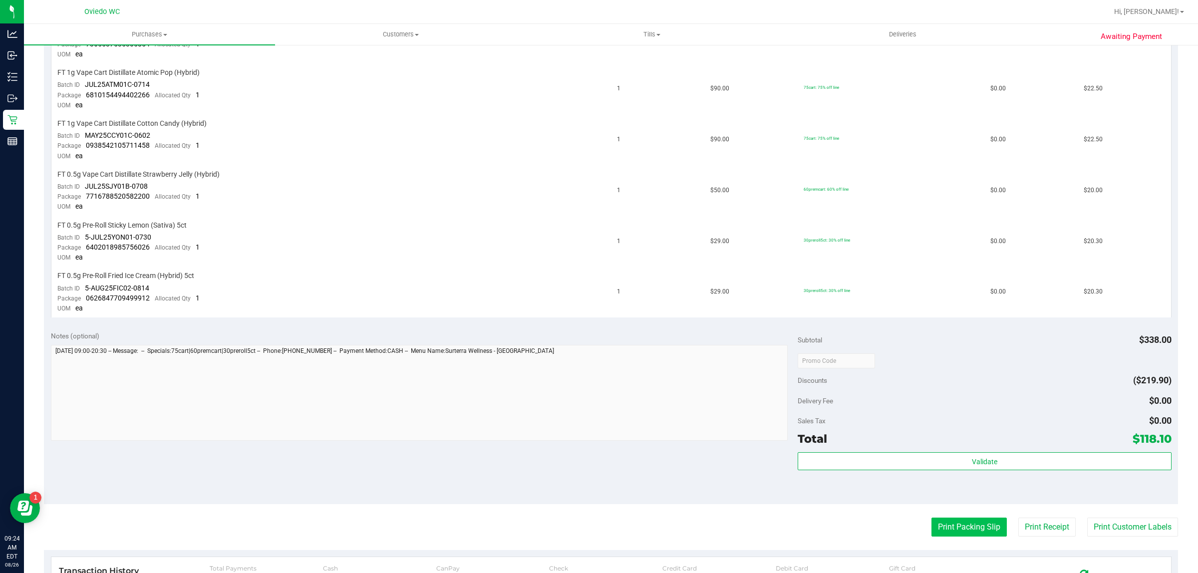
scroll to position [375, 0]
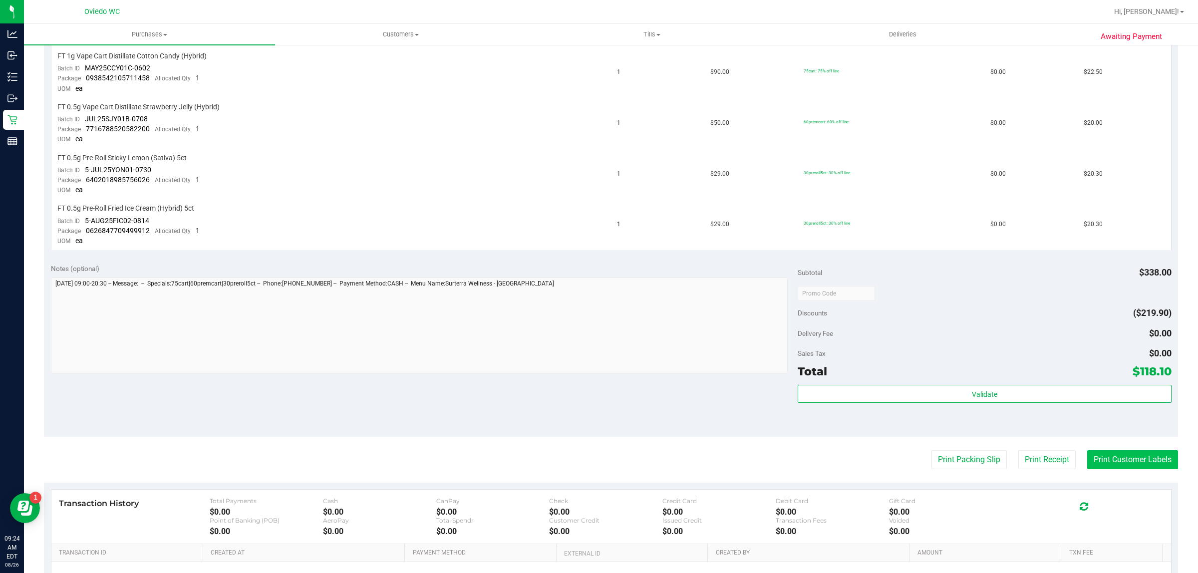
click at [1095, 450] on button "Print Customer Labels" at bounding box center [1133, 459] width 91 height 19
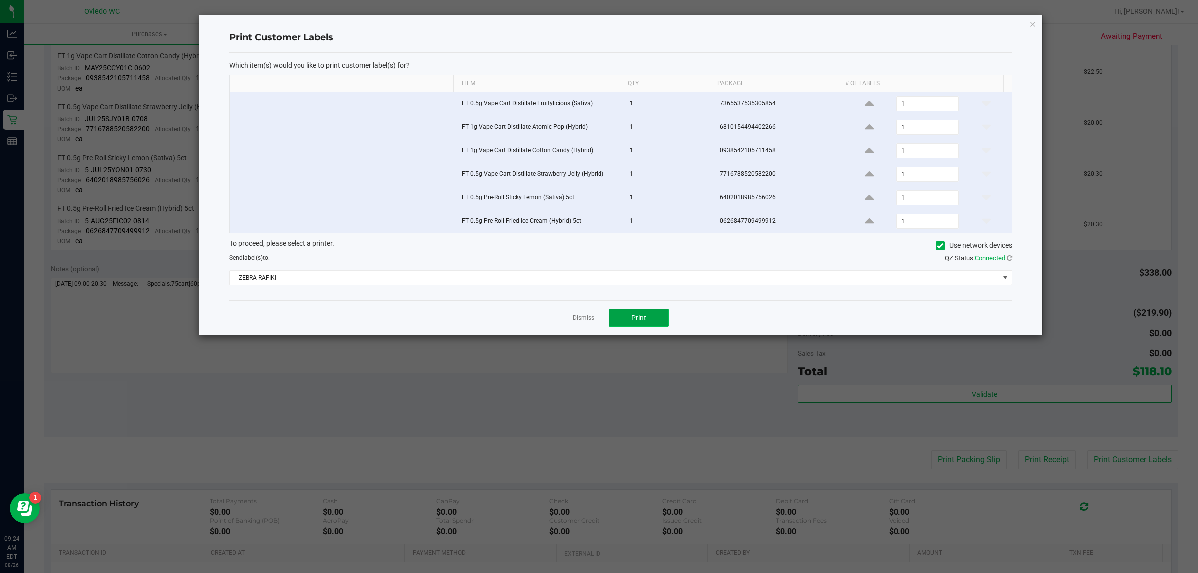
click at [652, 327] on button "Print" at bounding box center [639, 318] width 60 height 18
click at [590, 318] on link "Dismiss" at bounding box center [583, 318] width 21 height 8
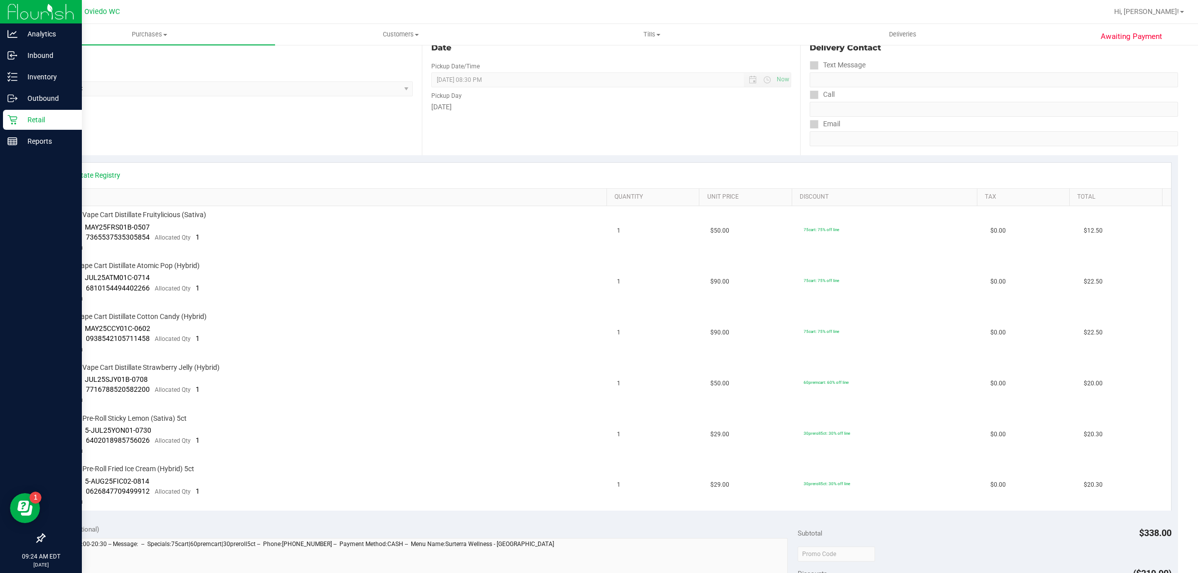
scroll to position [0, 0]
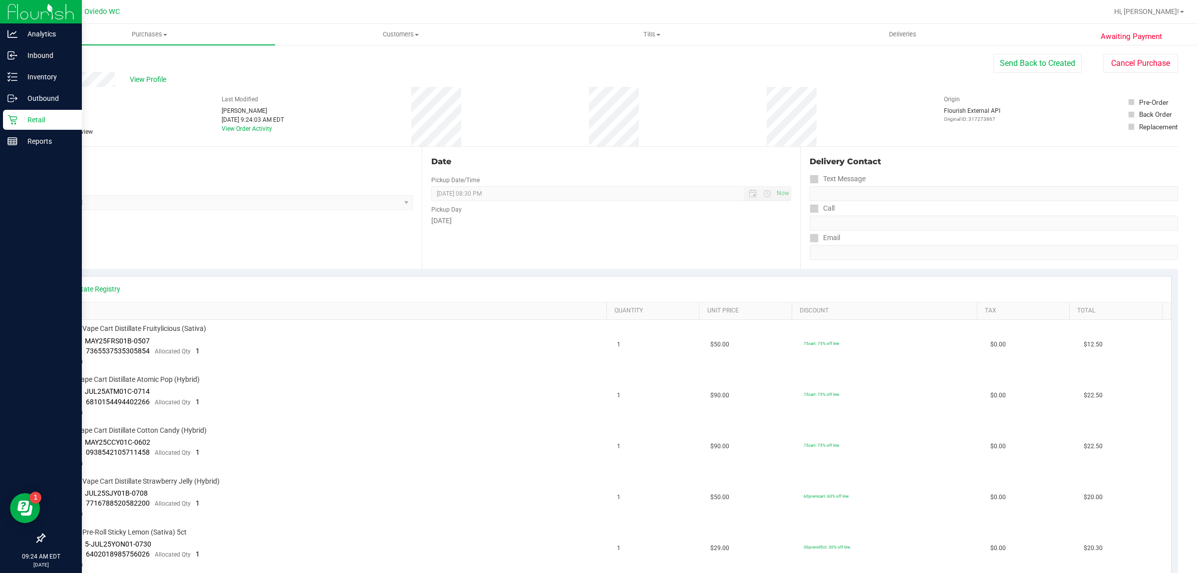
click at [25, 121] on p "Retail" at bounding box center [47, 120] width 60 height 12
